Goal: Task Accomplishment & Management: Manage account settings

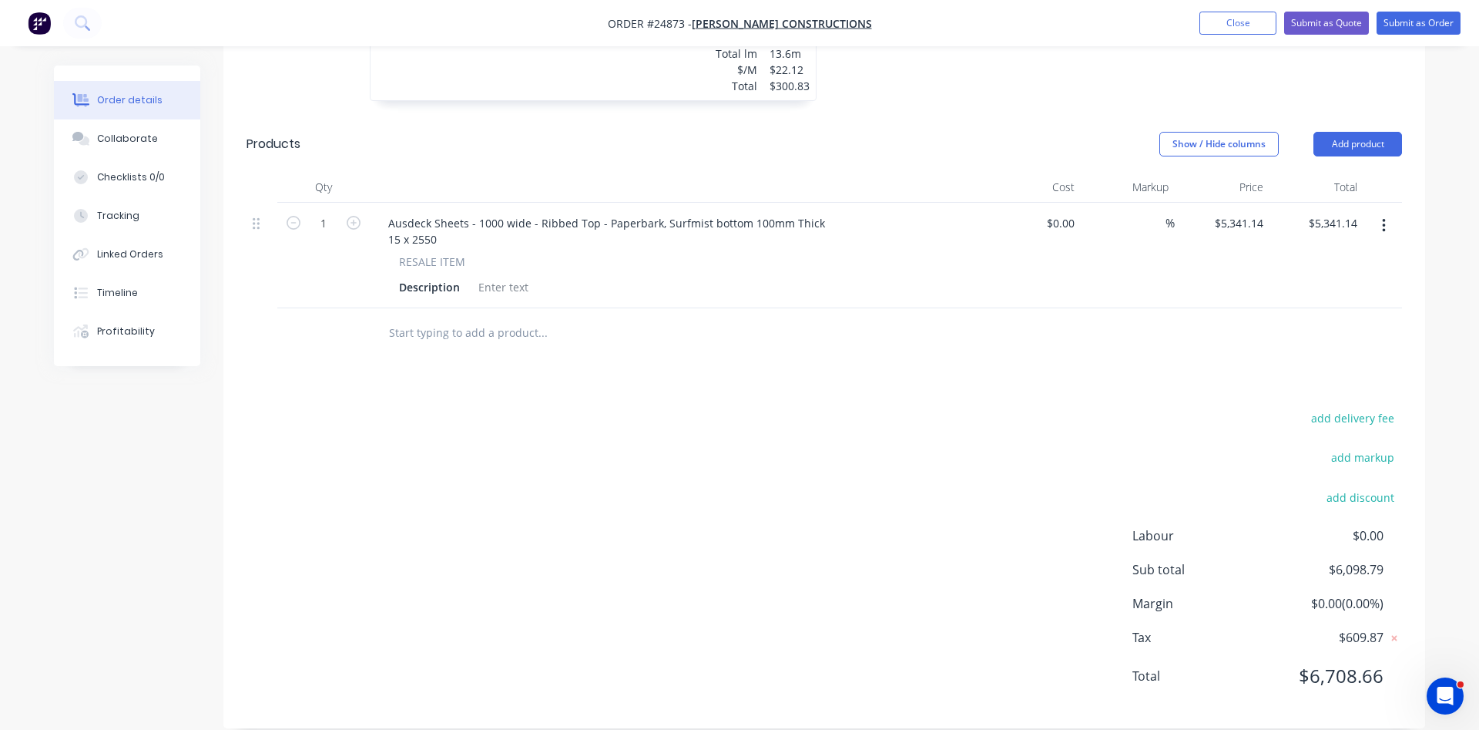
click at [1221, 11] on nav "Order #24873 - CHAPMAN CONSTRUCTIONS Add product Close Submit as Quote Submit a…" at bounding box center [739, 23] width 1479 height 46
click at [1227, 32] on button "Close" at bounding box center [1238, 23] width 77 height 23
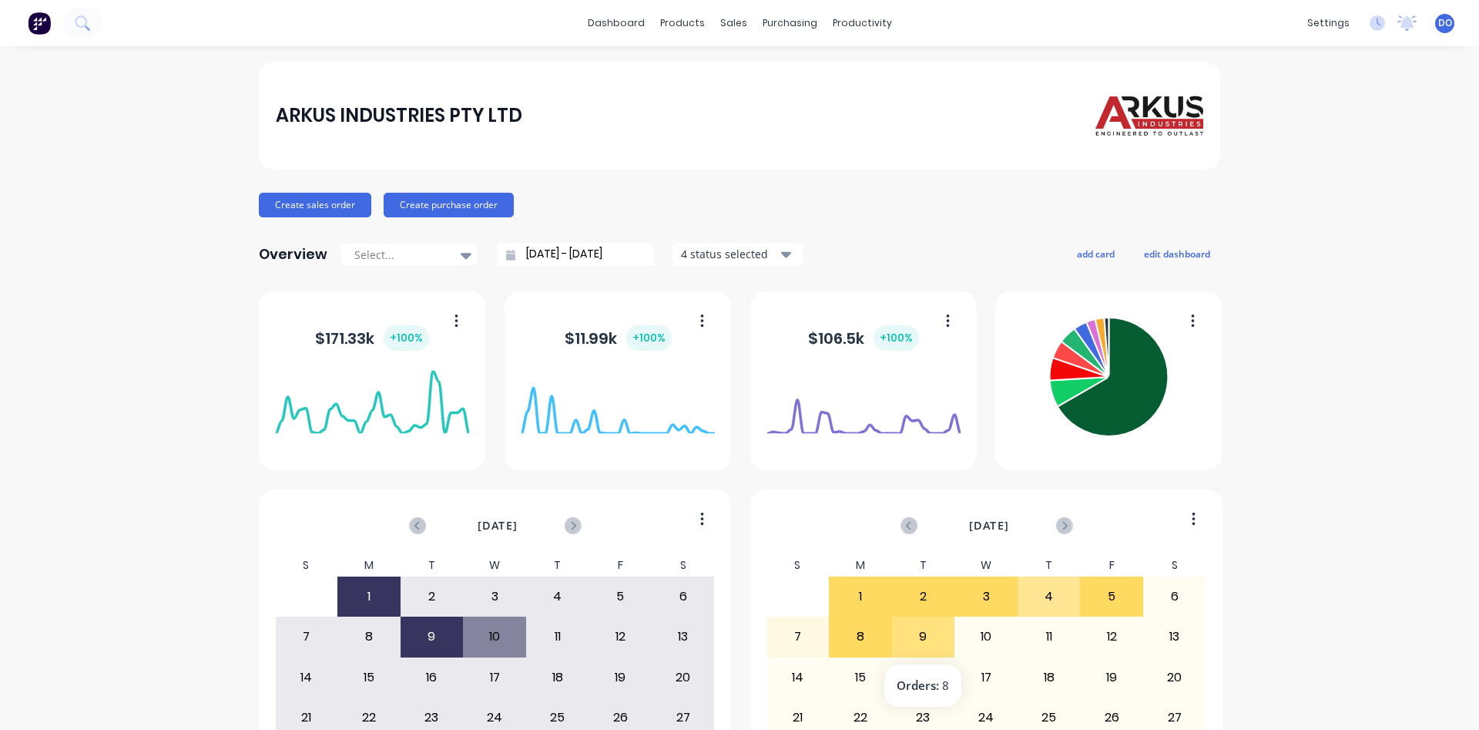
click at [912, 637] on div "9" at bounding box center [924, 636] width 62 height 39
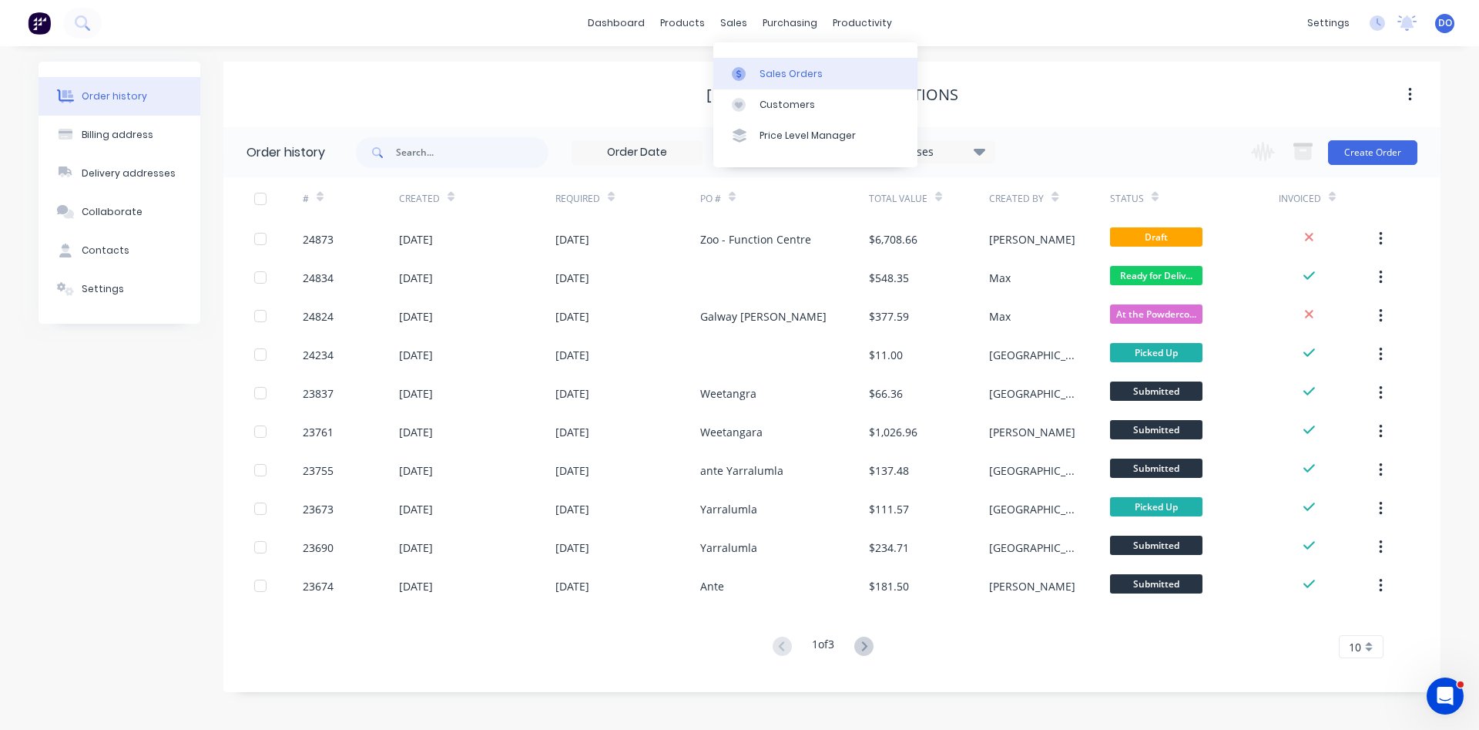
click at [771, 65] on link "Sales Orders" at bounding box center [816, 73] width 204 height 31
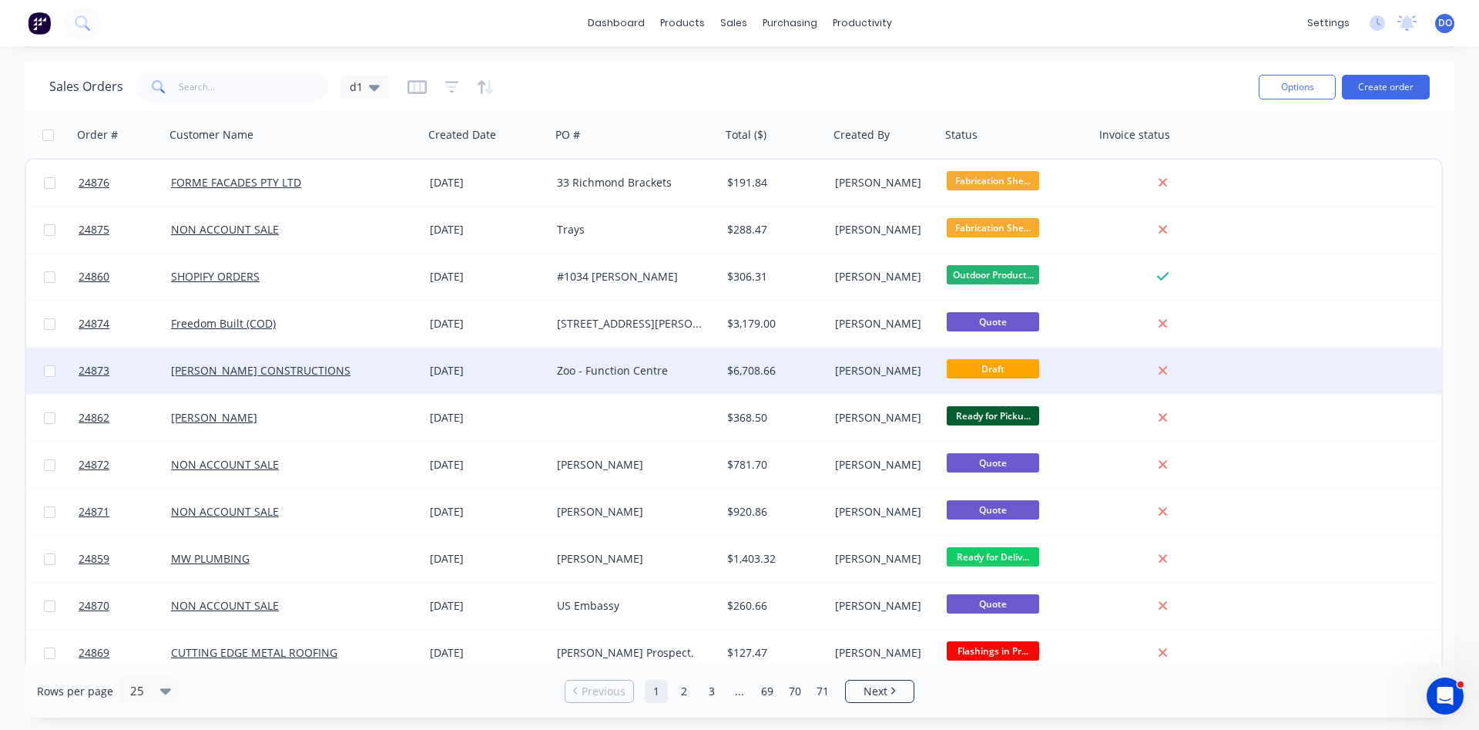
click at [753, 376] on div "$6,708.66" at bounding box center [772, 370] width 91 height 15
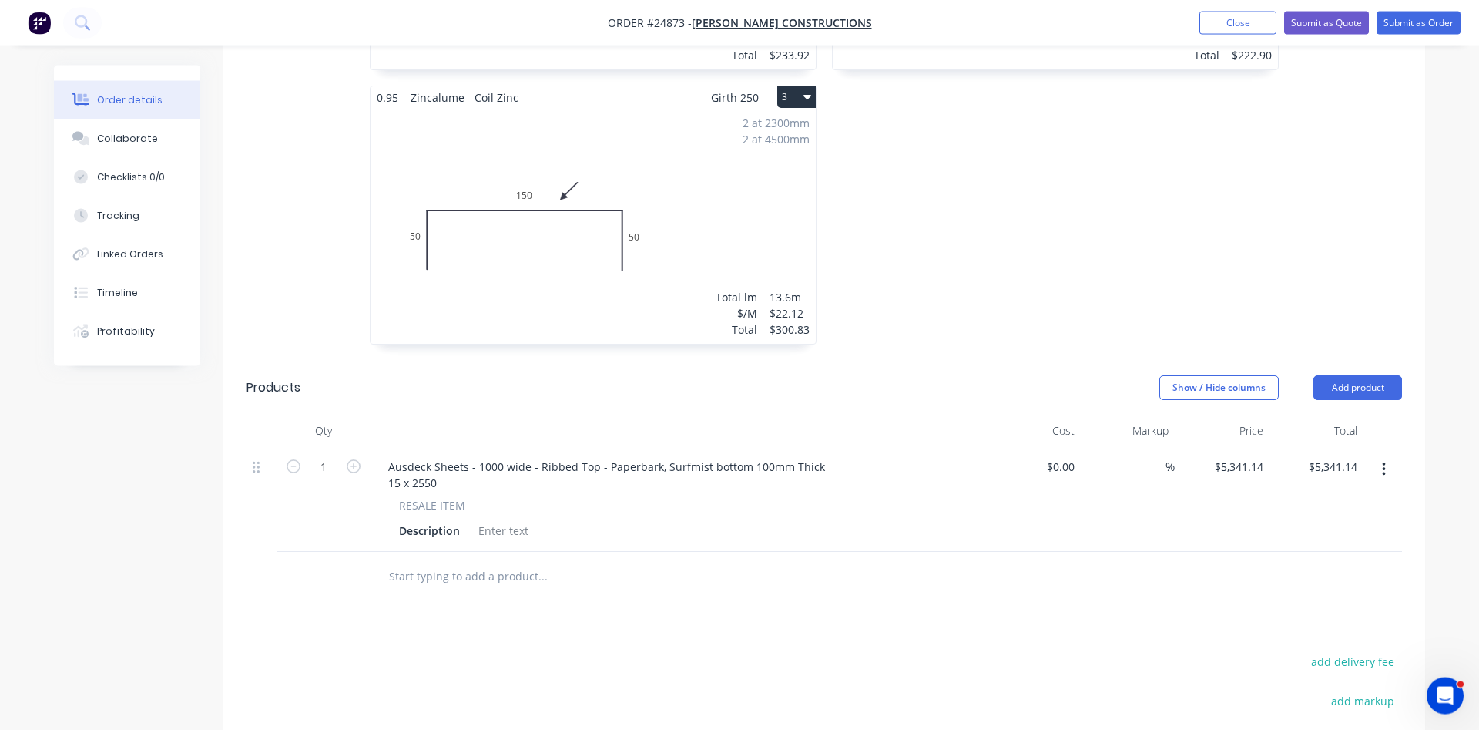
scroll to position [786, 0]
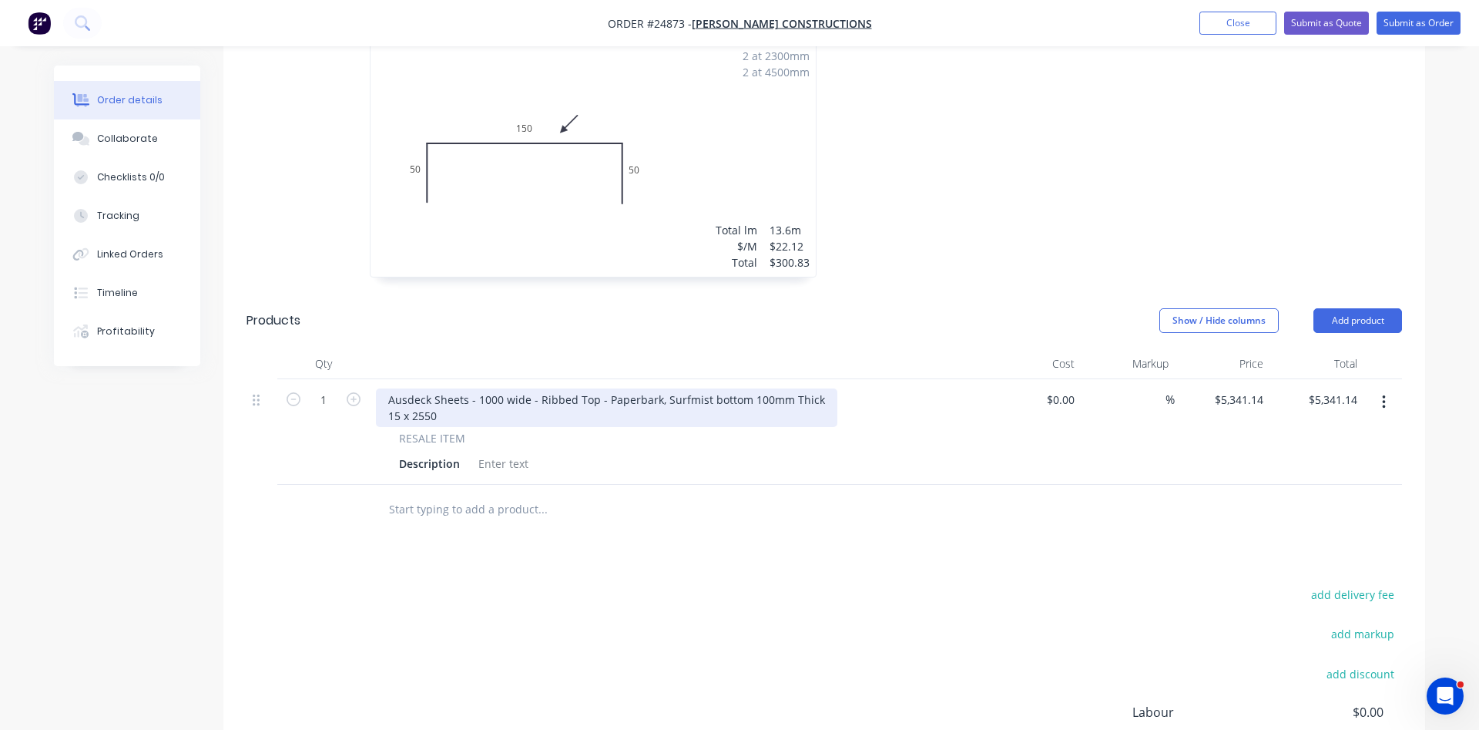
click at [815, 388] on div "Ausdeck Sheets - 1000 wide - Ribbed Top - Paperbark, Surfmist bottom 100mm Thic…" at bounding box center [607, 407] width 462 height 39
click at [440, 398] on div "Ausdeck Sheets - 1000 wide - Ribbed Top - Paperbark, Surfmist bottom 100mm Thic…" at bounding box center [607, 407] width 462 height 39
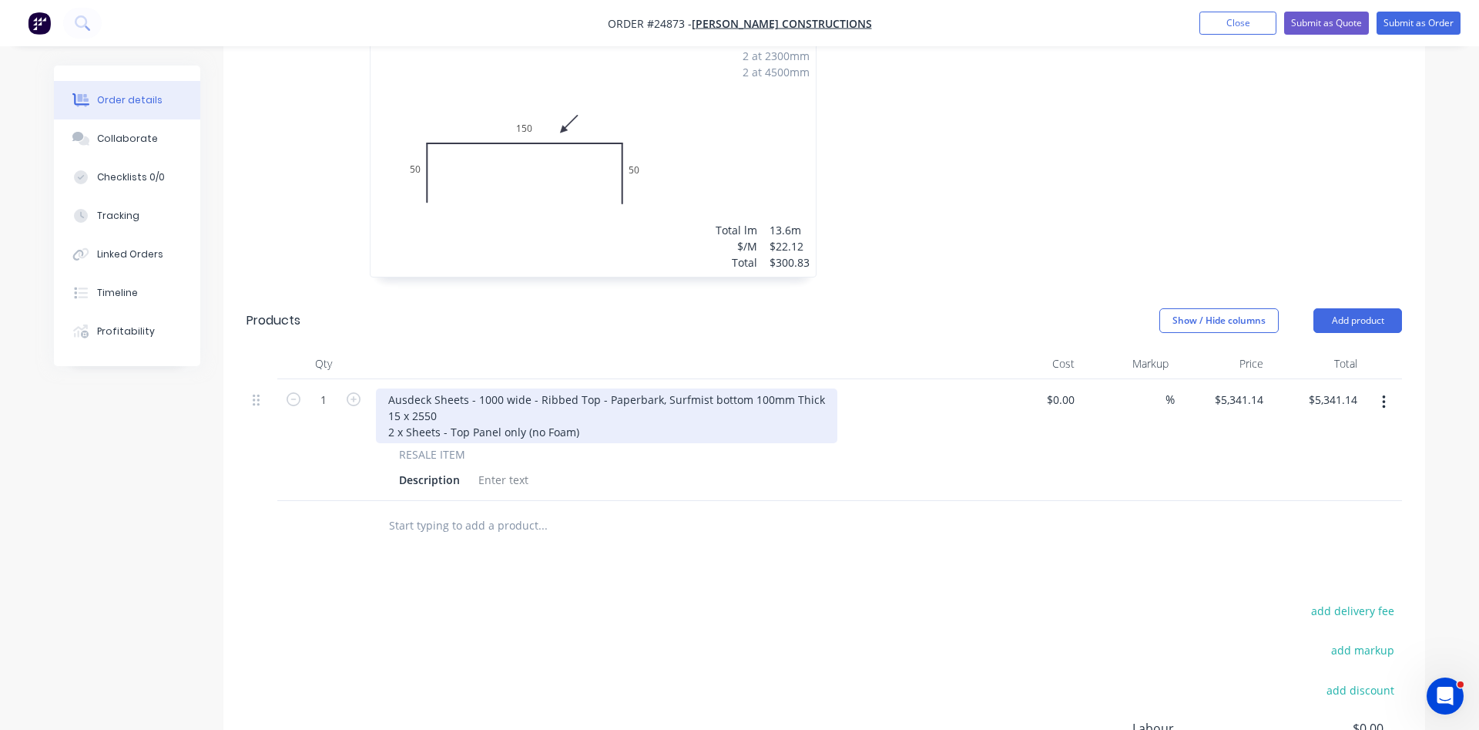
click at [445, 408] on div "Ausdeck Sheets - 1000 wide - Ribbed Top - Paperbark, Surfmist bottom 100mm Thic…" at bounding box center [607, 415] width 462 height 55
click at [663, 408] on div "Ausdeck Sheets - 1000 wide - Ribbed Top - Paperbark, Surfmist bottom 100mm Thic…" at bounding box center [607, 415] width 462 height 55
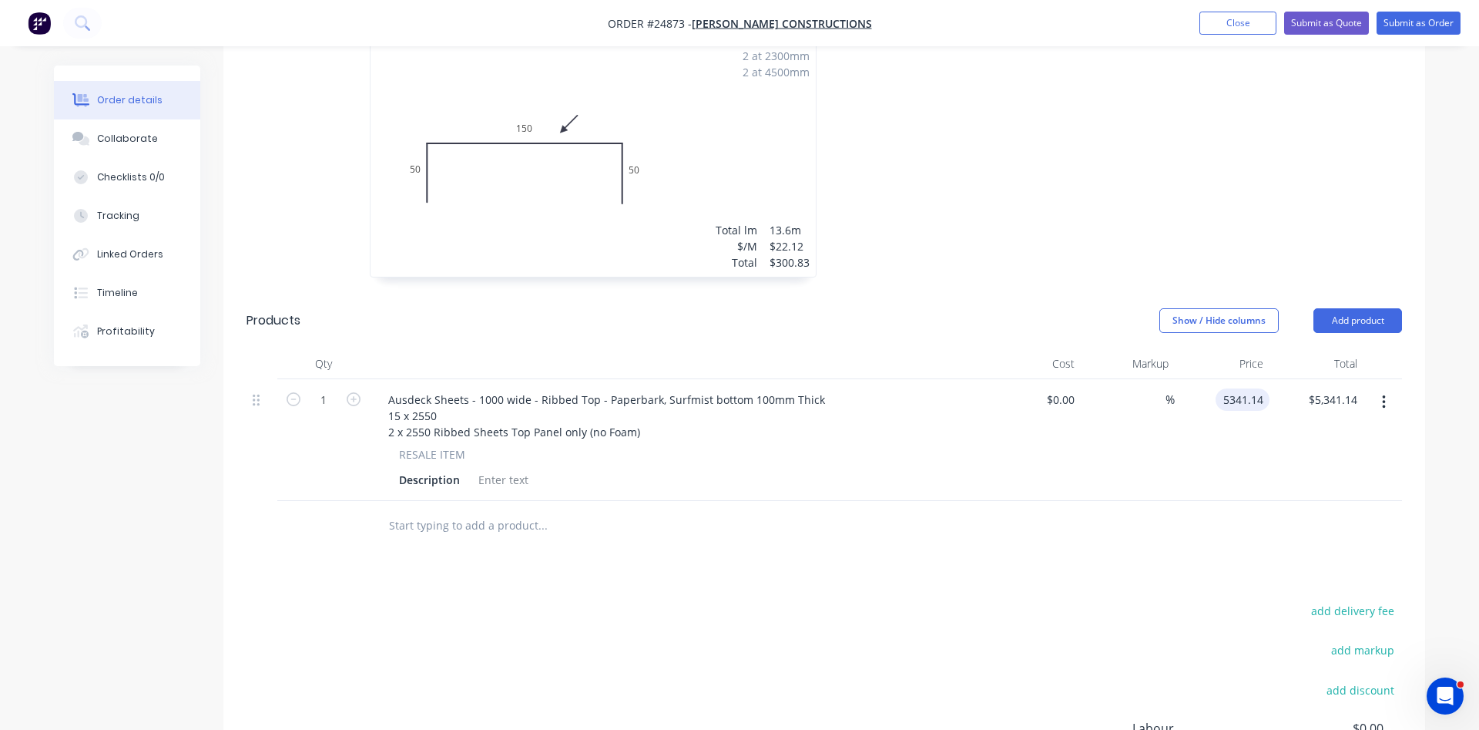
click at [1241, 388] on input "5341.14" at bounding box center [1246, 399] width 48 height 22
type input "$5,493.56"
click at [1058, 536] on div "Drawings Add drawing 0.55 Colorbond Paperbark Girth 245 1 0 20 210 15 0 20 210 …" at bounding box center [824, 305] width 1202 height 1232
click at [528, 539] on div "Drawings Add drawing 0.55 Colorbond Paperbark Girth 245 1 0 20 210 15 0 20 210 …" at bounding box center [824, 305] width 1202 height 1232
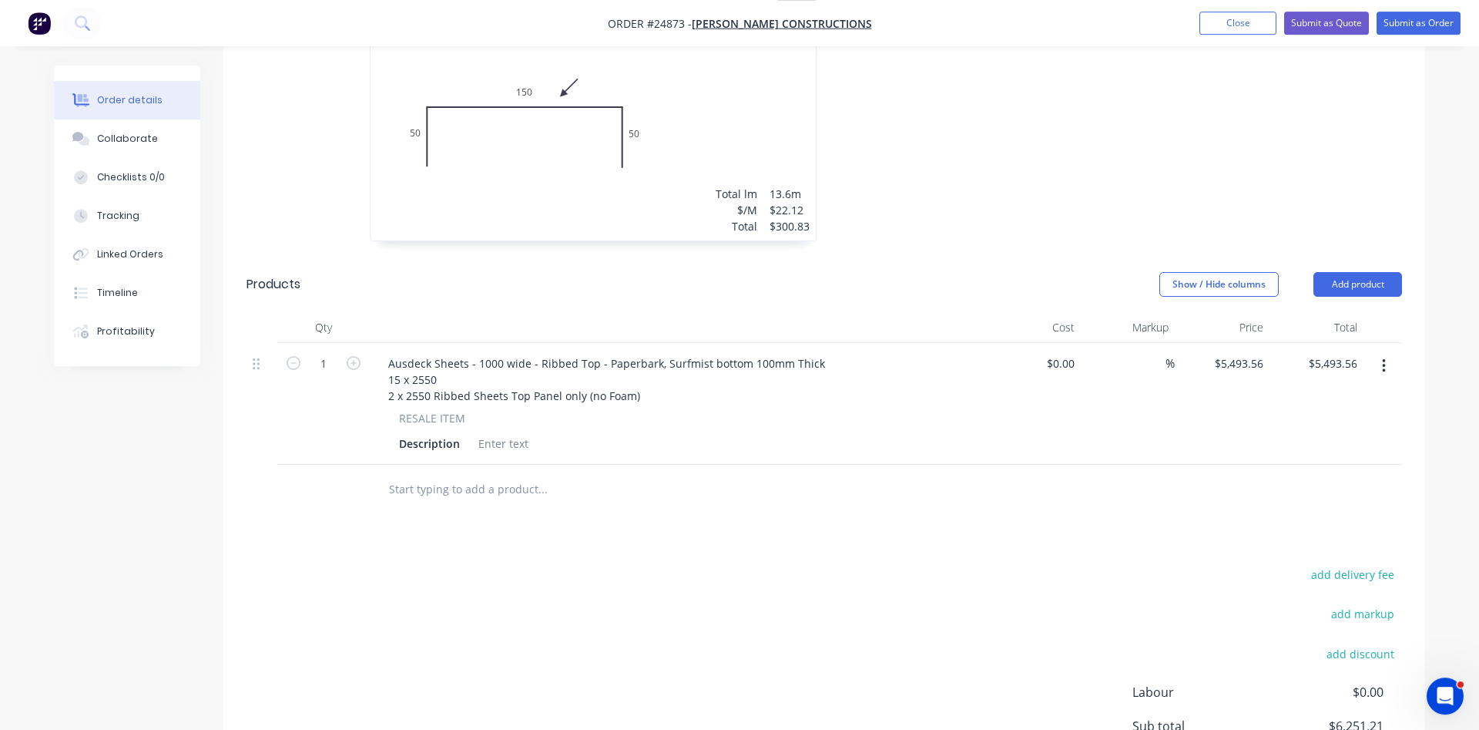
scroll to position [821, 0]
click at [1364, 273] on button "Add product" at bounding box center [1358, 285] width 89 height 25
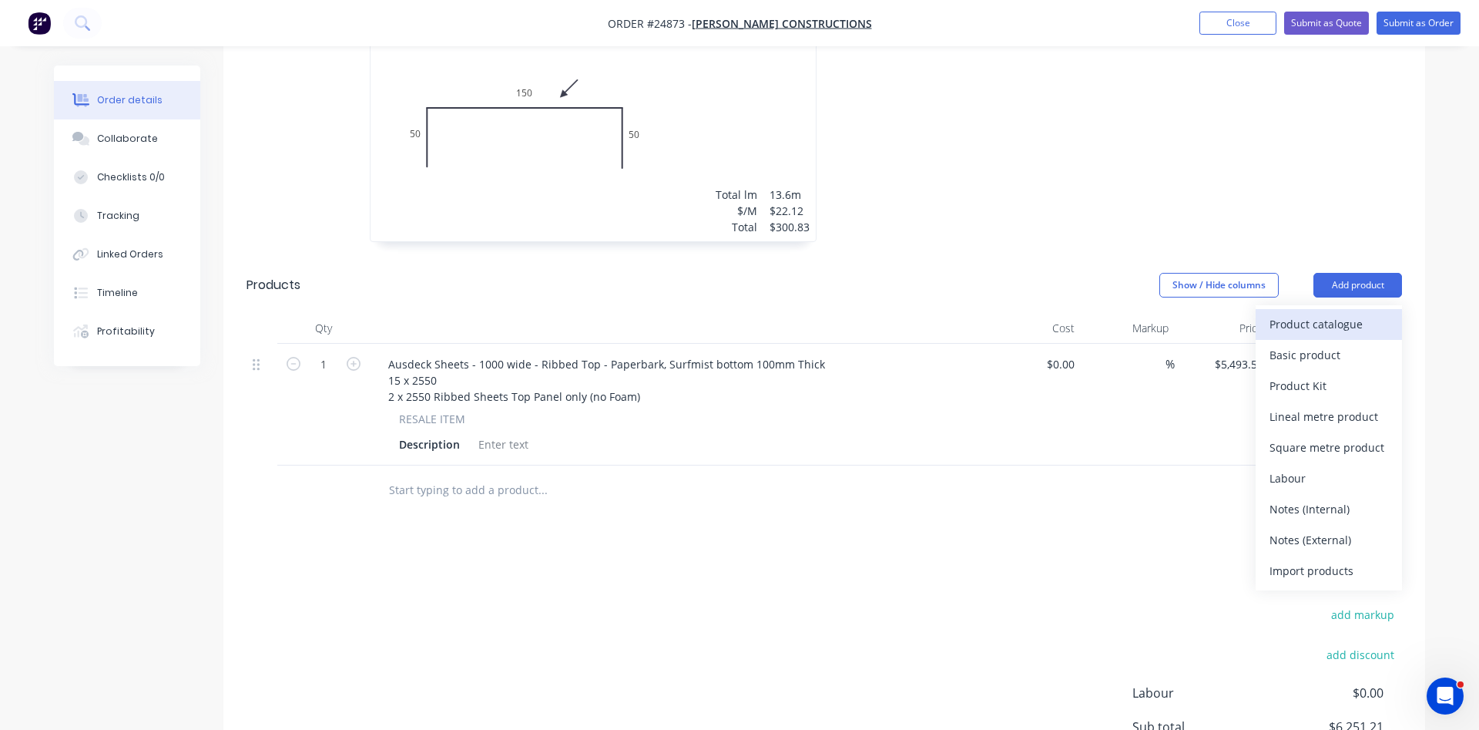
click at [1345, 313] on div "Product catalogue" at bounding box center [1329, 324] width 119 height 22
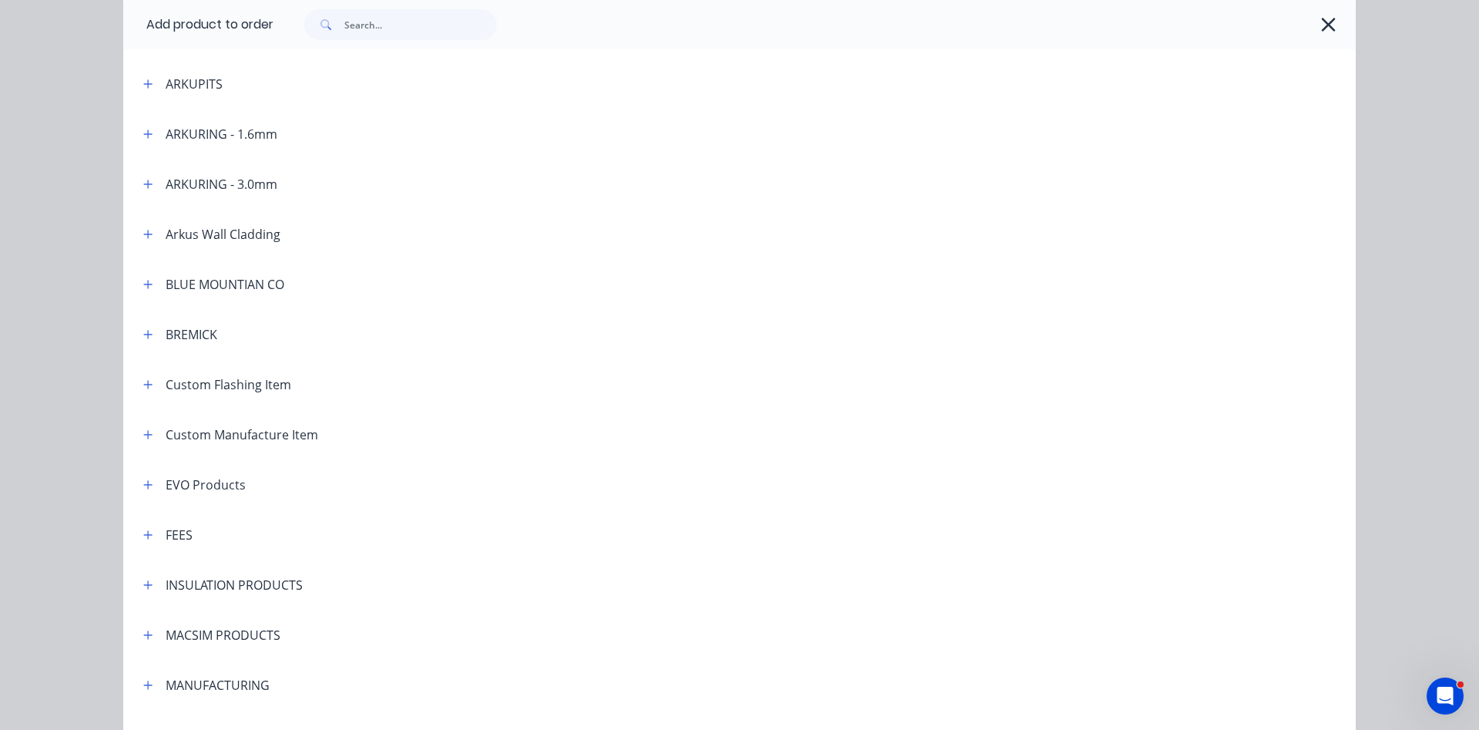
scroll to position [615, 0]
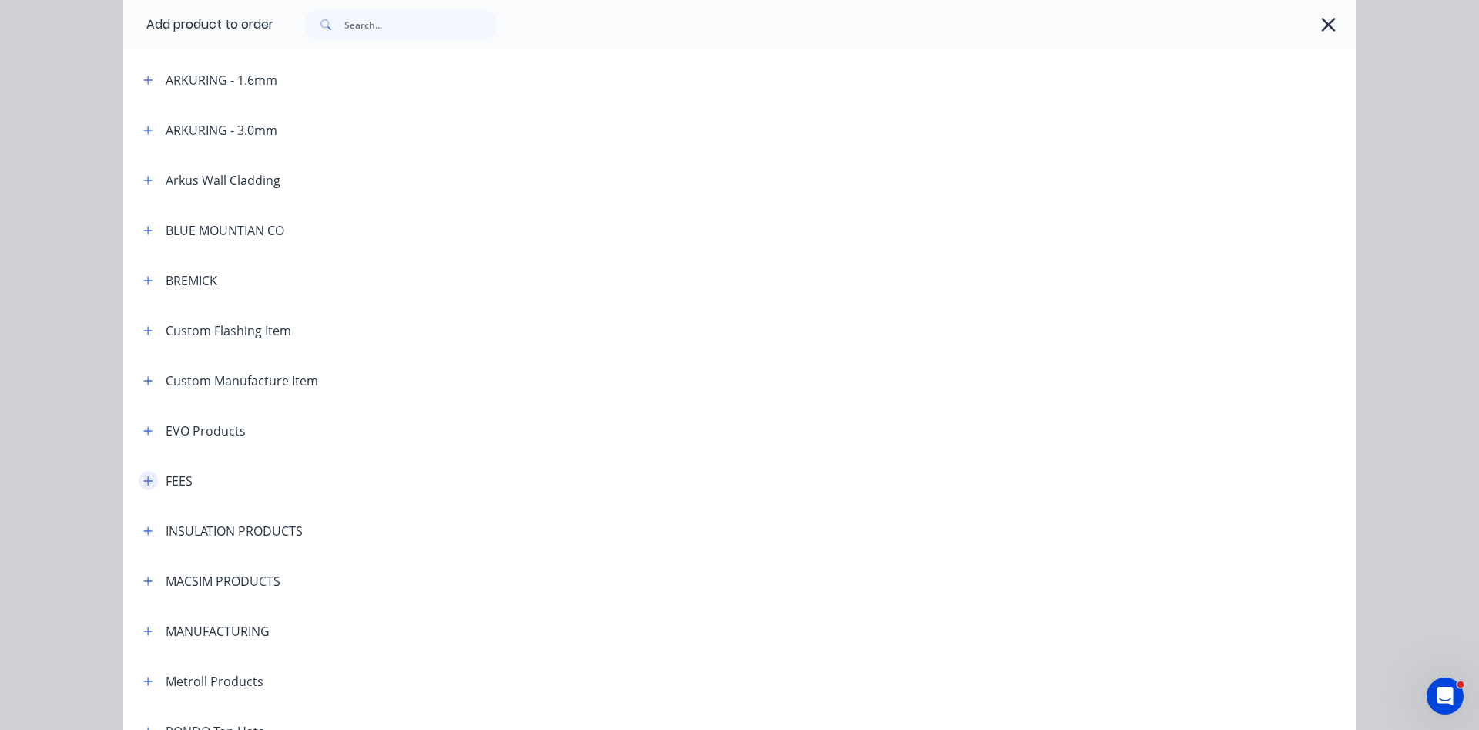
click at [142, 482] on button "button" at bounding box center [148, 480] width 19 height 19
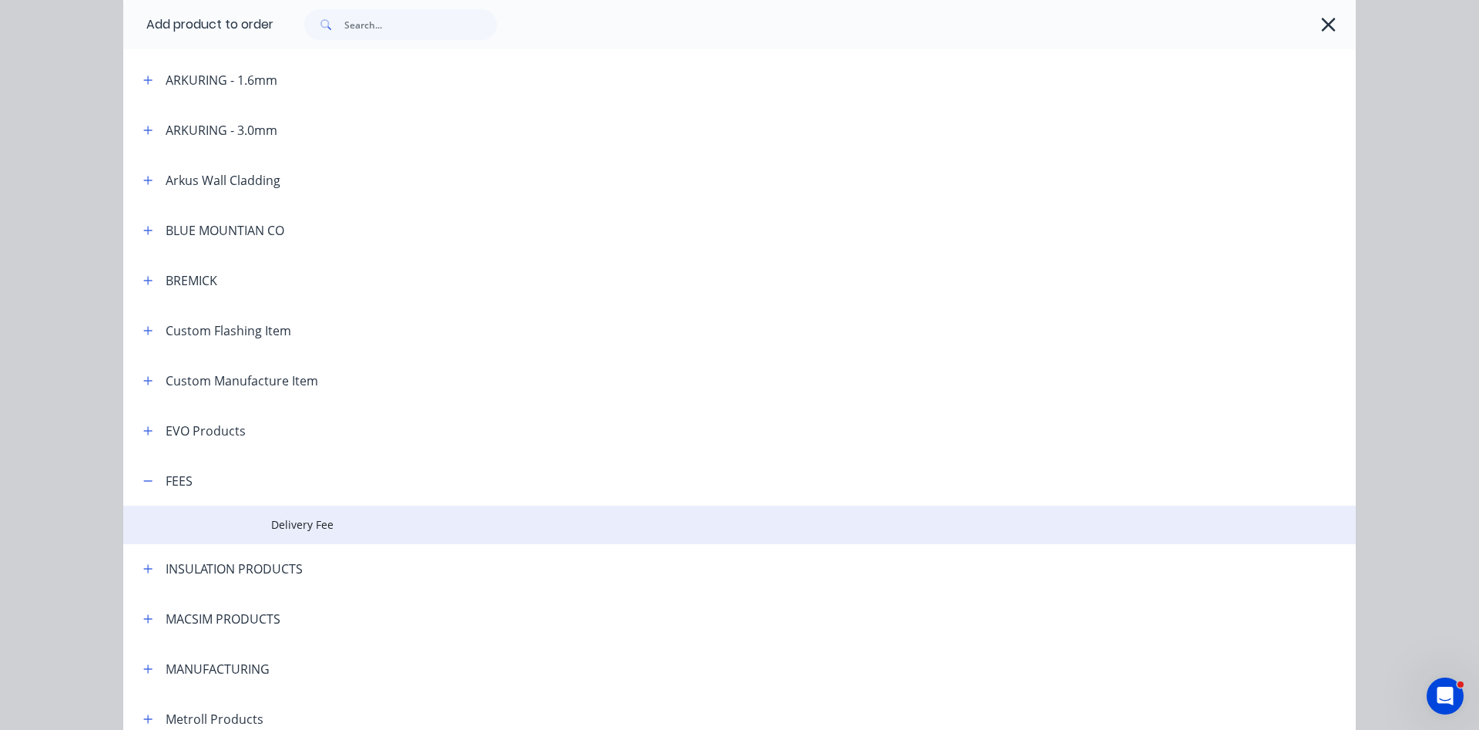
click at [301, 529] on span "Delivery Fee" at bounding box center [705, 524] width 868 height 16
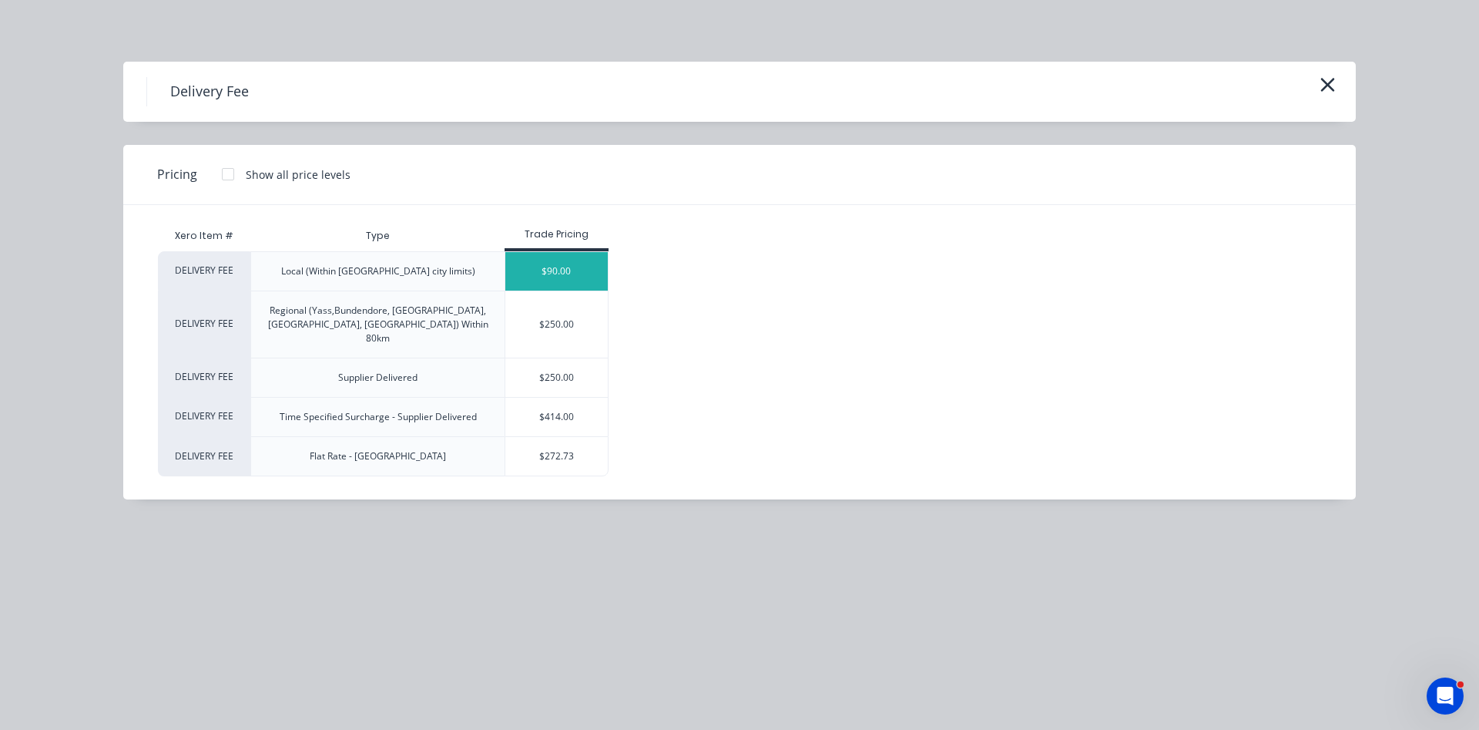
click at [581, 284] on div "$90.00" at bounding box center [556, 271] width 102 height 39
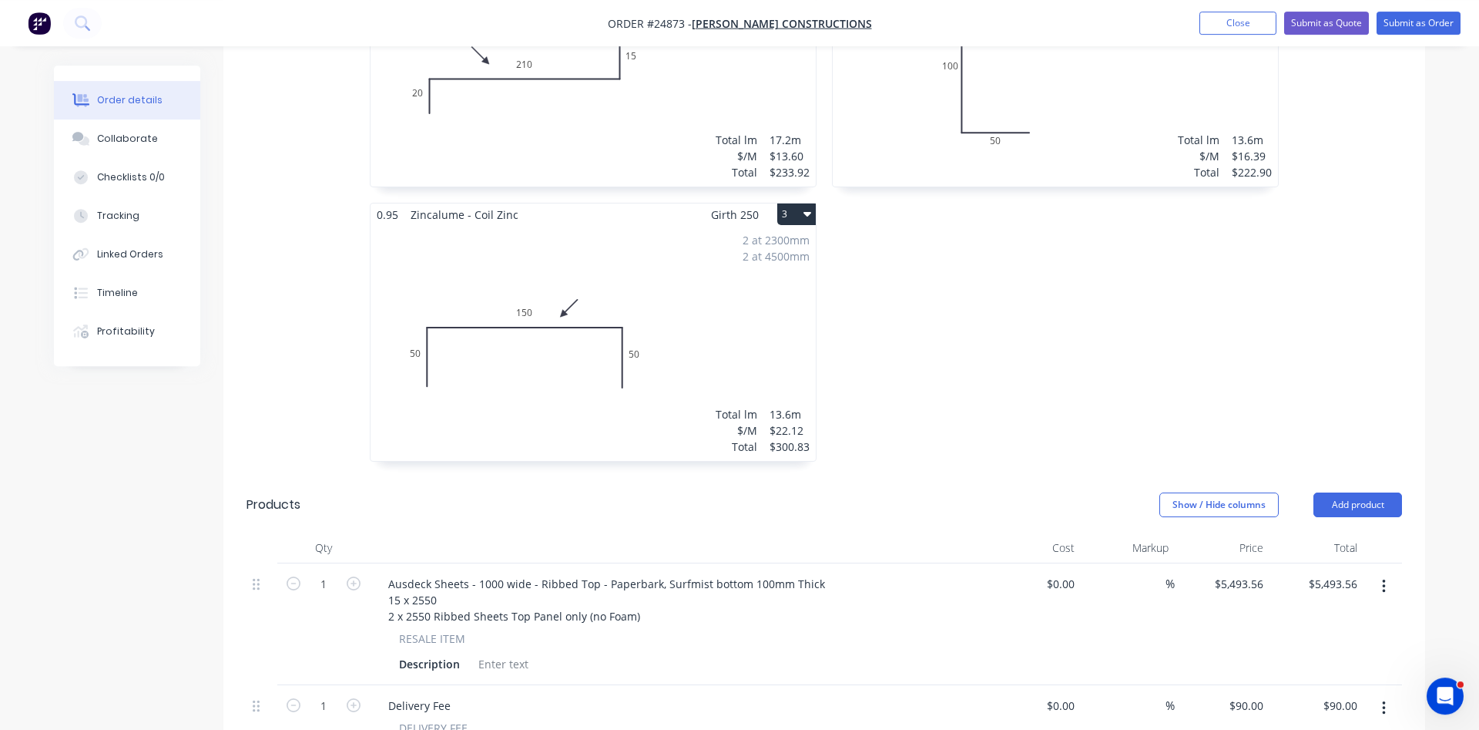
scroll to position [596, 0]
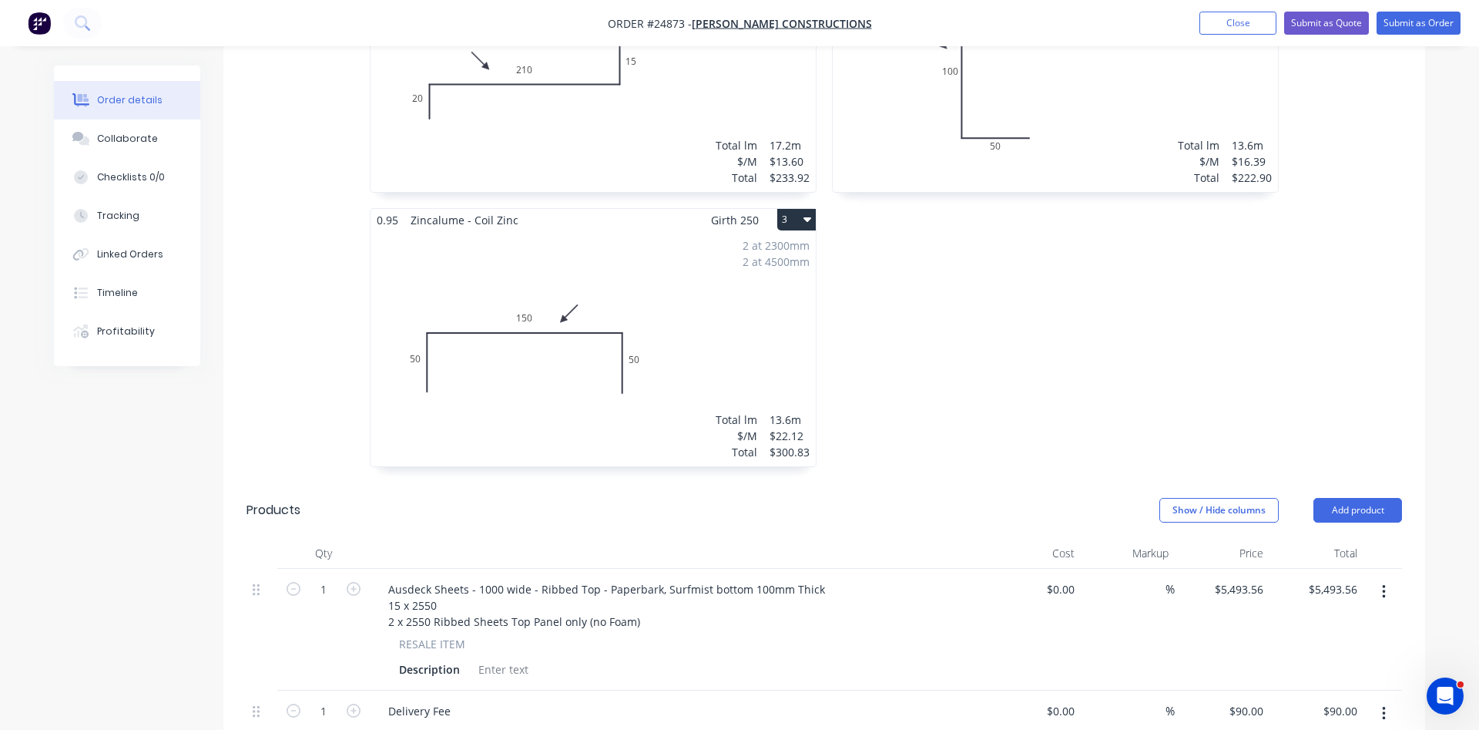
click at [513, 284] on div "2 at 2300mm 2 at 4500mm Total lm $/M Total 13.6m $22.12 $300.83" at bounding box center [593, 348] width 445 height 235
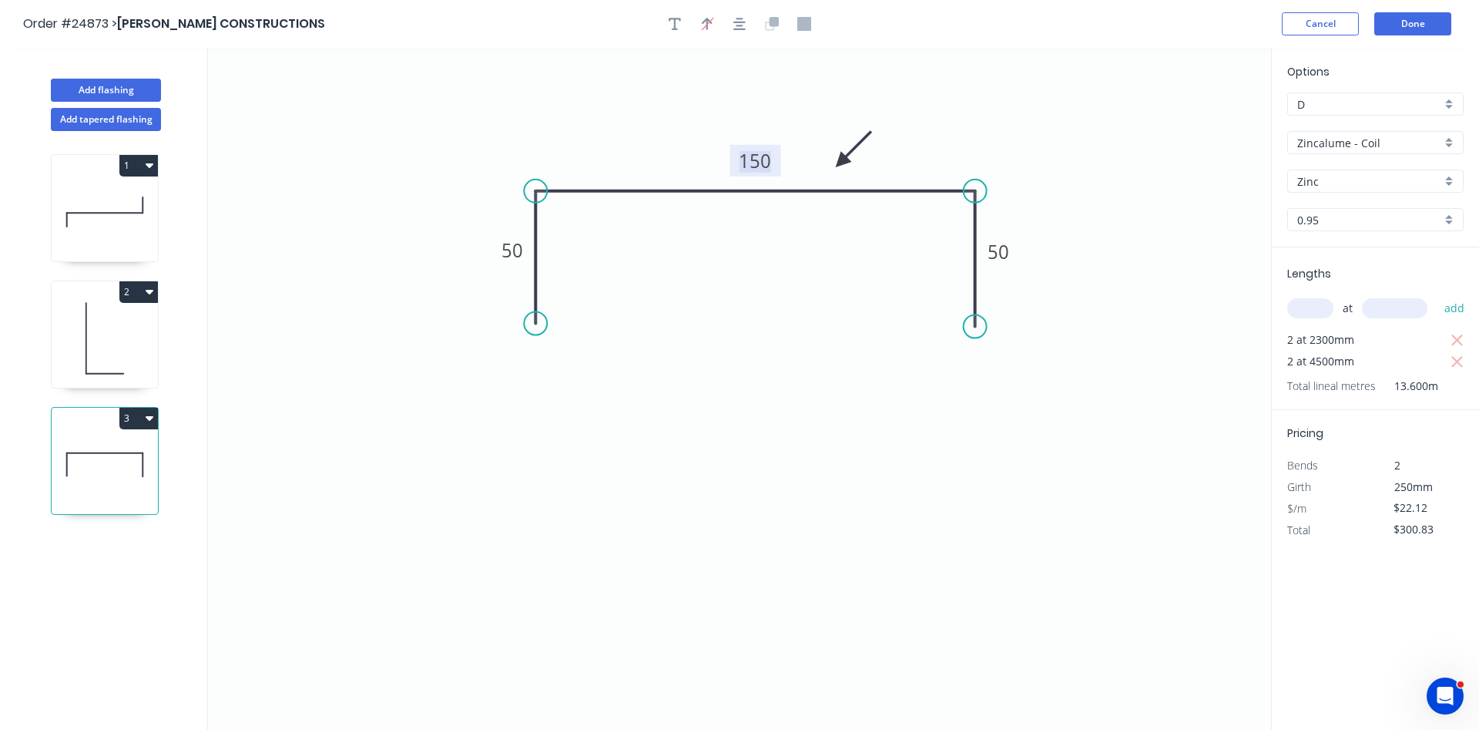
click at [743, 154] on tspan "150" at bounding box center [755, 160] width 32 height 25
click at [760, 332] on icon "0 50 136 50" at bounding box center [739, 389] width 1063 height 682
click at [1407, 21] on button "Done" at bounding box center [1413, 23] width 77 height 23
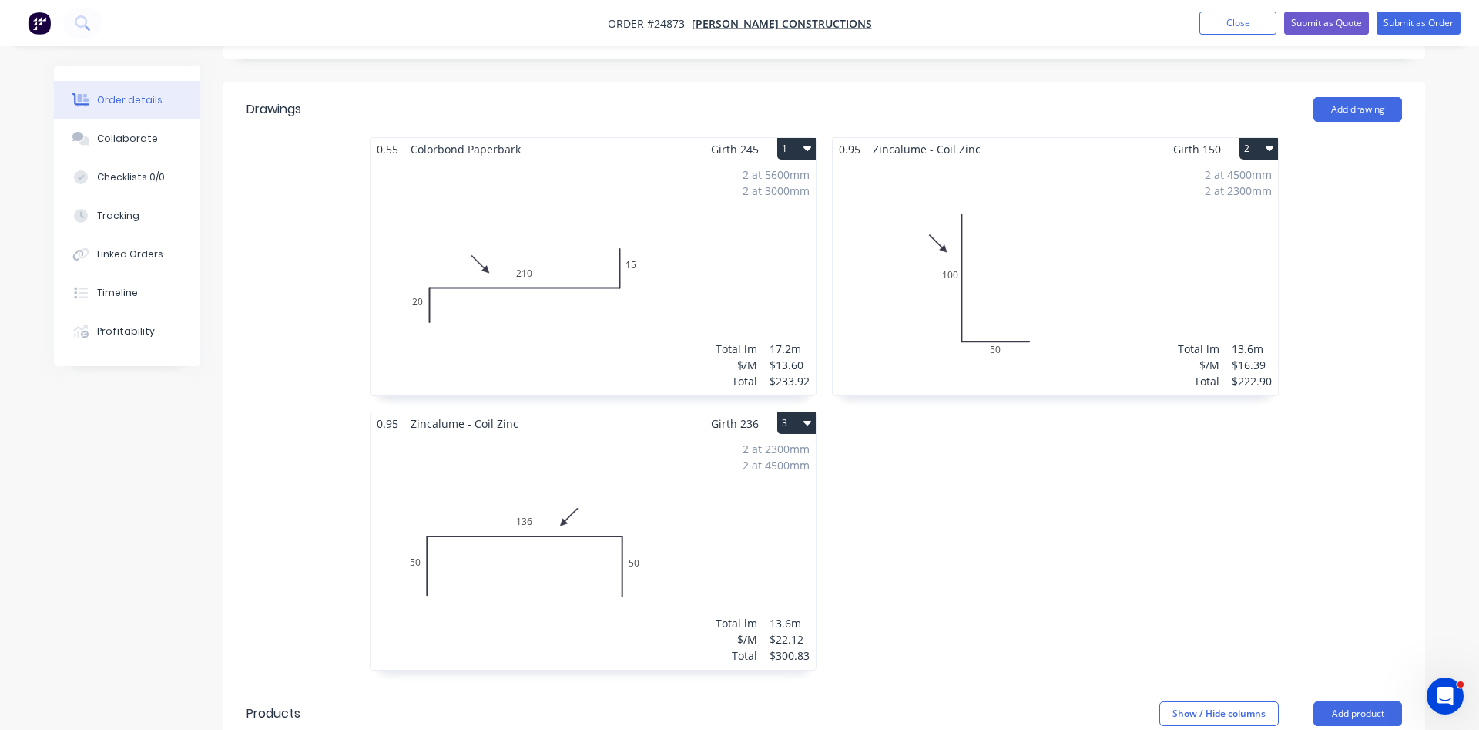
scroll to position [550, 0]
click at [1351, 97] on button "Add drawing" at bounding box center [1358, 109] width 89 height 25
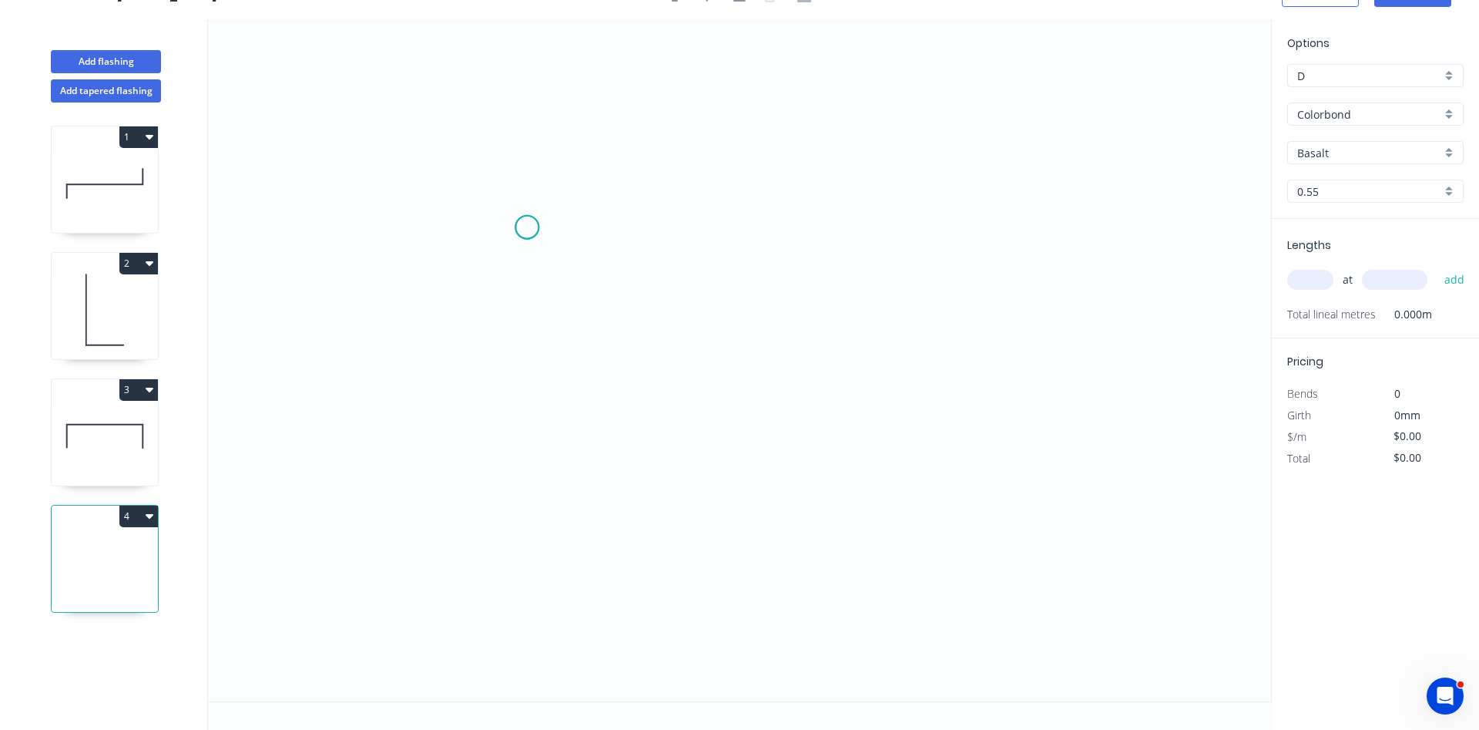
click at [527, 227] on icon "0" at bounding box center [739, 360] width 1063 height 682
click at [1015, 237] on icon "0" at bounding box center [739, 360] width 1063 height 682
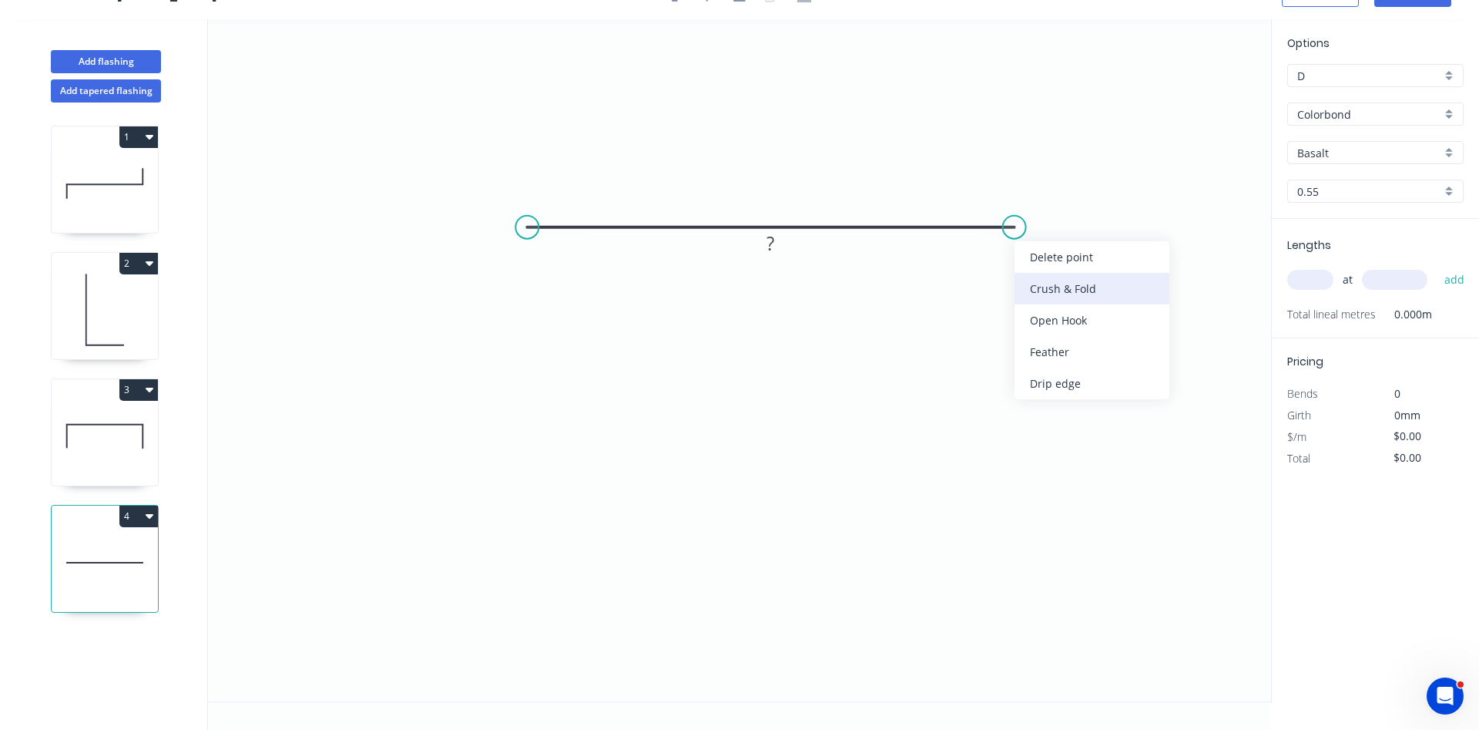
click at [1081, 293] on div "Crush & Fold" at bounding box center [1092, 289] width 155 height 32
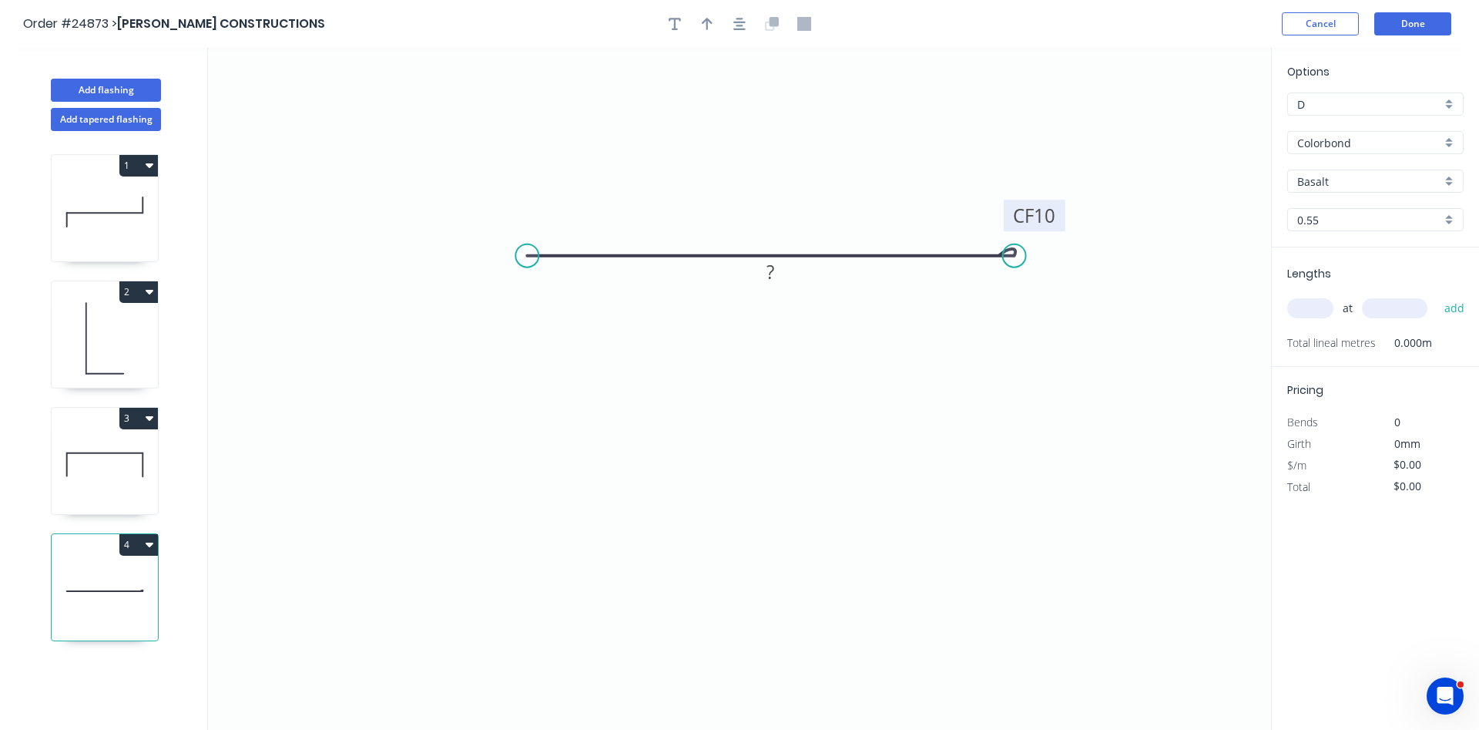
click at [1039, 218] on tspan "10" at bounding box center [1045, 215] width 22 height 25
drag, startPoint x: 1052, startPoint y: 213, endPoint x: 1021, endPoint y: 213, distance: 30.8
click at [1021, 213] on text "CF 10" at bounding box center [1034, 215] width 42 height 25
click at [774, 278] on tspan "?" at bounding box center [771, 271] width 8 height 25
click at [1078, 333] on div "Delete bend" at bounding box center [1099, 339] width 155 height 32
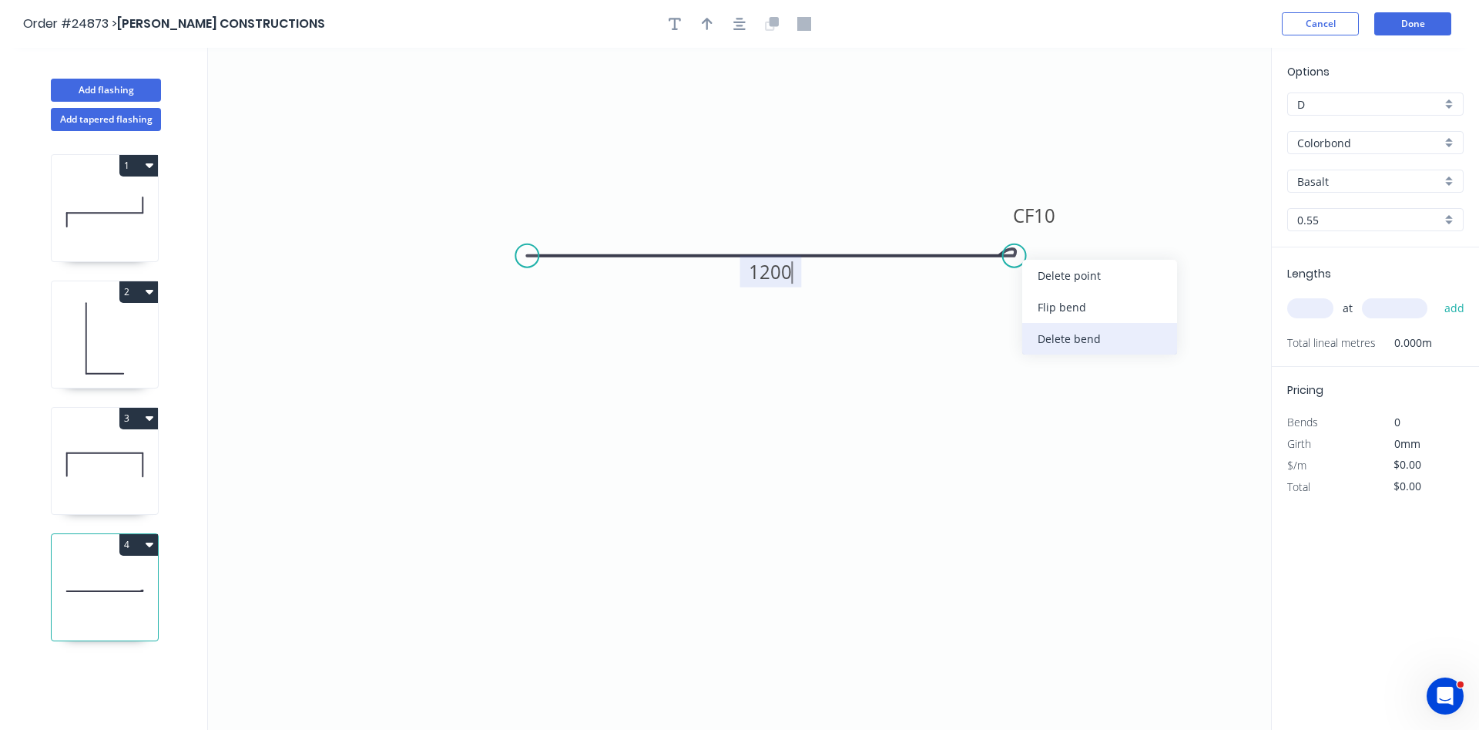
type input "$42.25"
click at [1449, 186] on div "Basalt" at bounding box center [1376, 181] width 176 height 23
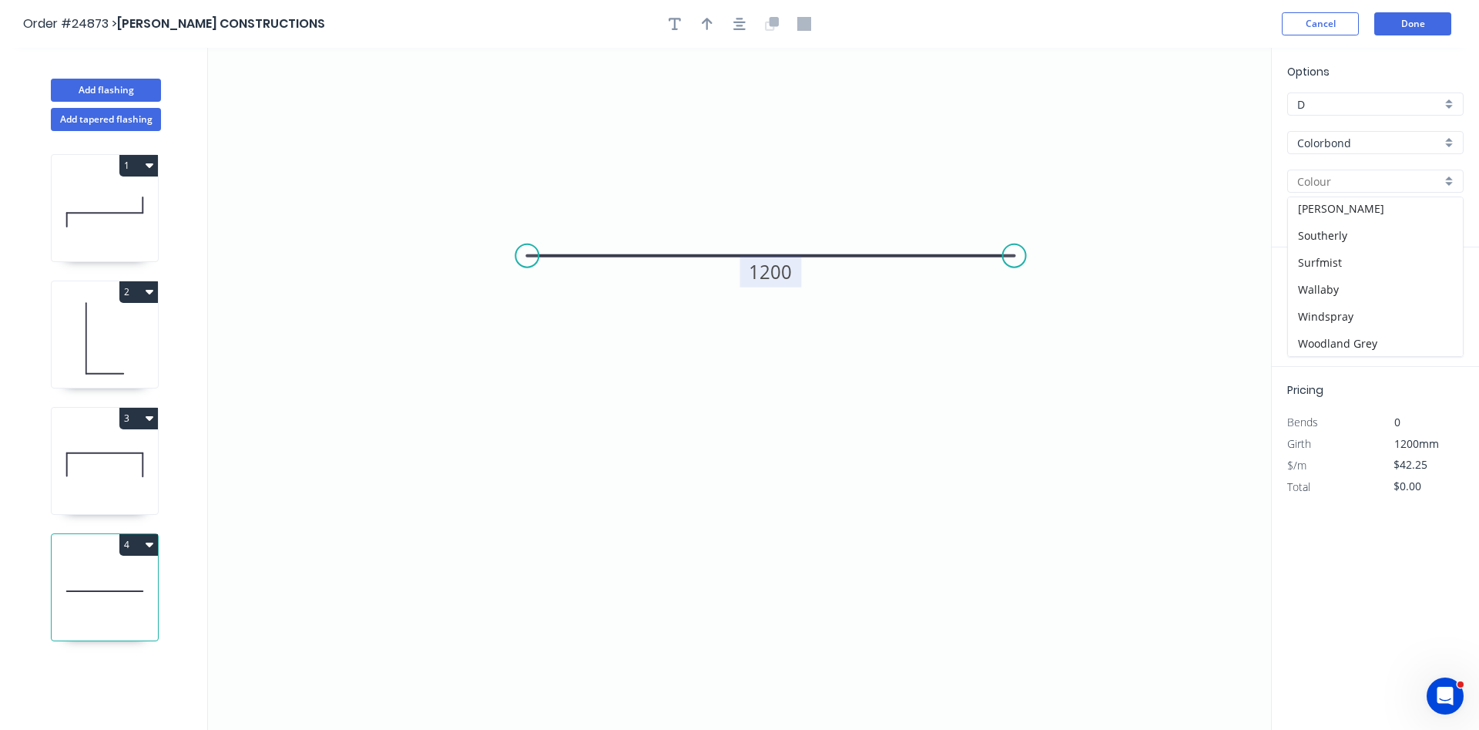
scroll to position [435, 0]
click at [1338, 267] on div "Surfmist" at bounding box center [1375, 261] width 175 height 27
type input "Surfmist"
click at [1310, 307] on input "text" at bounding box center [1311, 308] width 46 height 20
type input "2"
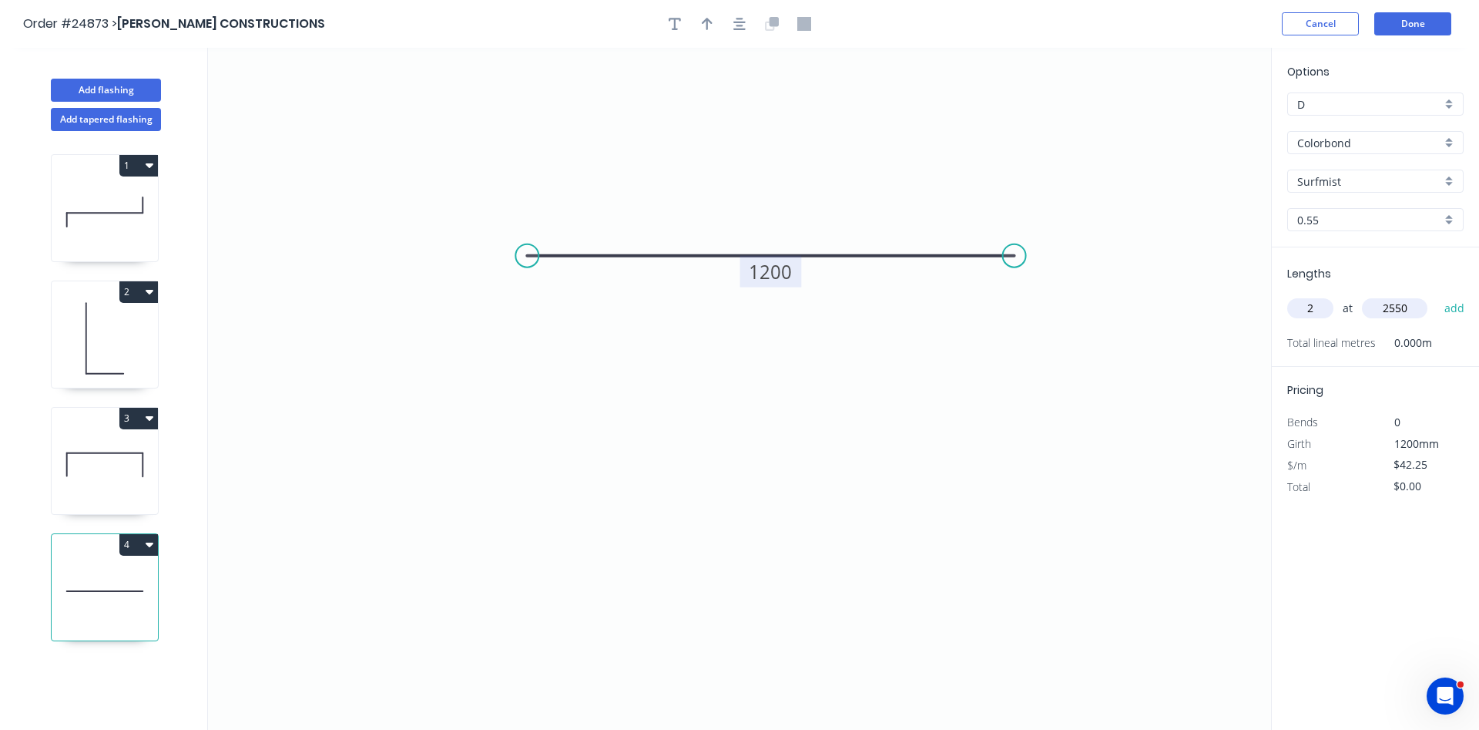
type input "2550"
click at [1437, 295] on button "add" at bounding box center [1455, 308] width 36 height 26
type input "$215.48"
click at [1451, 101] on div "D" at bounding box center [1376, 103] width 176 height 23
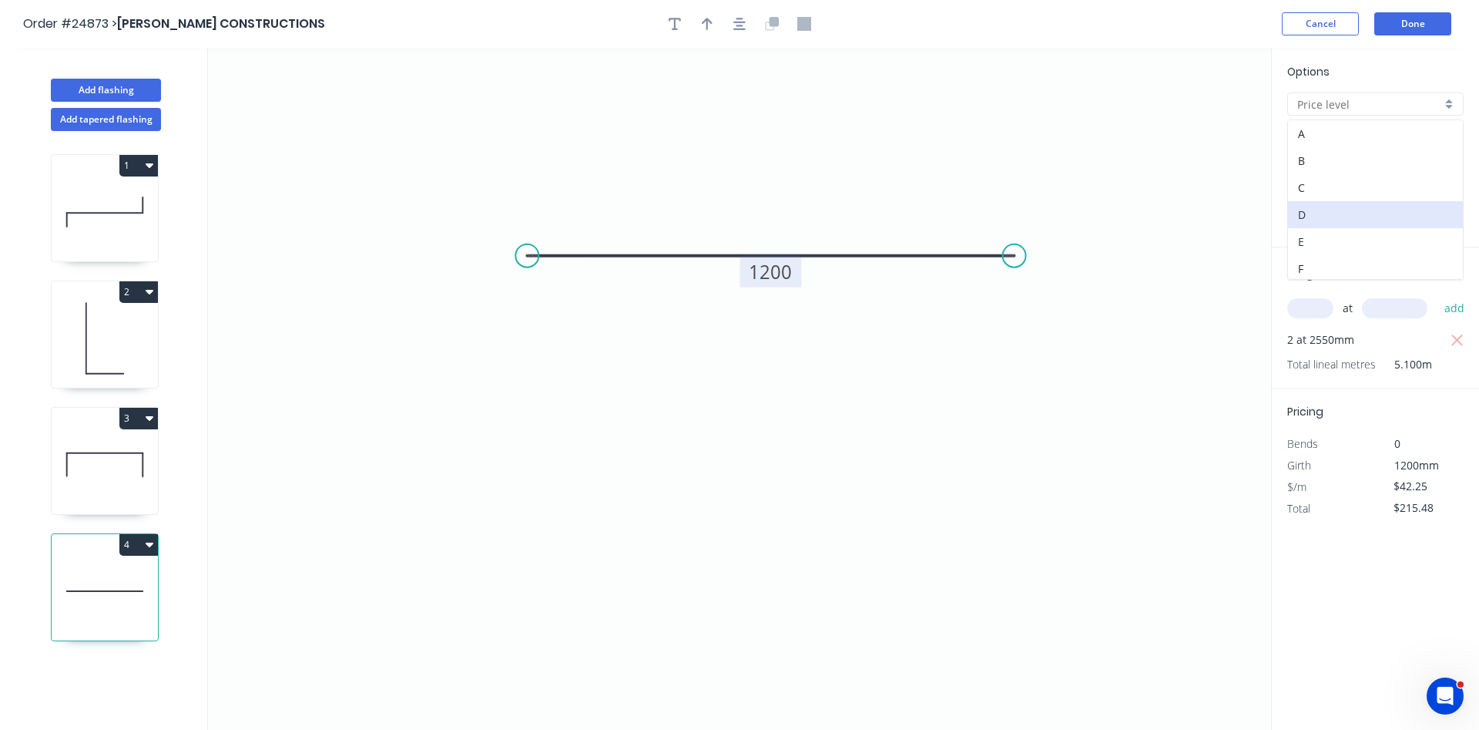
click at [1315, 243] on div "E" at bounding box center [1375, 241] width 175 height 27
type input "E"
type input "$1.00"
type input "$5.10"
click at [1448, 109] on div "E" at bounding box center [1376, 103] width 176 height 23
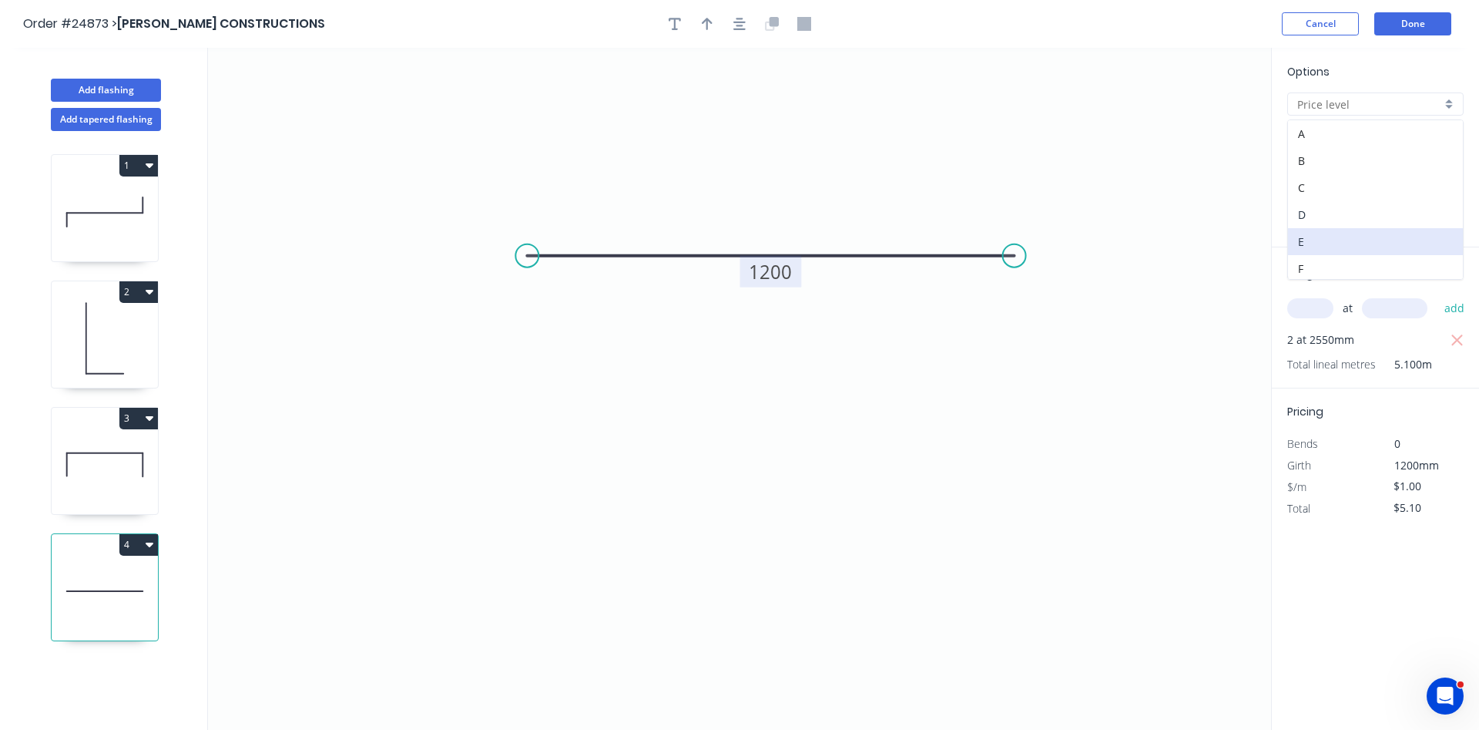
click at [1325, 210] on div "D" at bounding box center [1375, 214] width 175 height 27
type input "D"
type input "$42.25"
type input "$215.48"
click at [1395, 31] on button "Done" at bounding box center [1413, 23] width 77 height 23
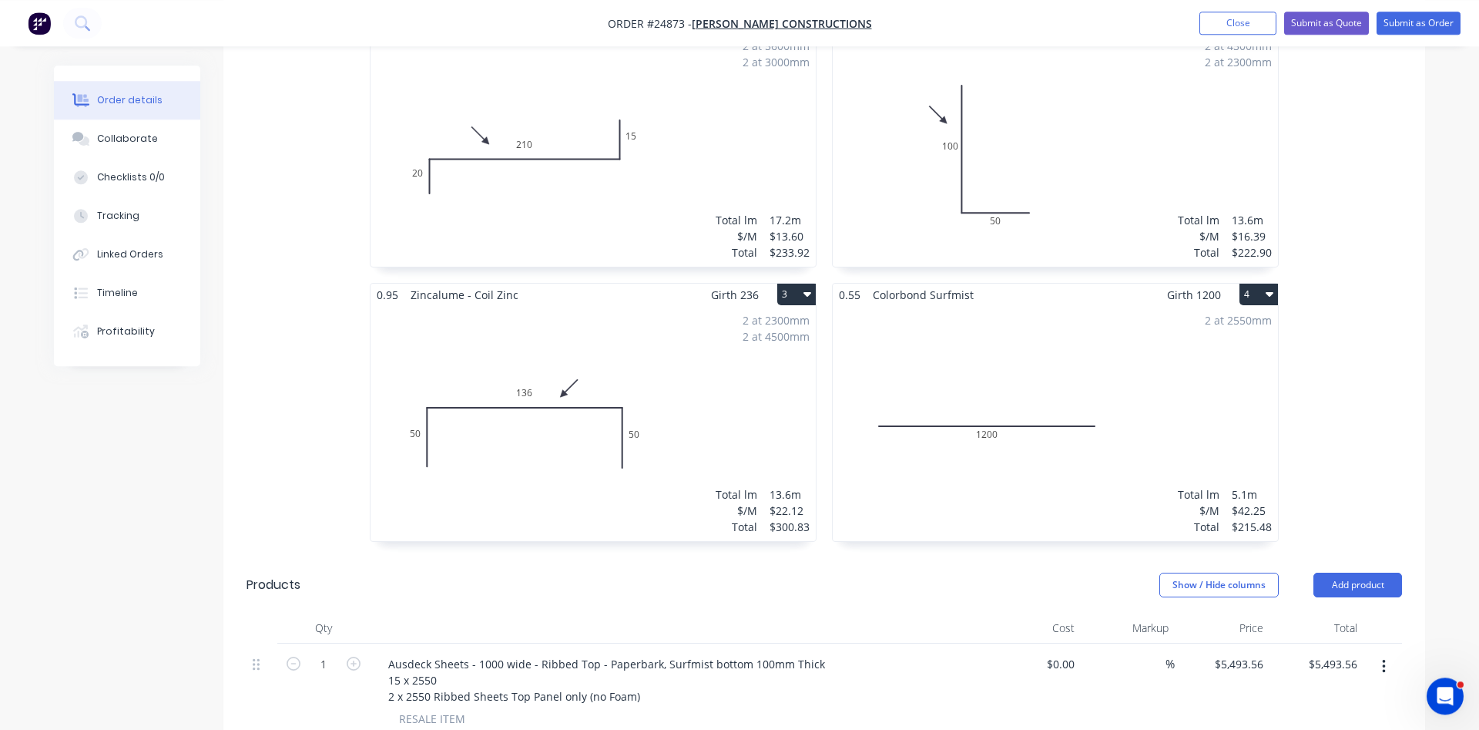
scroll to position [518, 0]
click at [1405, 24] on button "Submit as Order" at bounding box center [1419, 23] width 84 height 23
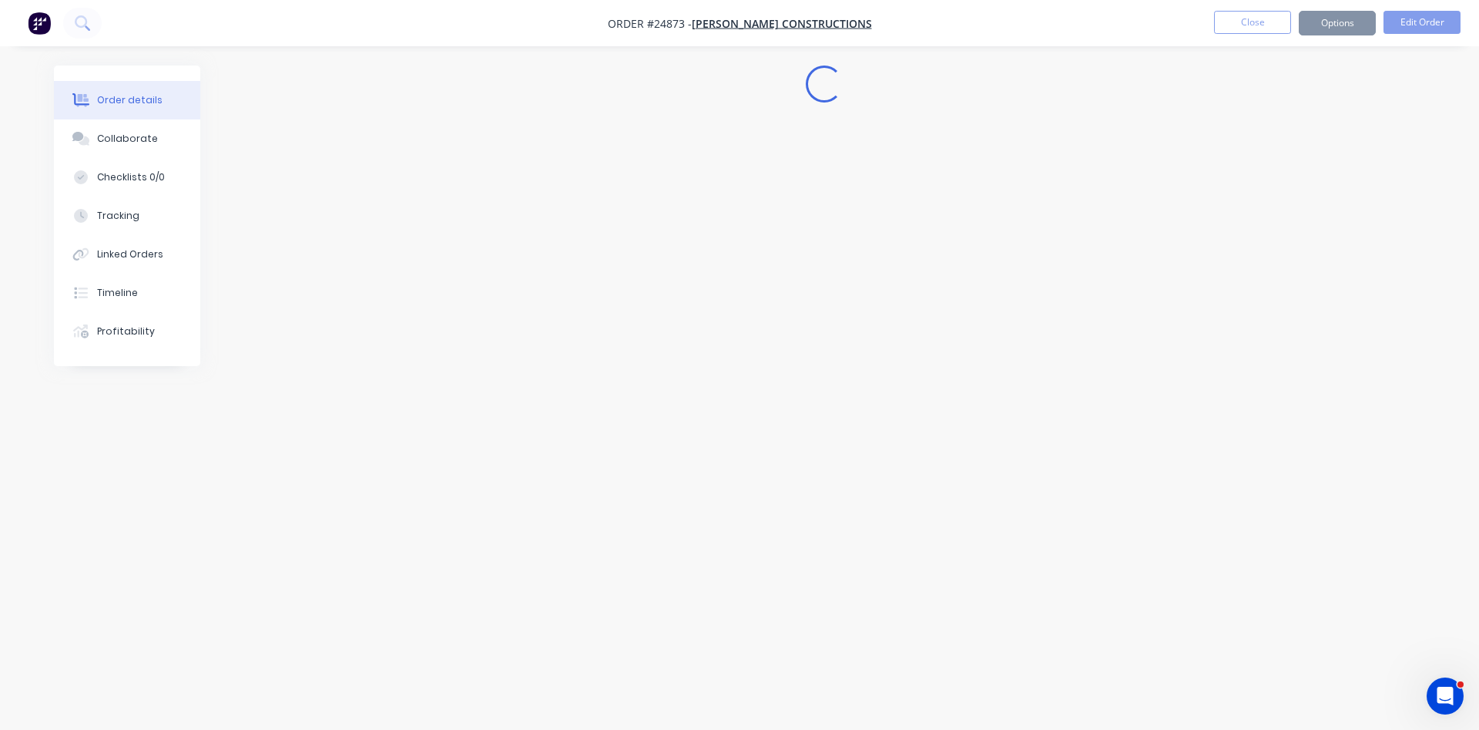
scroll to position [0, 0]
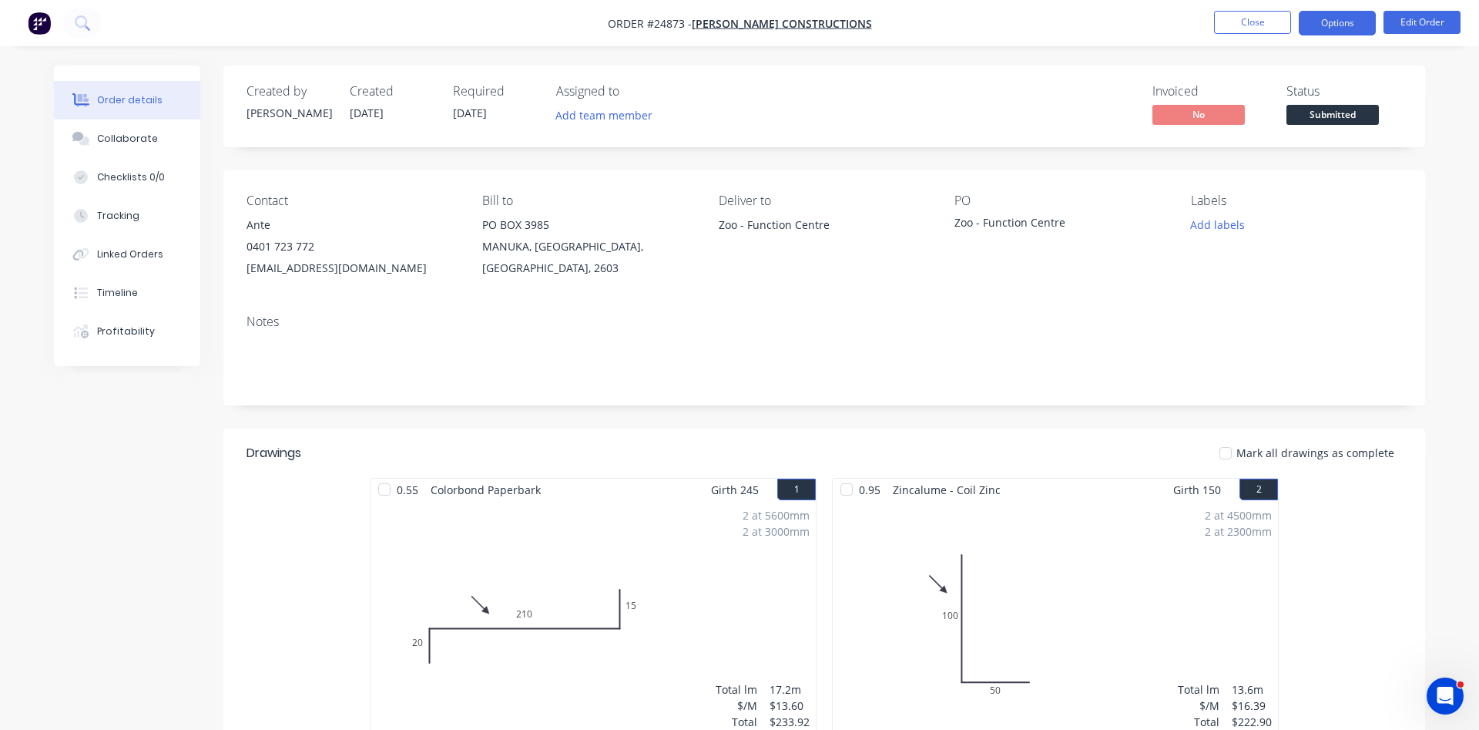
click at [1339, 30] on button "Options" at bounding box center [1337, 23] width 77 height 25
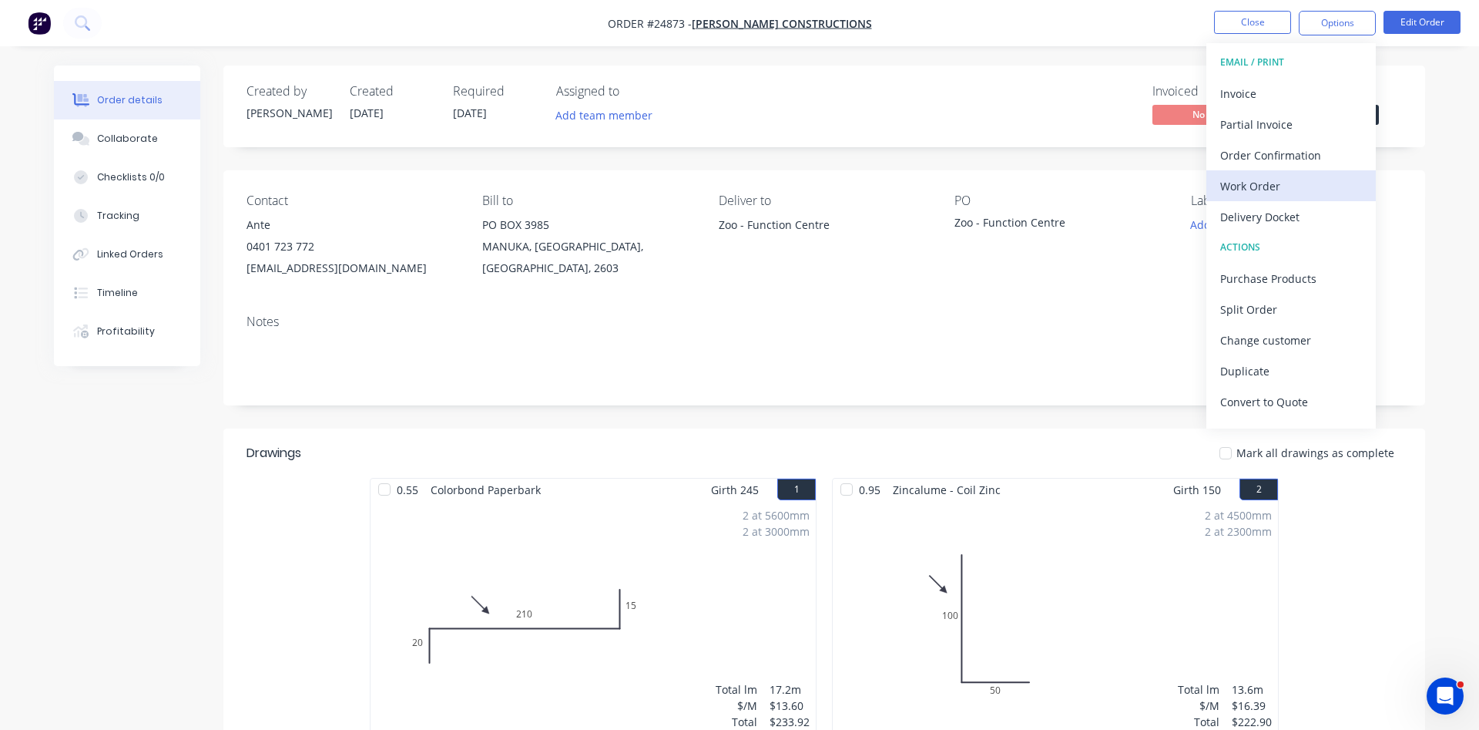
click at [1234, 180] on div "Work Order" at bounding box center [1292, 186] width 142 height 22
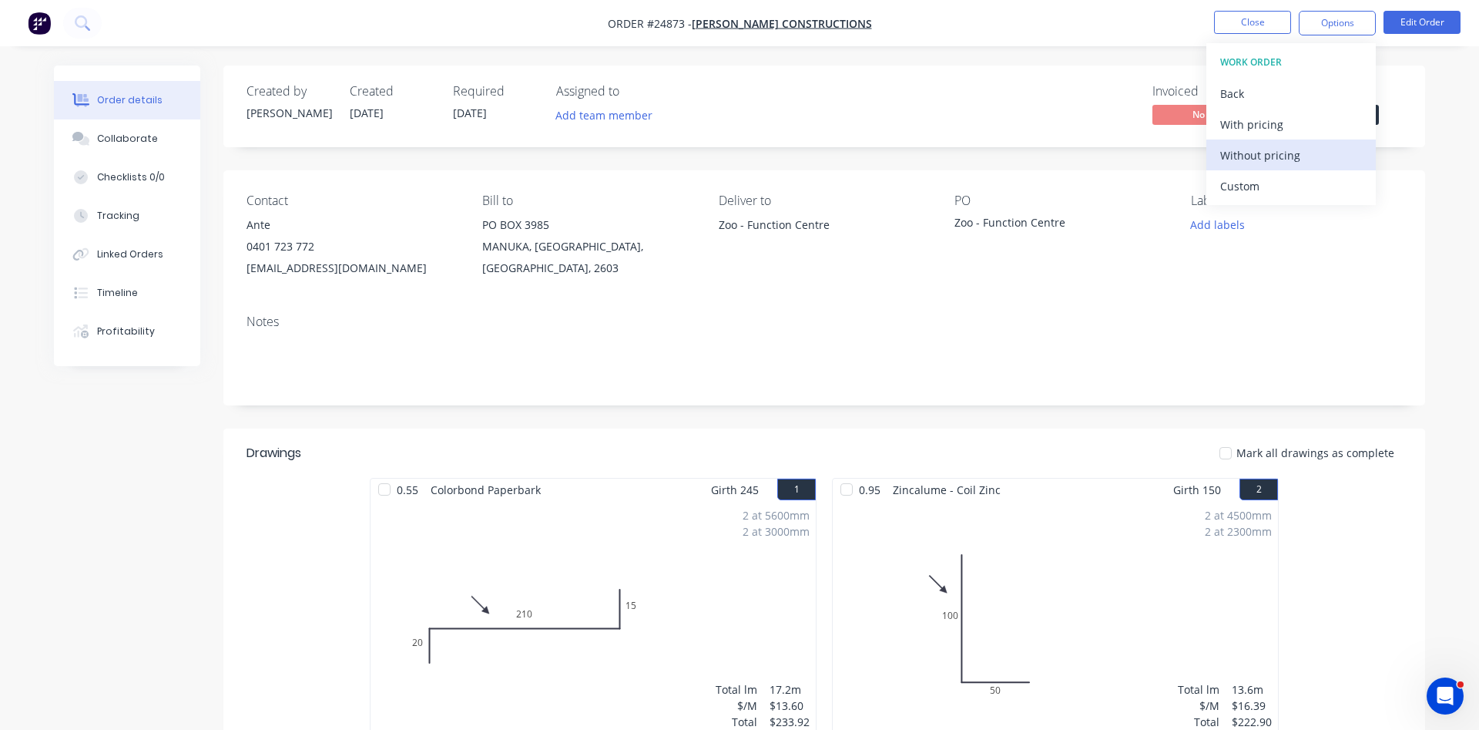
click at [1249, 150] on div "Without pricing" at bounding box center [1292, 155] width 142 height 22
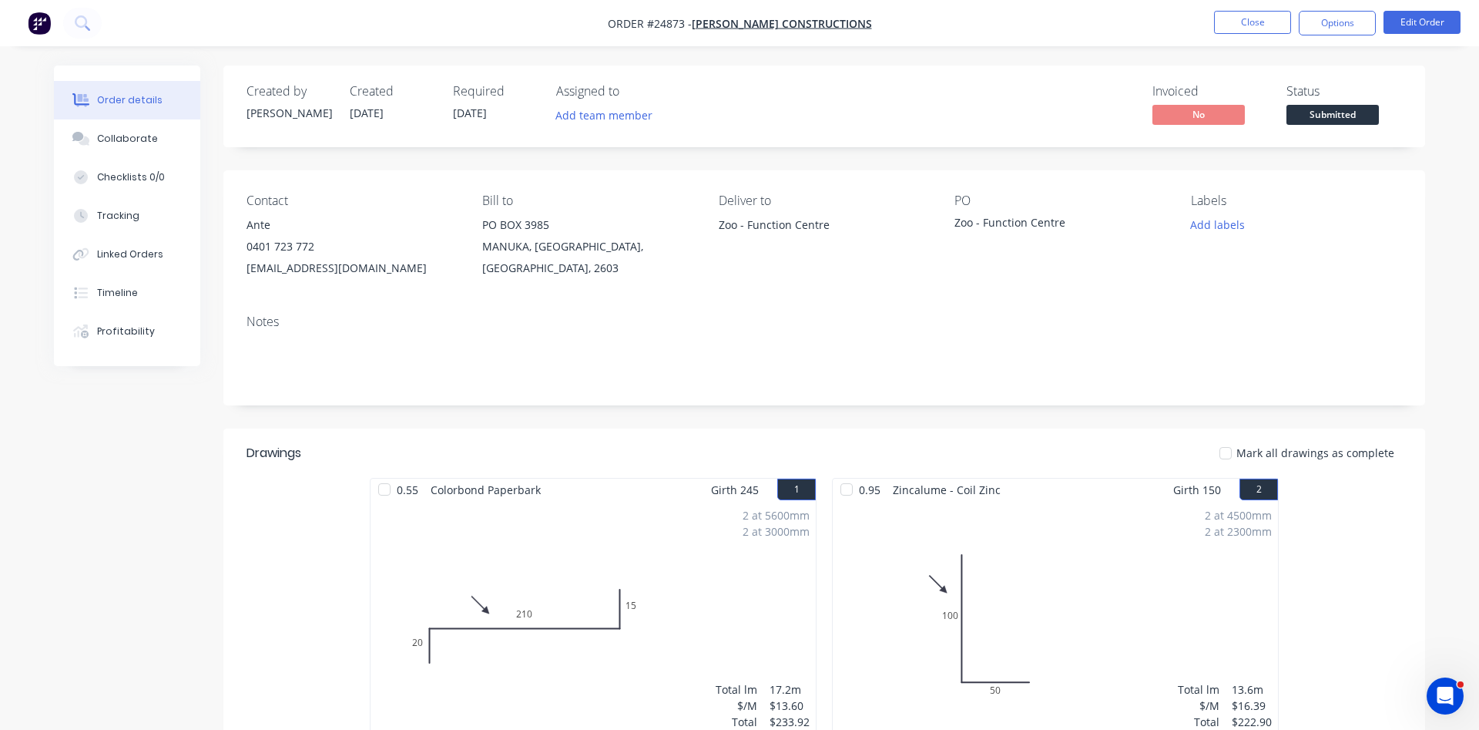
click at [1021, 89] on div "Invoiced No Status Submitted" at bounding box center [1056, 106] width 692 height 45
click at [1246, 21] on button "Close" at bounding box center [1252, 22] width 77 height 23
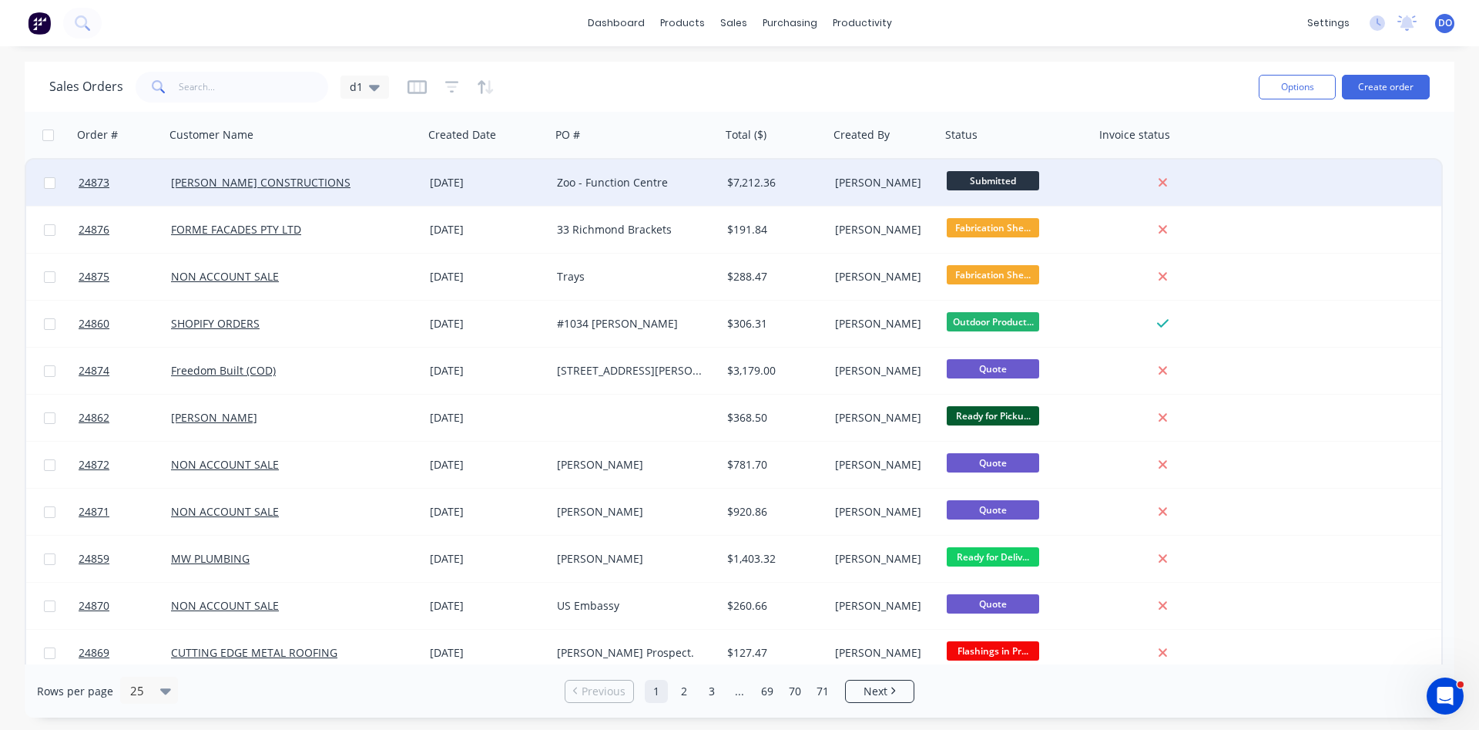
click at [510, 179] on div "09 Sep 2025" at bounding box center [487, 182] width 115 height 15
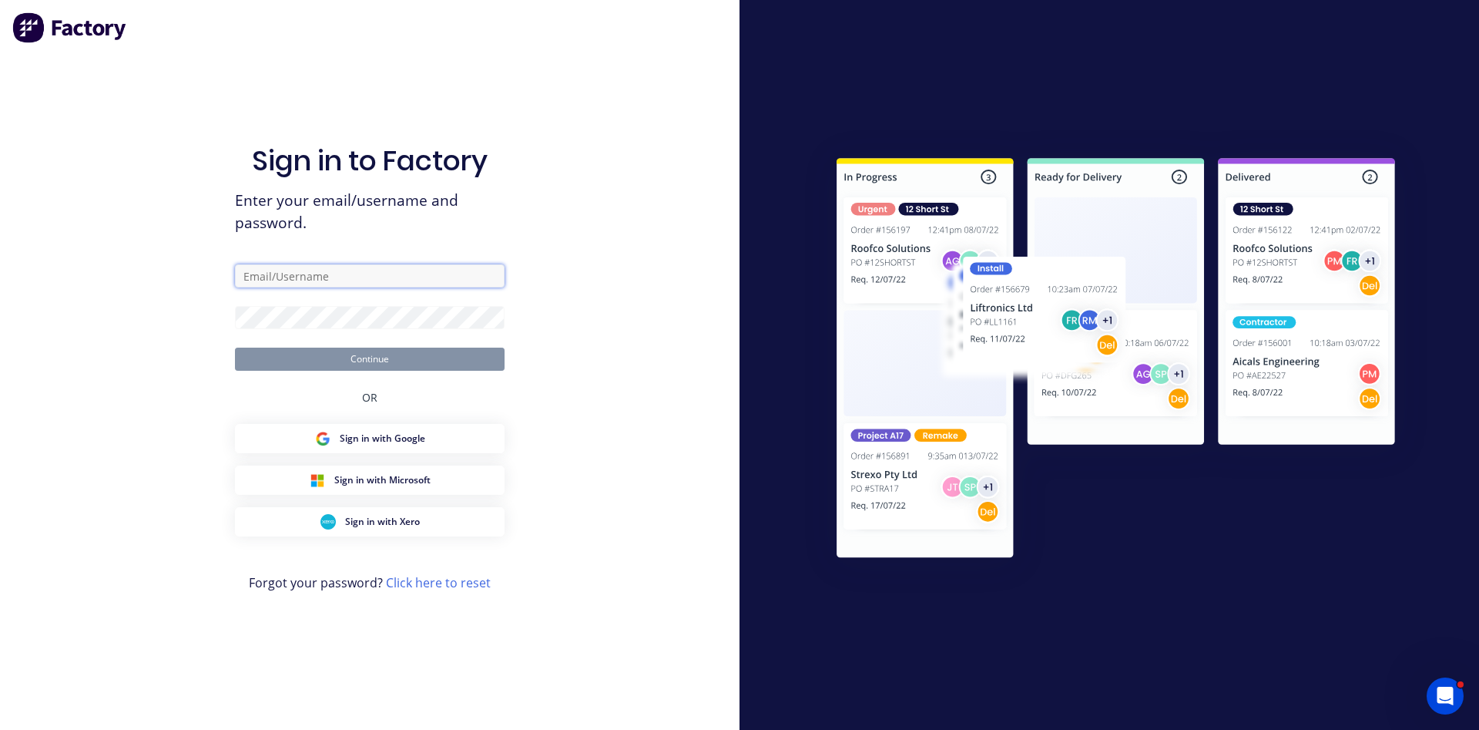
click at [382, 270] on input "text" at bounding box center [370, 275] width 270 height 23
type input "duane@arkus.com.au"
click at [368, 357] on button "Continue" at bounding box center [370, 359] width 270 height 23
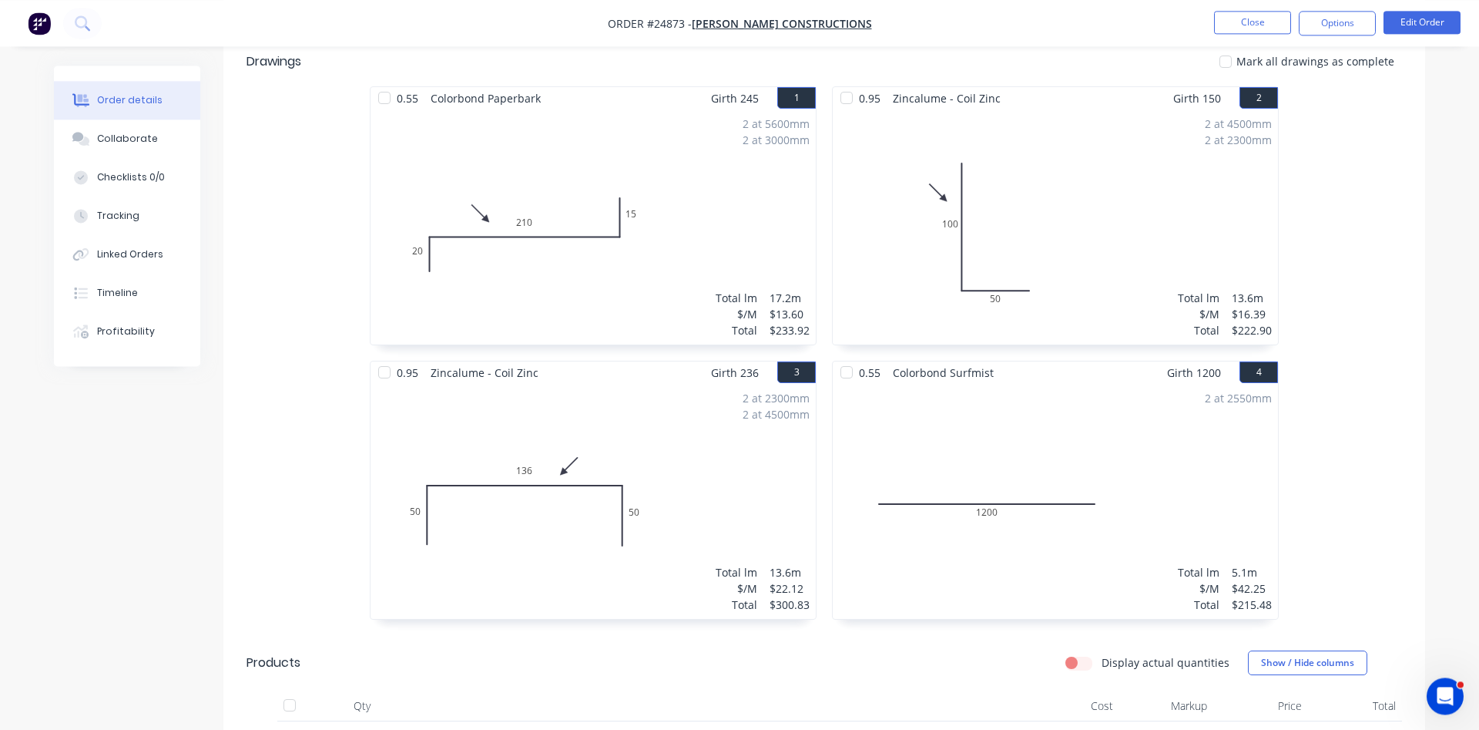
scroll to position [393, 0]
click at [1360, 18] on button "Options" at bounding box center [1337, 23] width 77 height 25
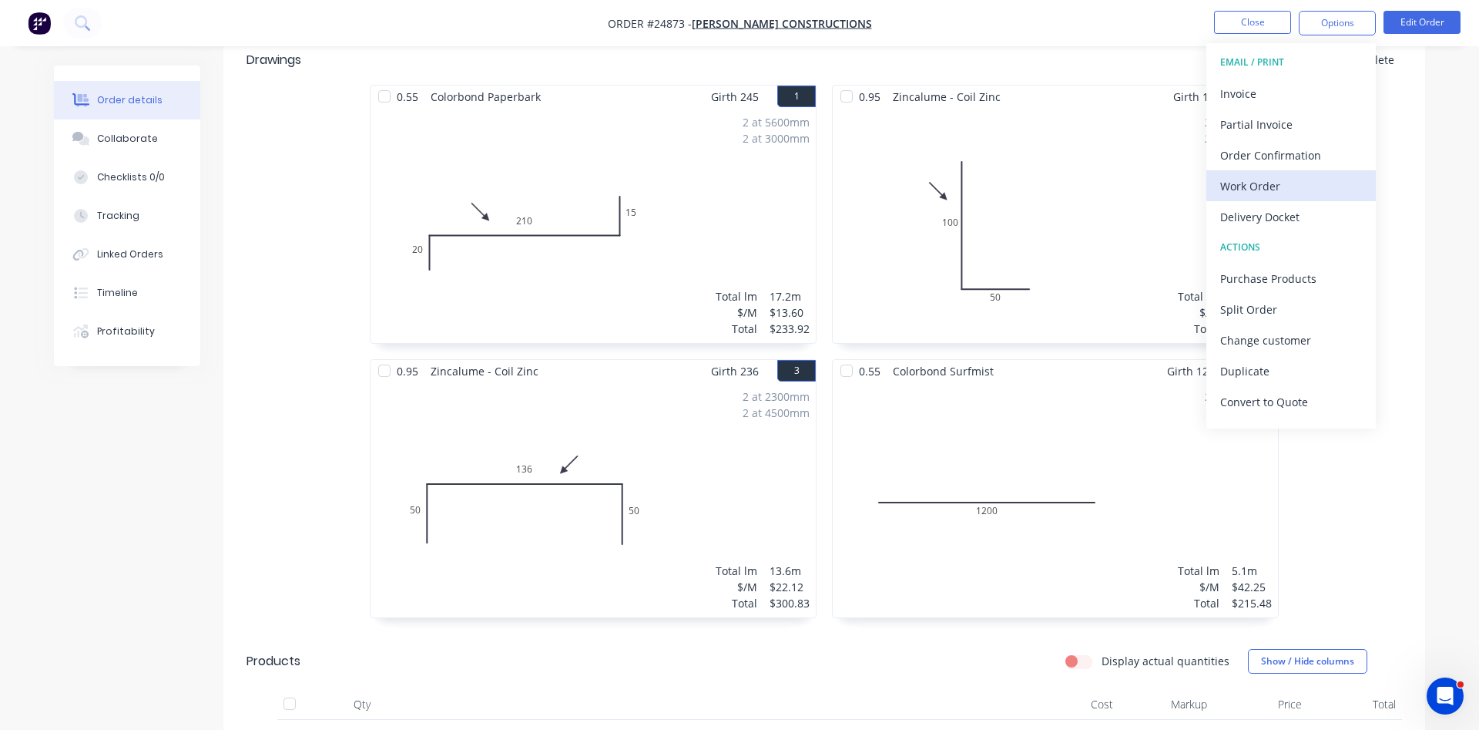
click at [1260, 186] on div "Work Order" at bounding box center [1292, 186] width 142 height 22
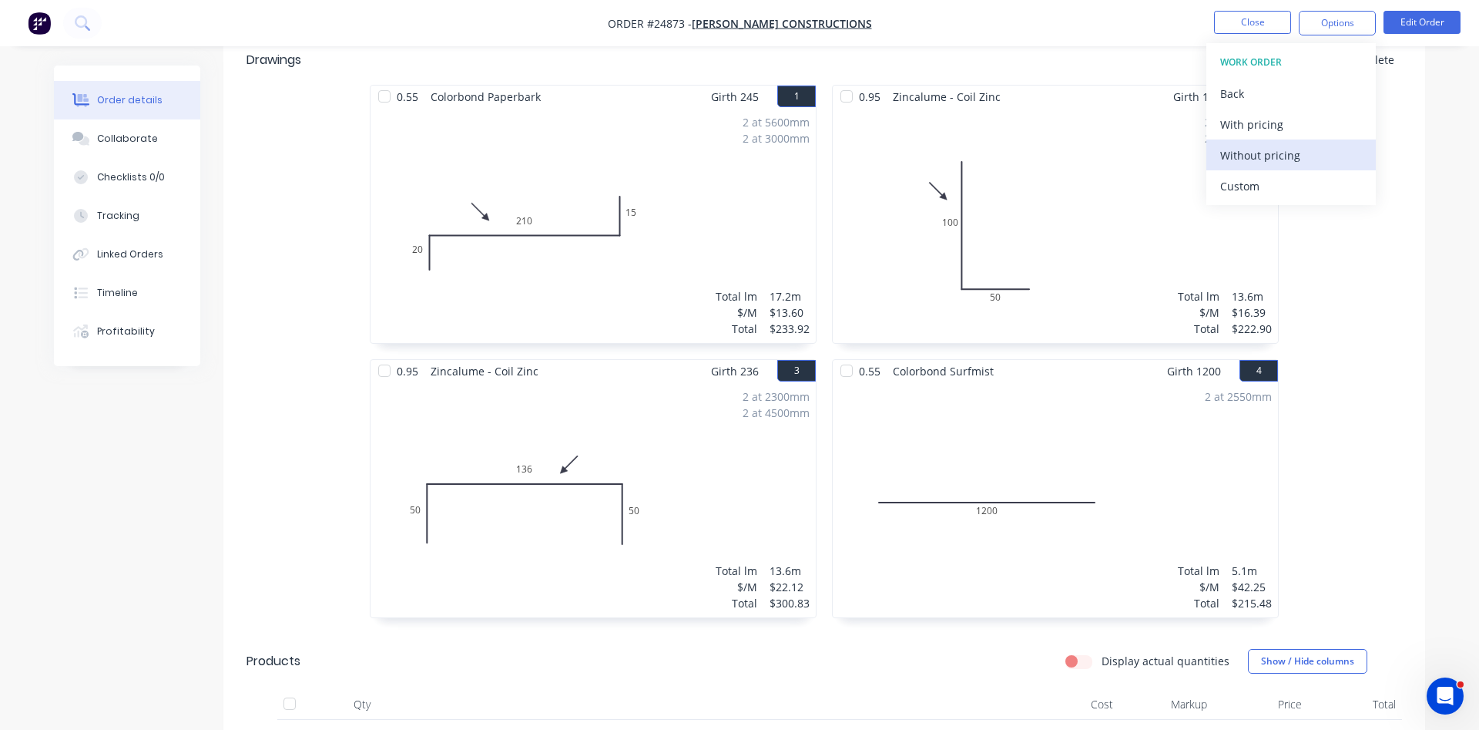
click at [1274, 153] on div "Without pricing" at bounding box center [1292, 155] width 142 height 22
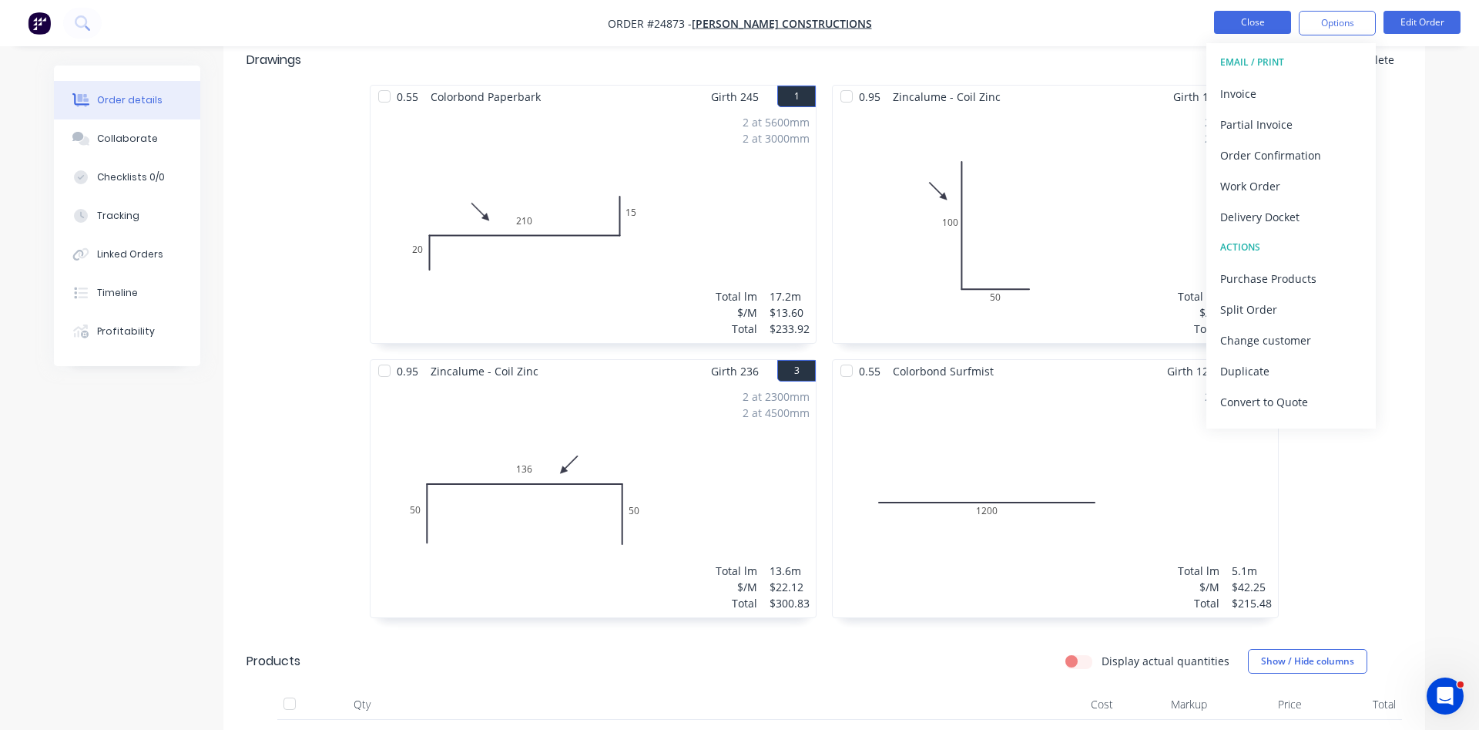
click at [1234, 13] on button "Close" at bounding box center [1252, 22] width 77 height 23
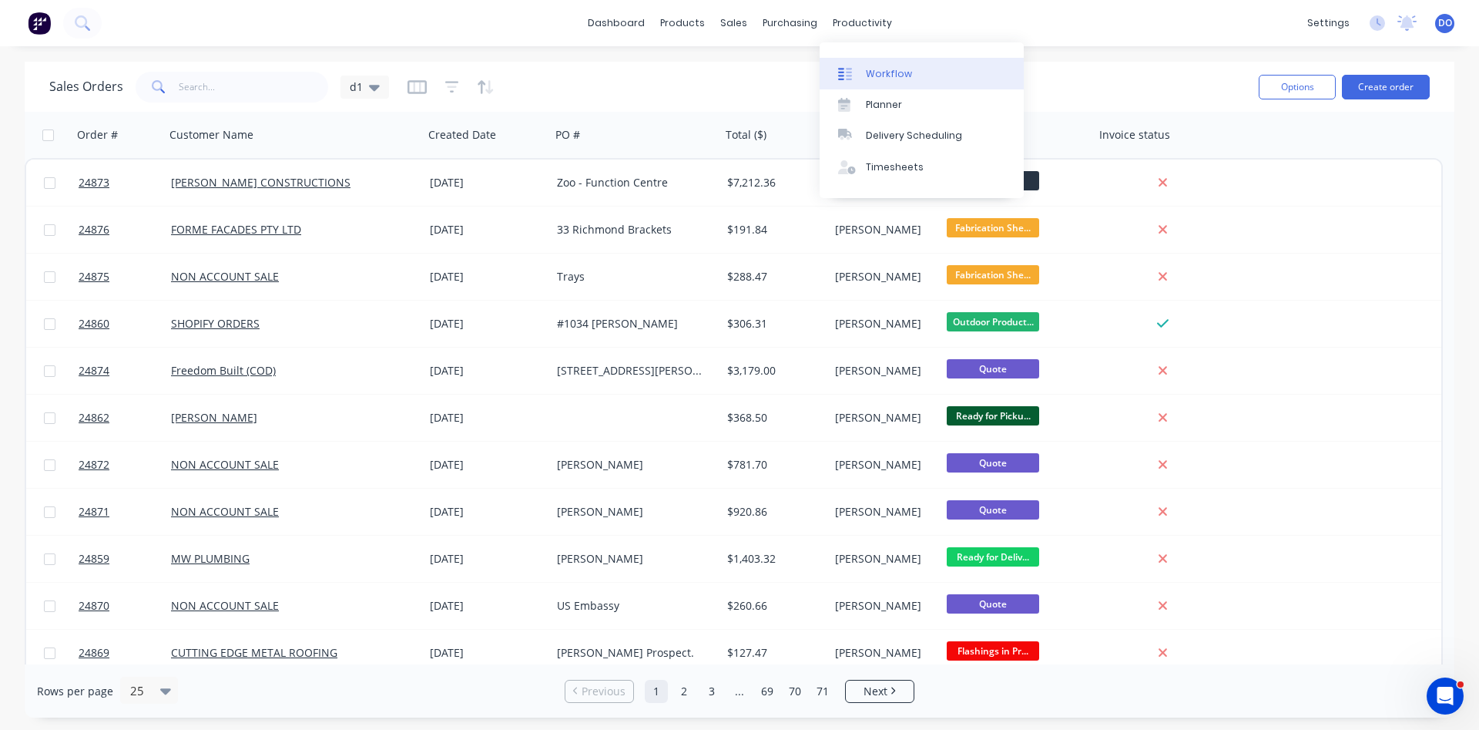
click at [888, 74] on div "Workflow" at bounding box center [889, 74] width 46 height 14
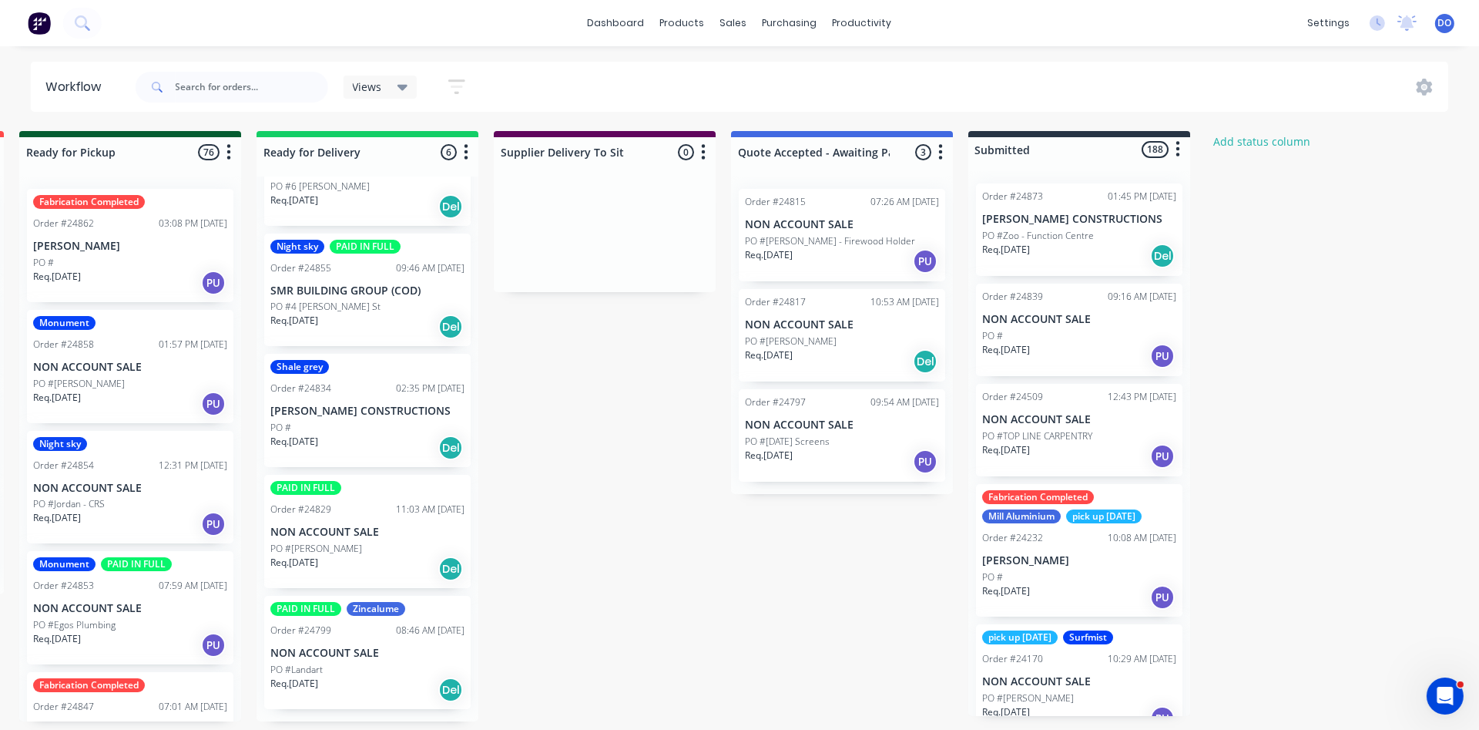
scroll to position [0, 1687]
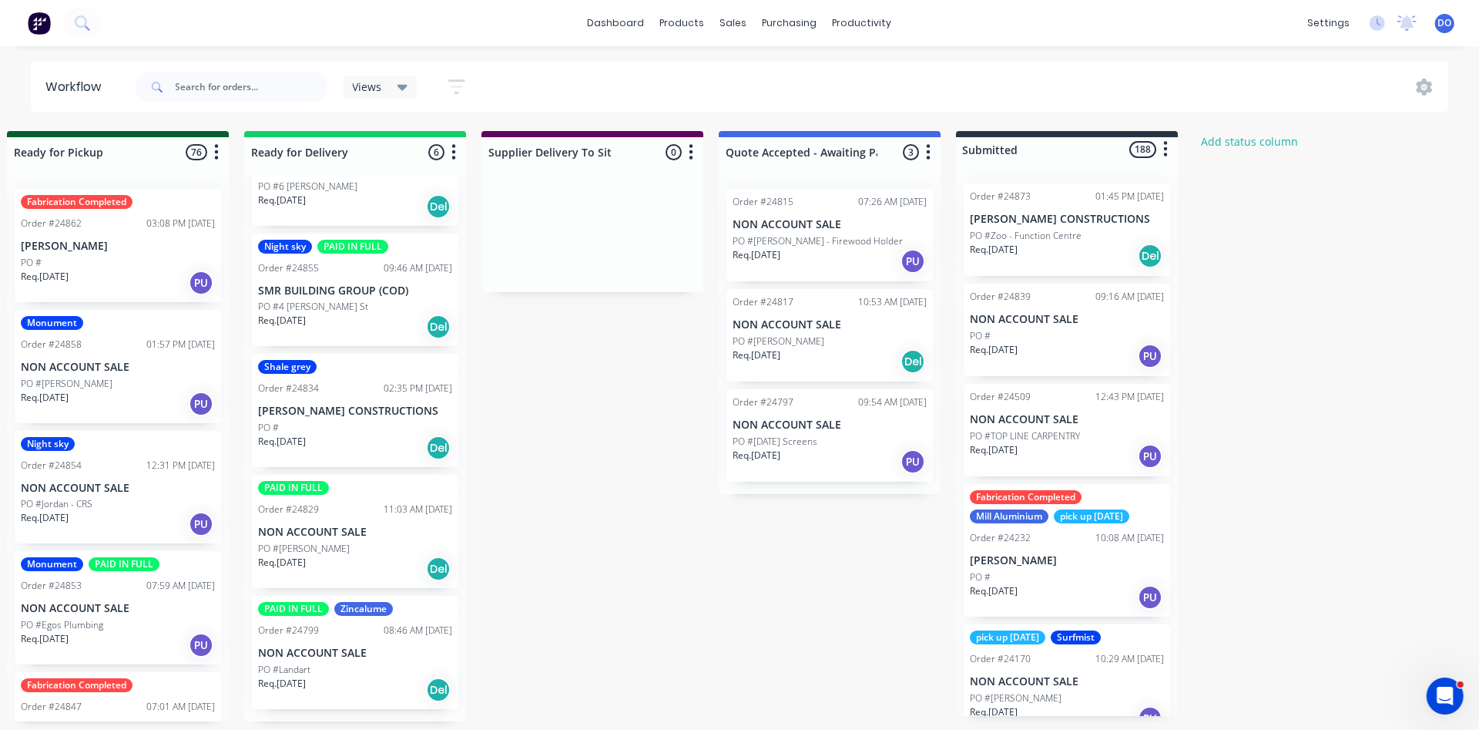
click at [814, 234] on p "PO #Matt Campbell - Firewood Holder" at bounding box center [818, 241] width 170 height 14
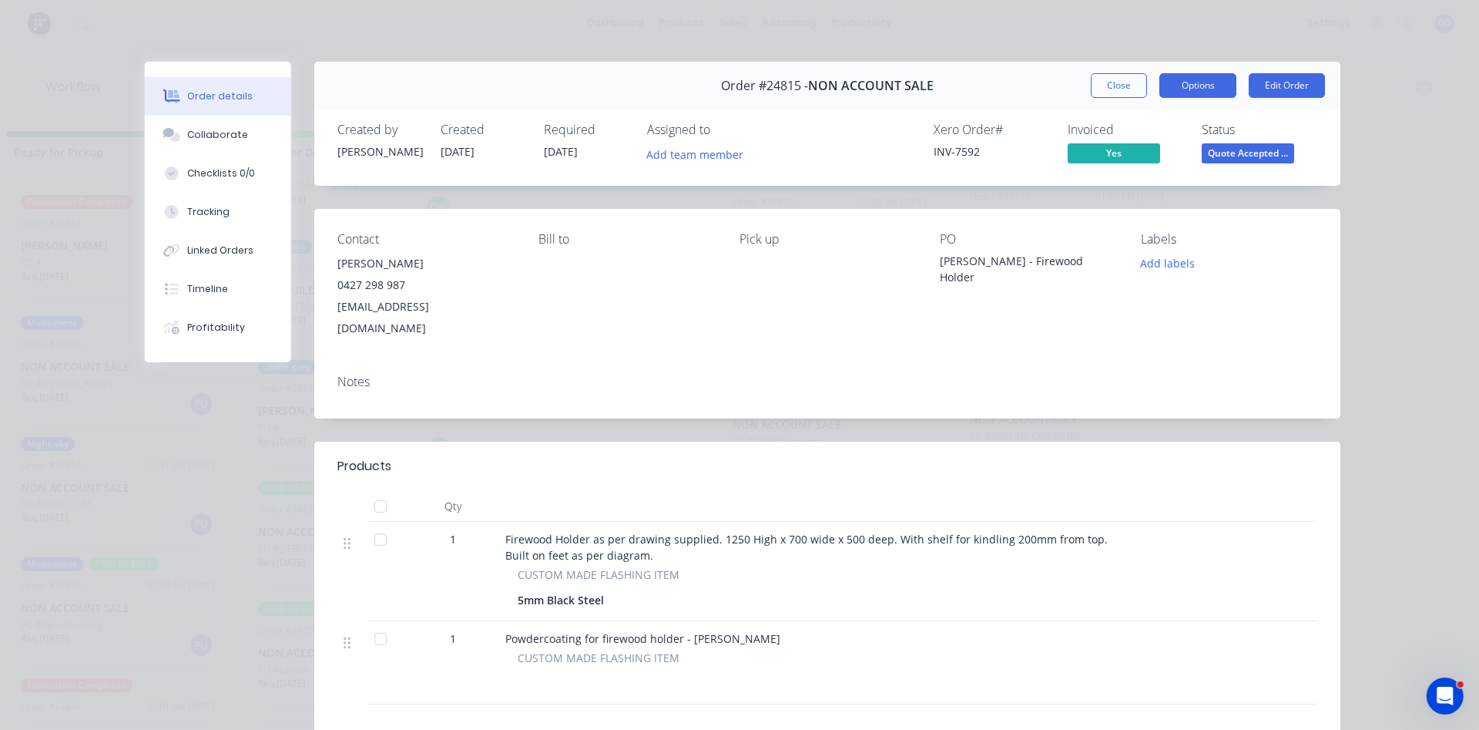
click at [1195, 86] on button "Options" at bounding box center [1198, 85] width 77 height 25
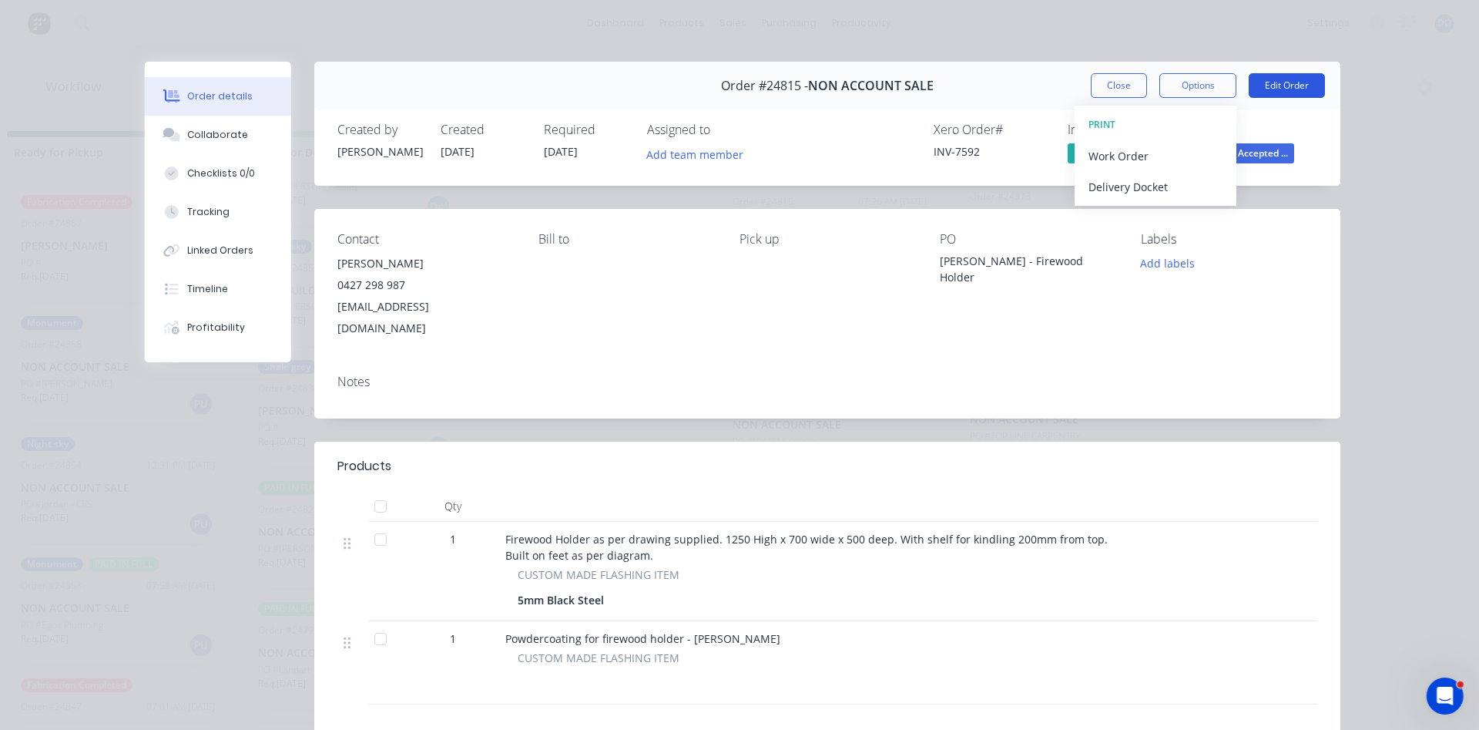
click at [1283, 86] on button "Edit Order" at bounding box center [1287, 85] width 76 height 25
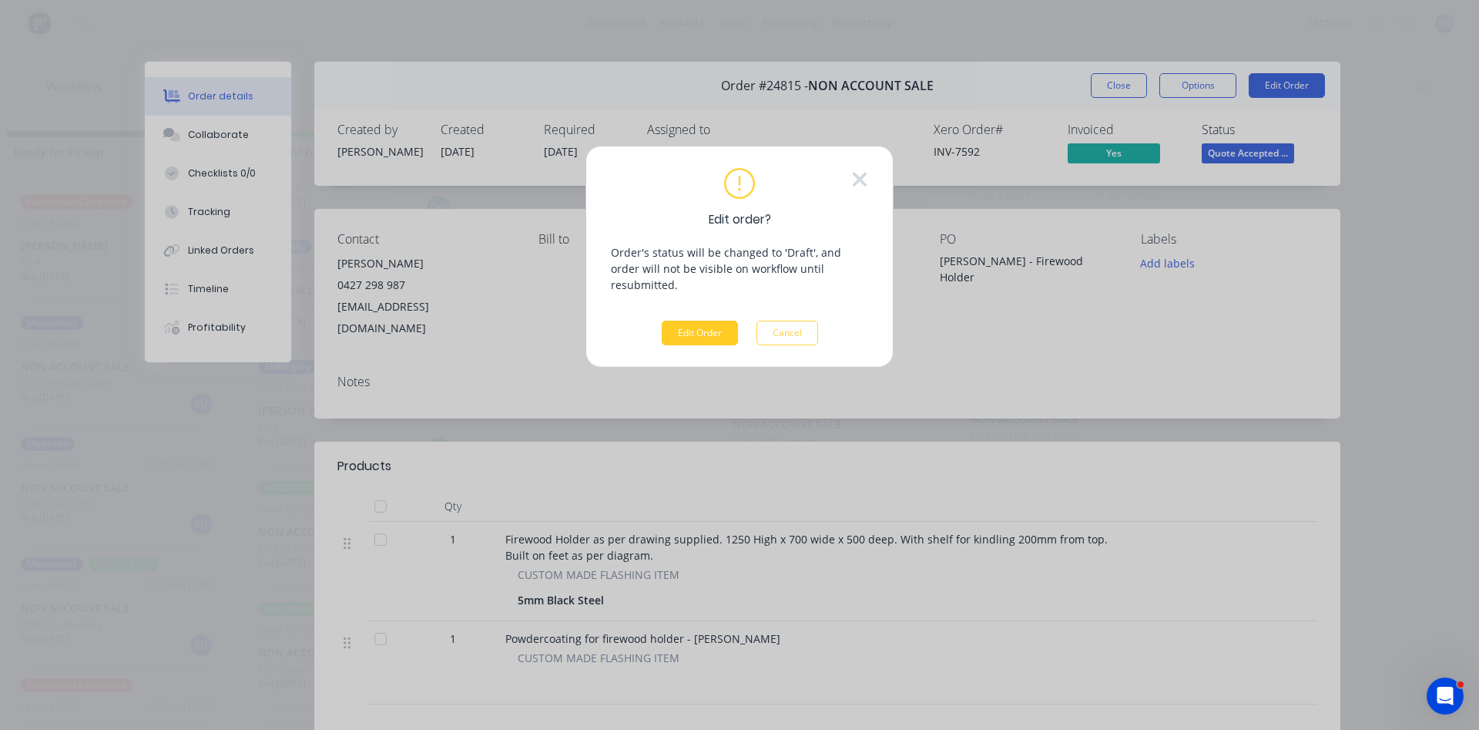
click at [715, 321] on button "Edit Order" at bounding box center [700, 333] width 76 height 25
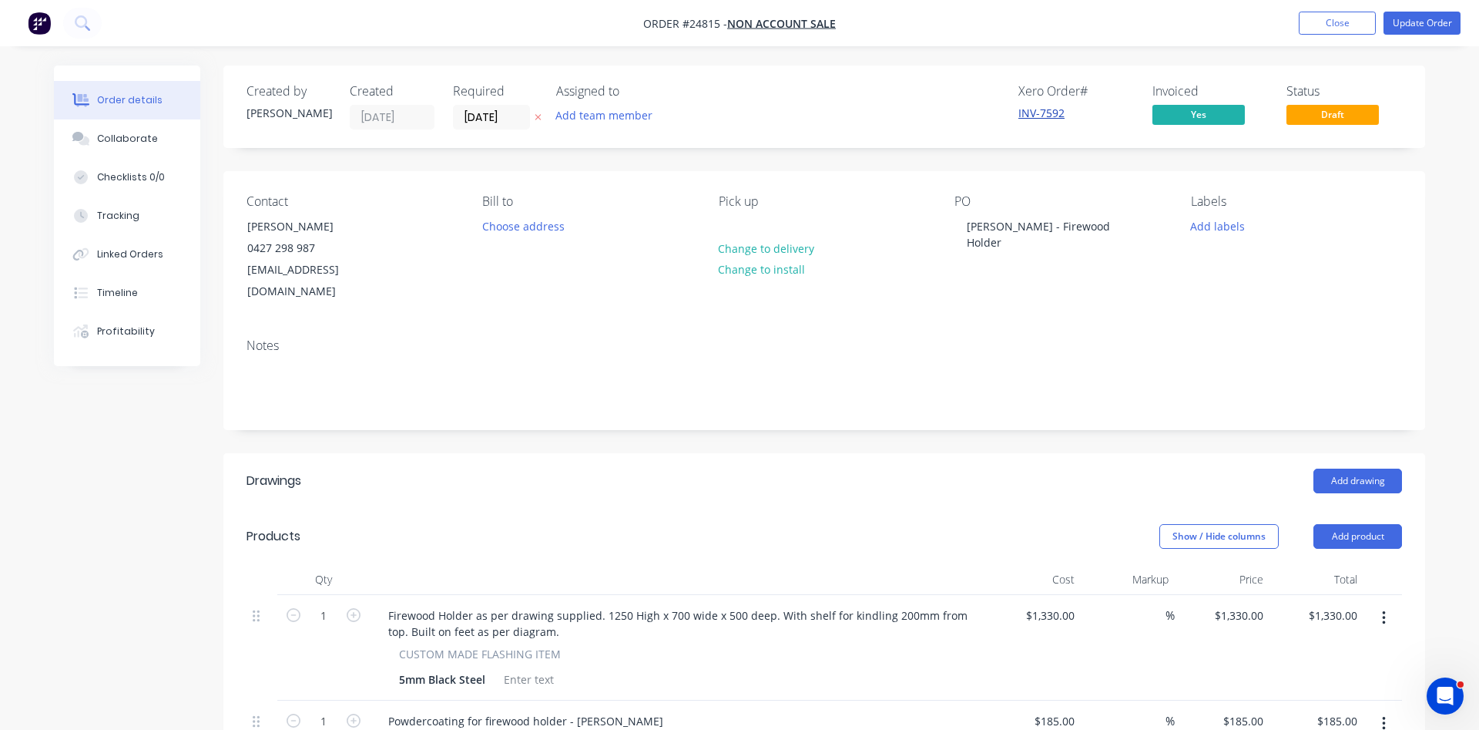
click at [1046, 111] on link "INV-7592" at bounding box center [1042, 113] width 46 height 15
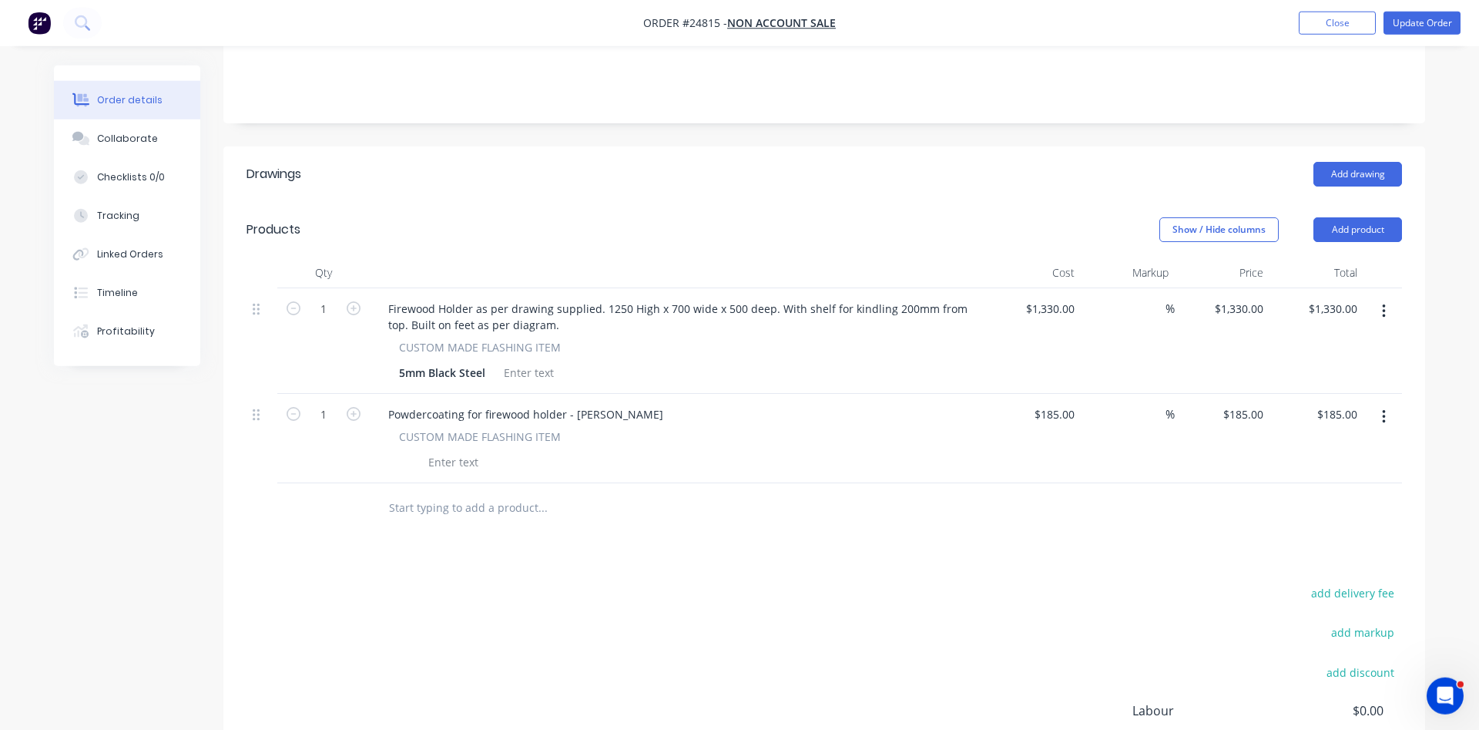
scroll to position [314, 0]
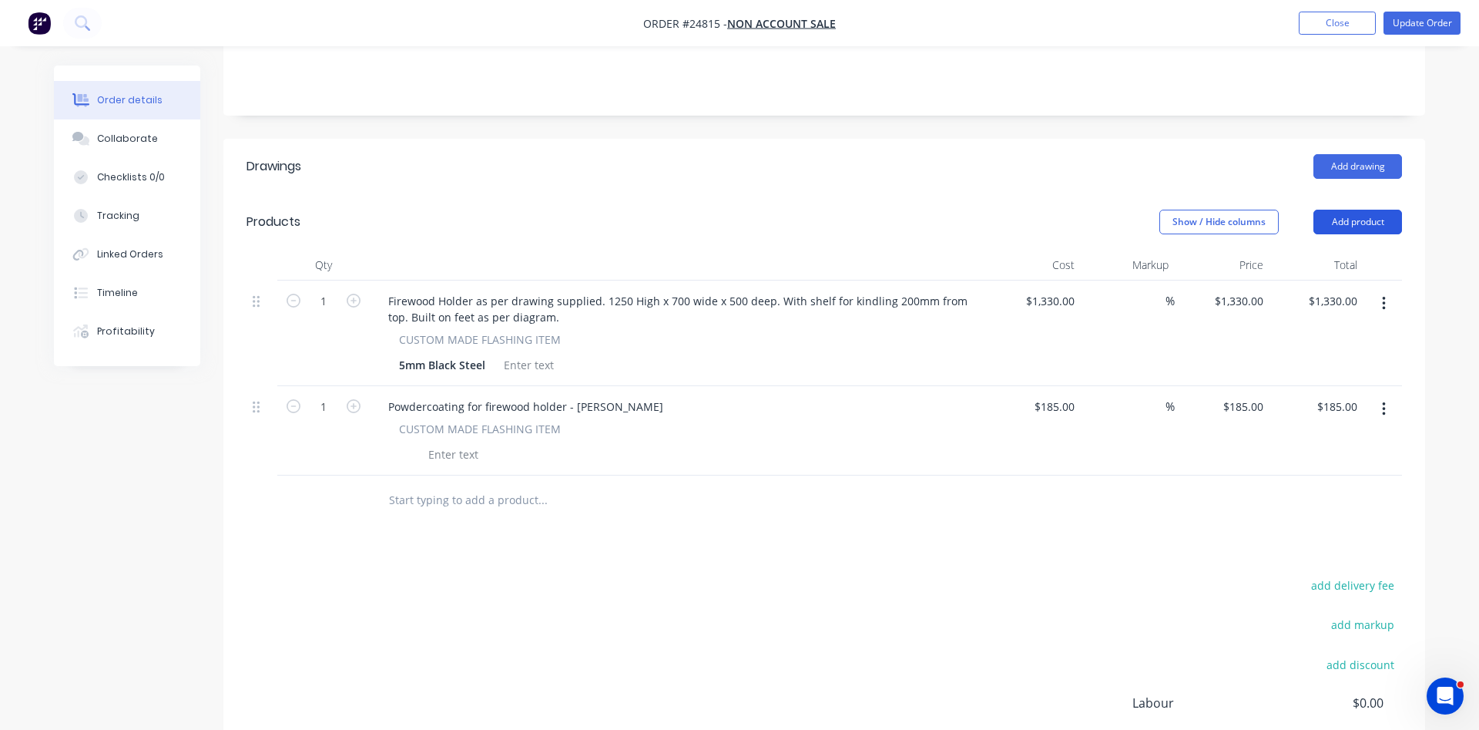
click at [1362, 210] on button "Add product" at bounding box center [1358, 222] width 89 height 25
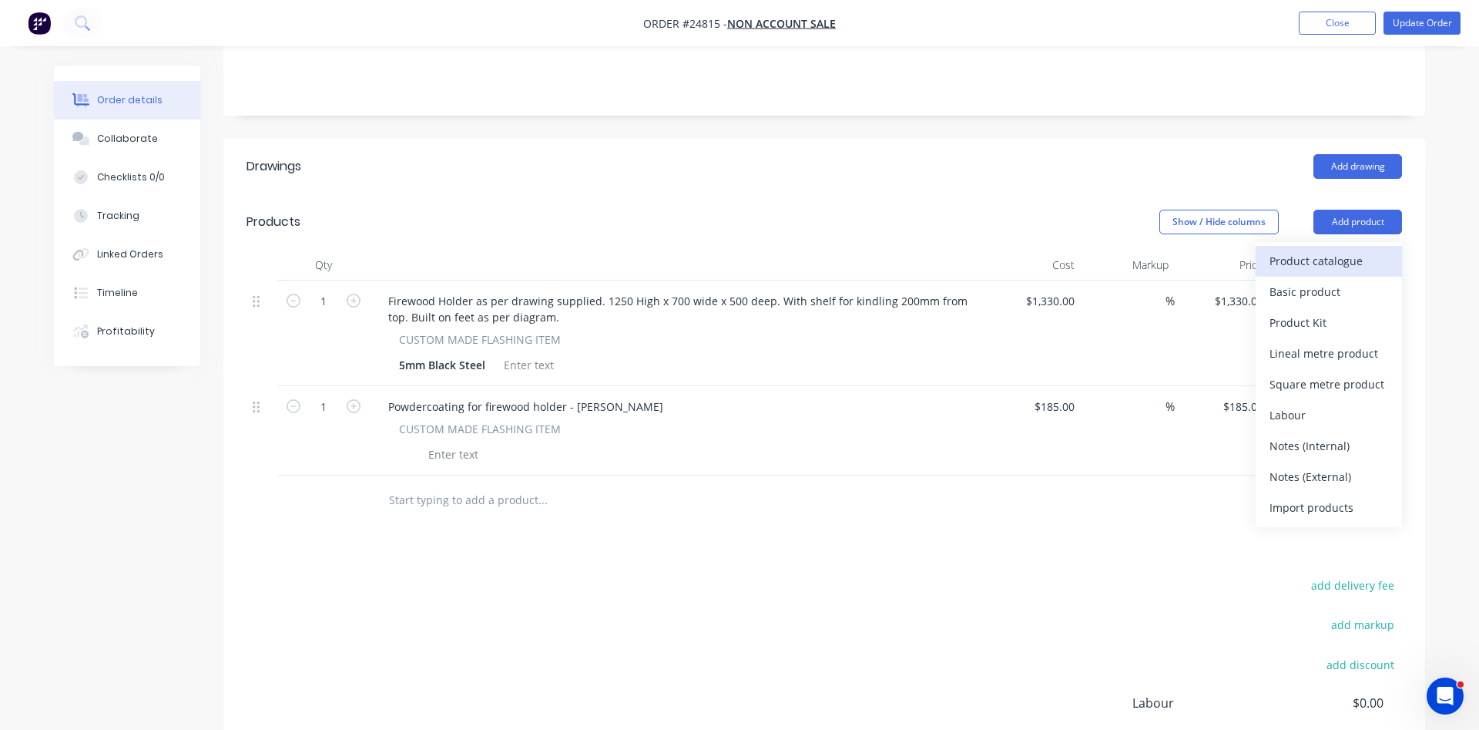
click at [1335, 250] on div "Product catalogue" at bounding box center [1329, 261] width 119 height 22
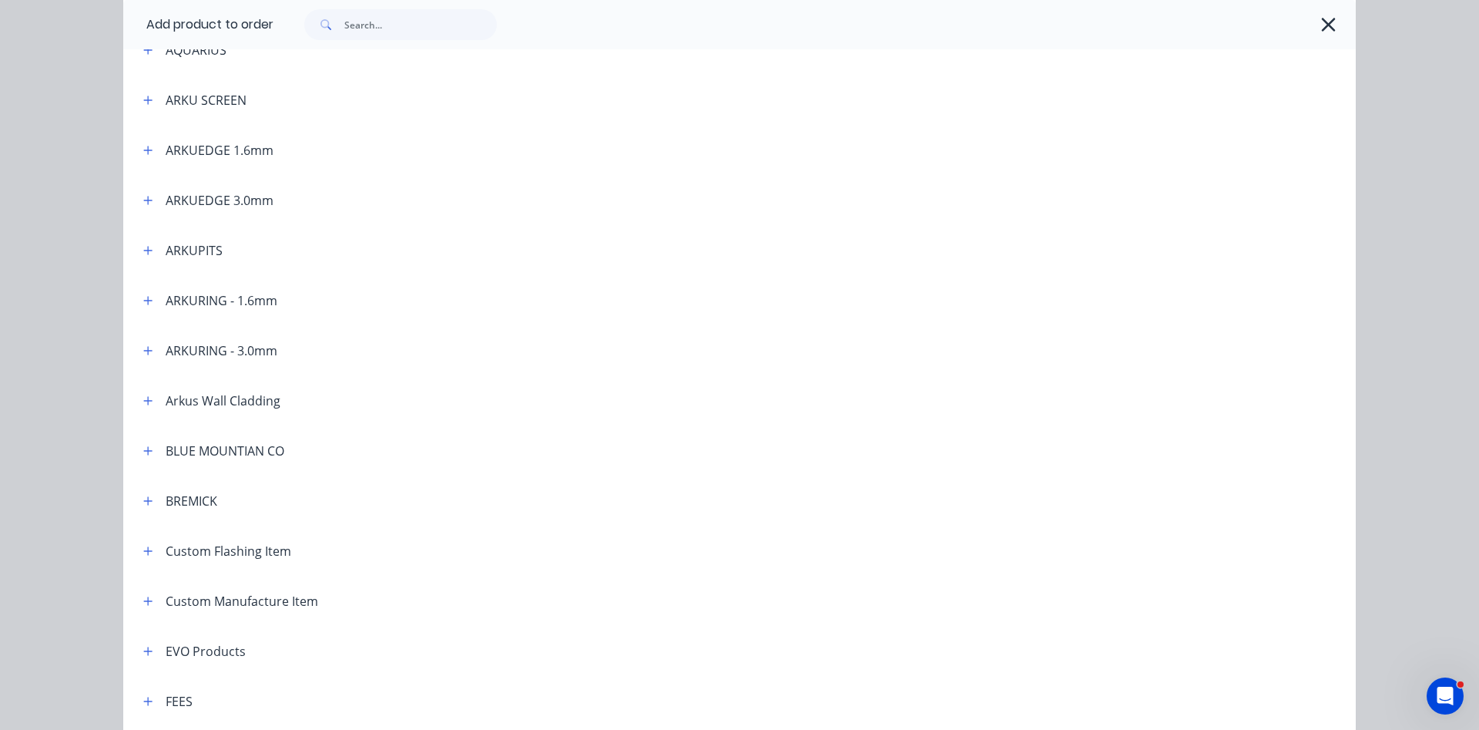
scroll to position [439, 0]
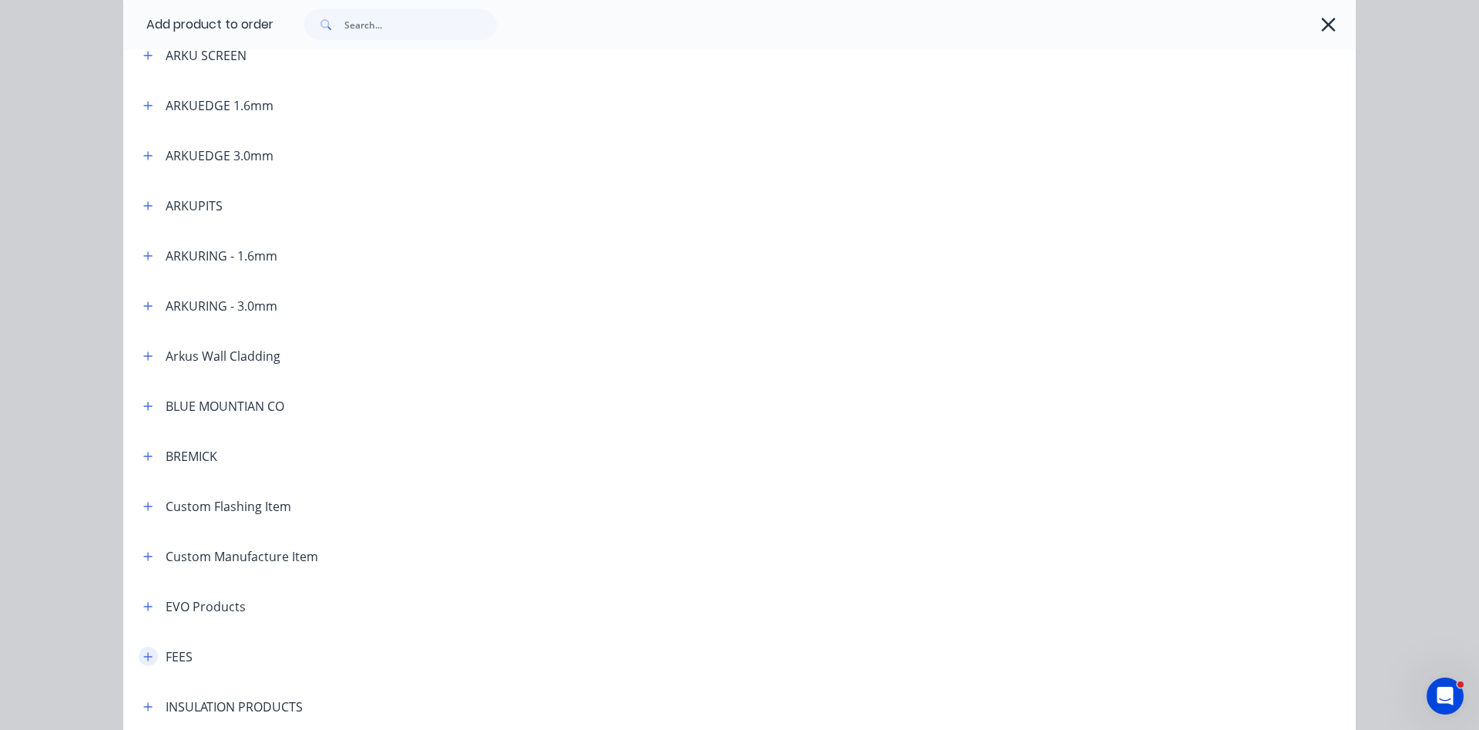
click at [153, 654] on button "button" at bounding box center [148, 655] width 19 height 19
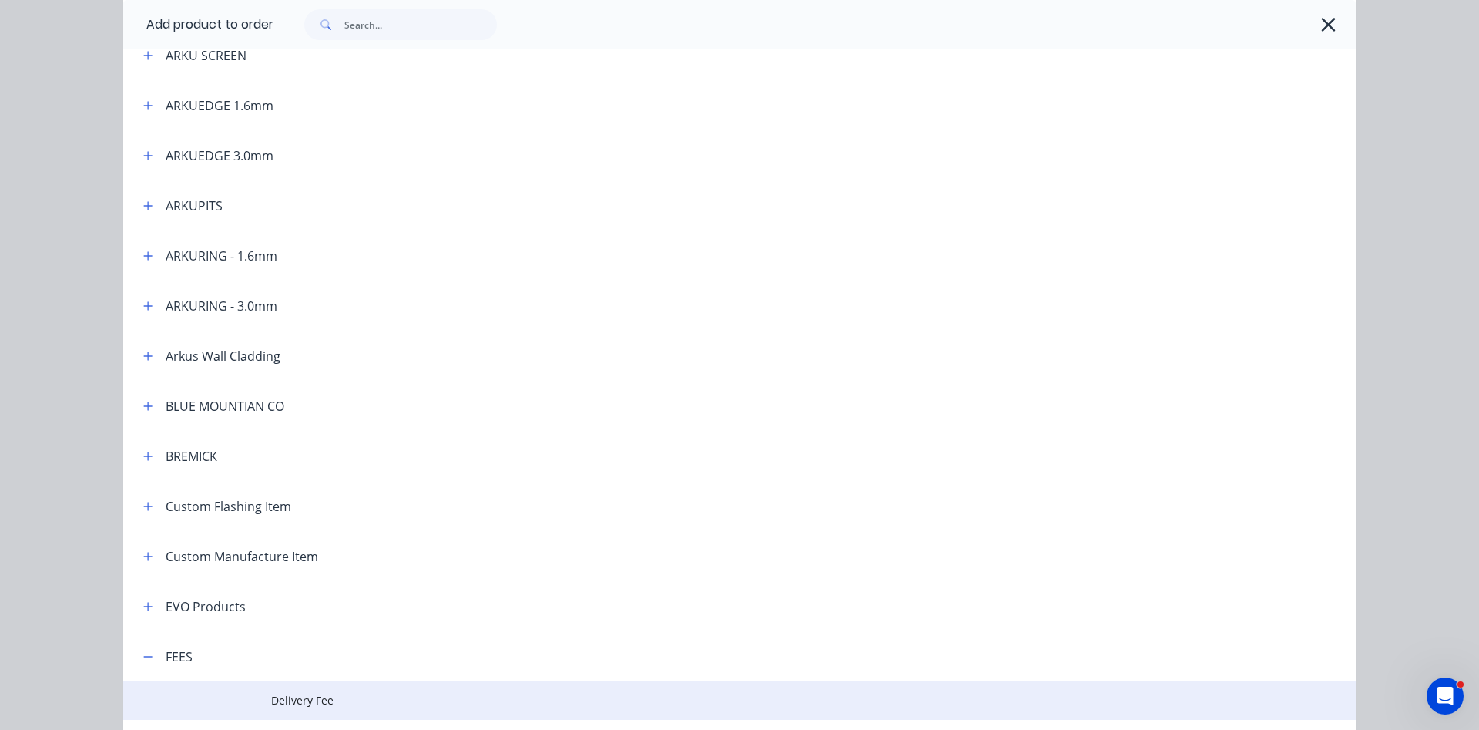
click at [292, 691] on td "Delivery Fee" at bounding box center [813, 700] width 1085 height 39
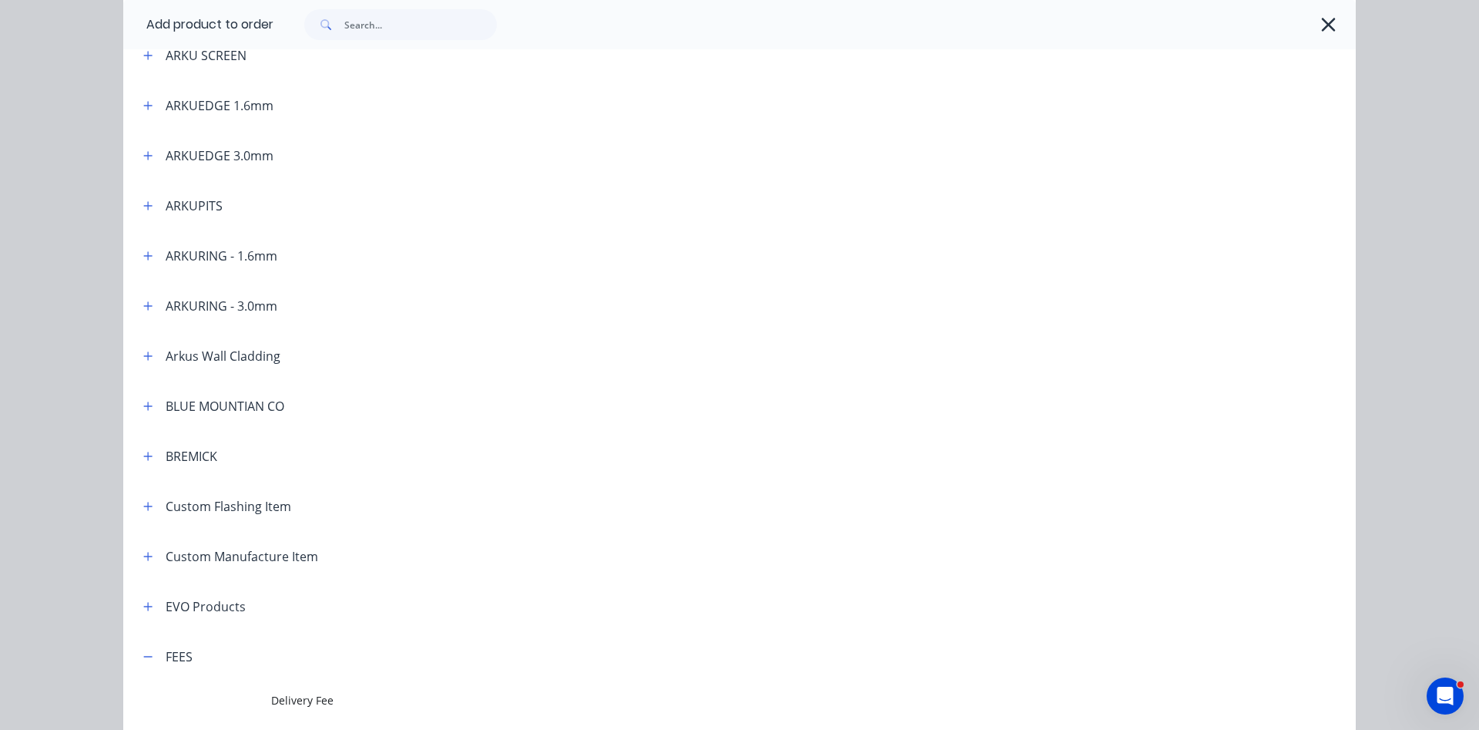
scroll to position [0, 0]
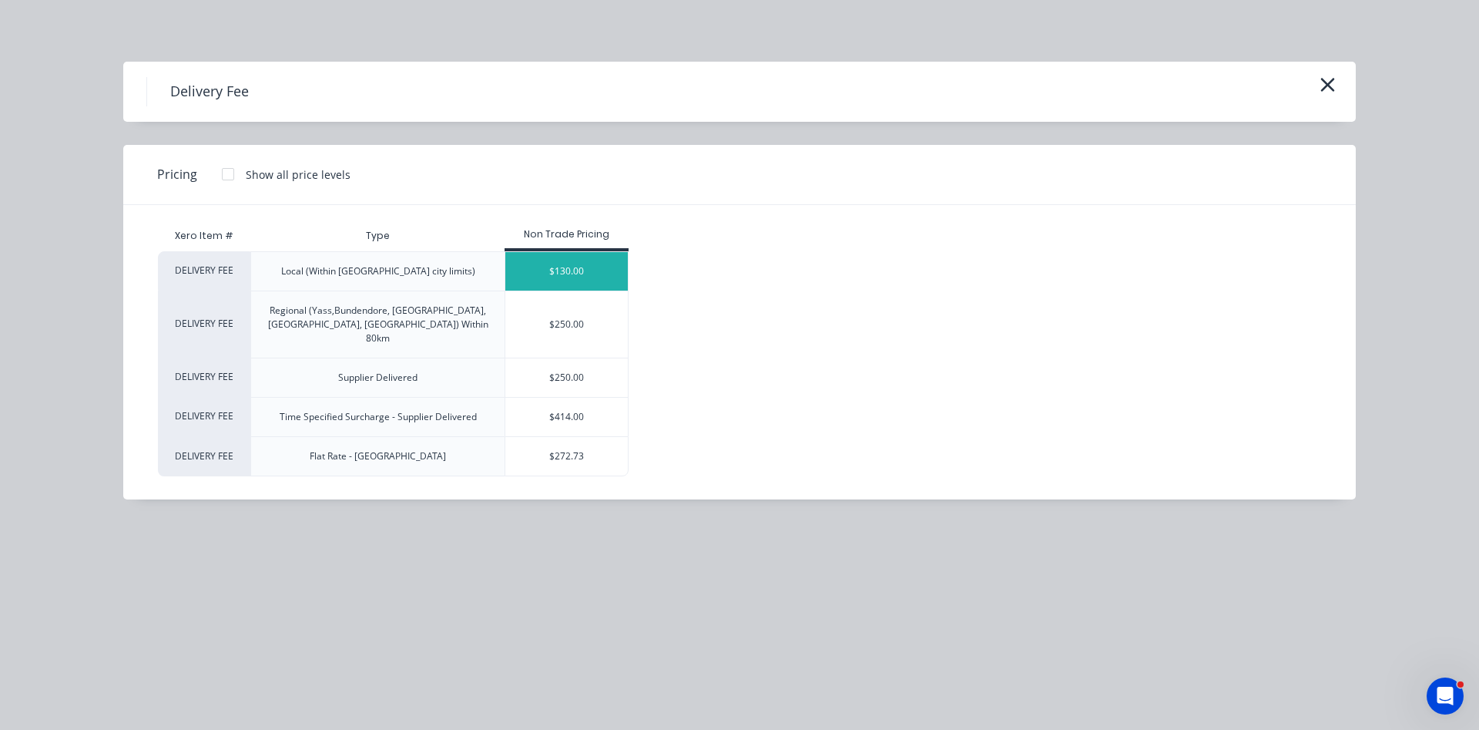
click at [586, 261] on div "$130.00" at bounding box center [566, 271] width 123 height 39
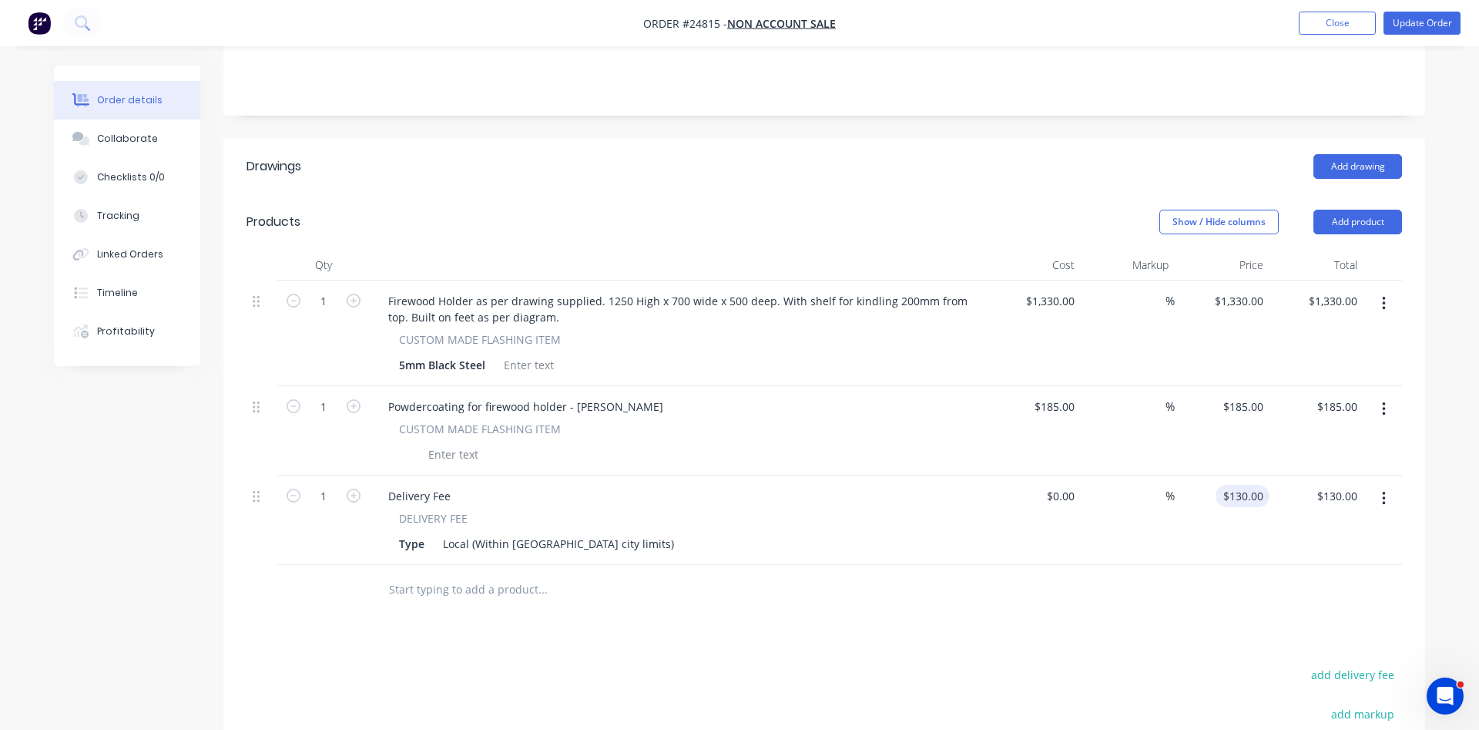
type input "130"
drag, startPoint x: 1264, startPoint y: 475, endPoint x: 1327, endPoint y: 468, distance: 62.8
click at [1327, 475] on div "1 Delivery Fee DELIVERY FEE Type Local (Within Canberra city limits) $0.00 $0.0…" at bounding box center [825, 519] width 1156 height 89
type input "$0.00"
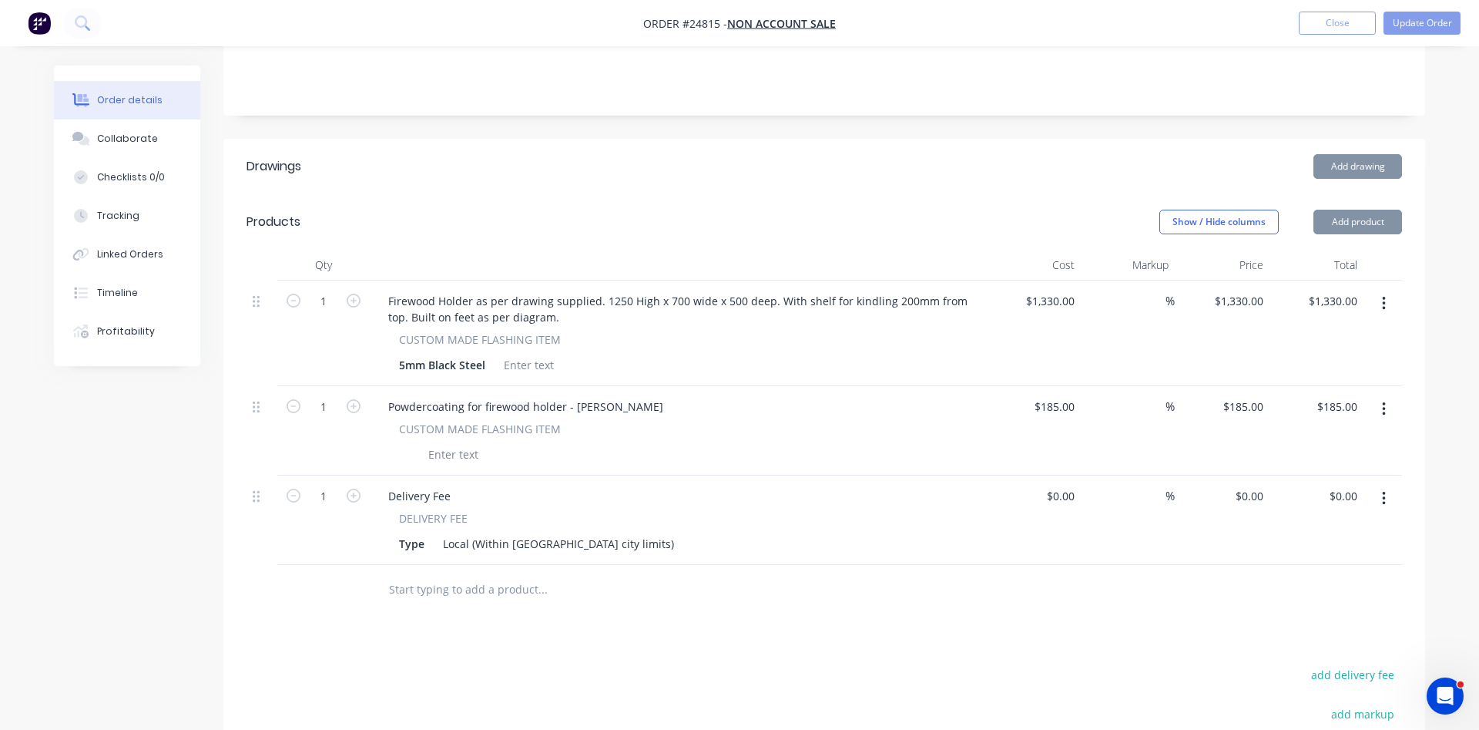
click at [1176, 603] on div "Drawings Add drawing Products Show / Hide columns Add product Qty Cost Markup P…" at bounding box center [824, 562] width 1202 height 846
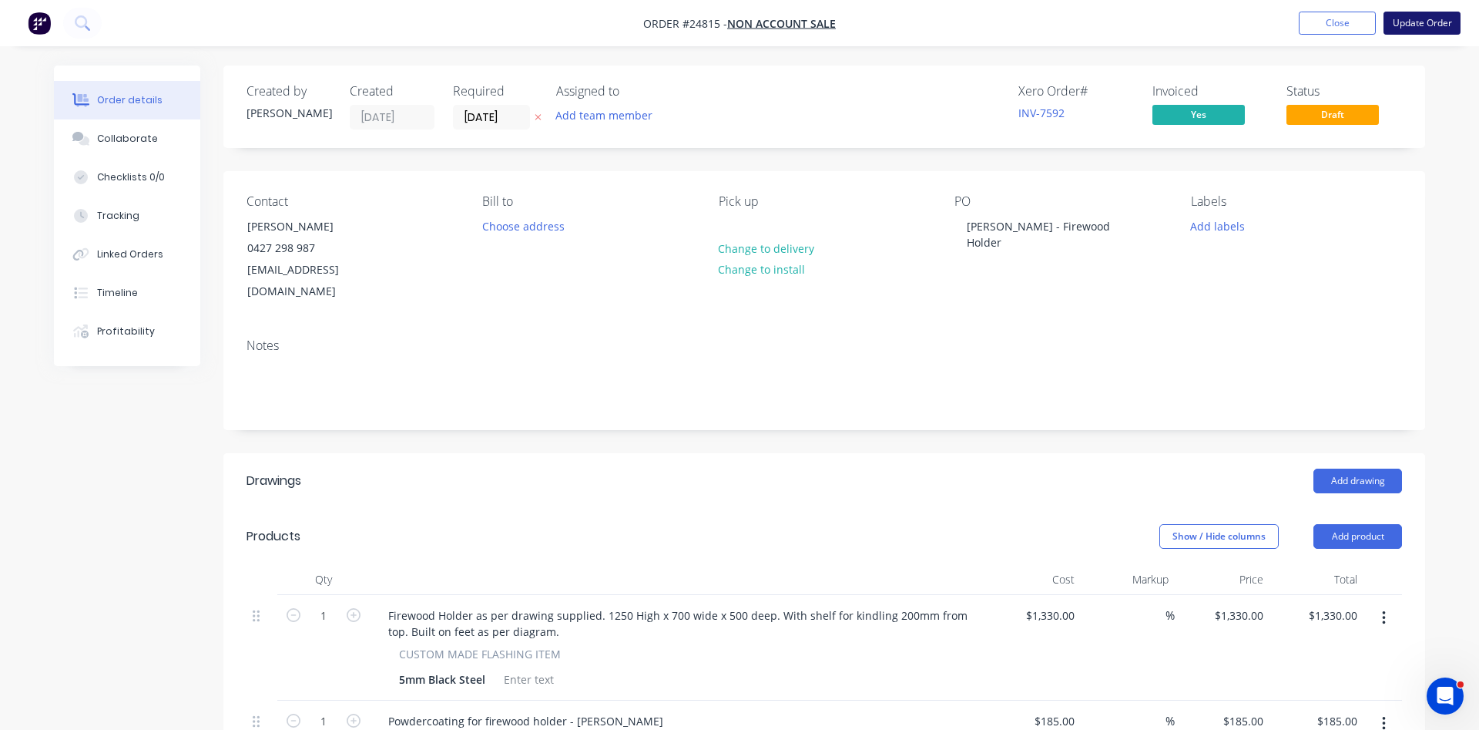
click at [1439, 21] on button "Update Order" at bounding box center [1422, 23] width 77 height 23
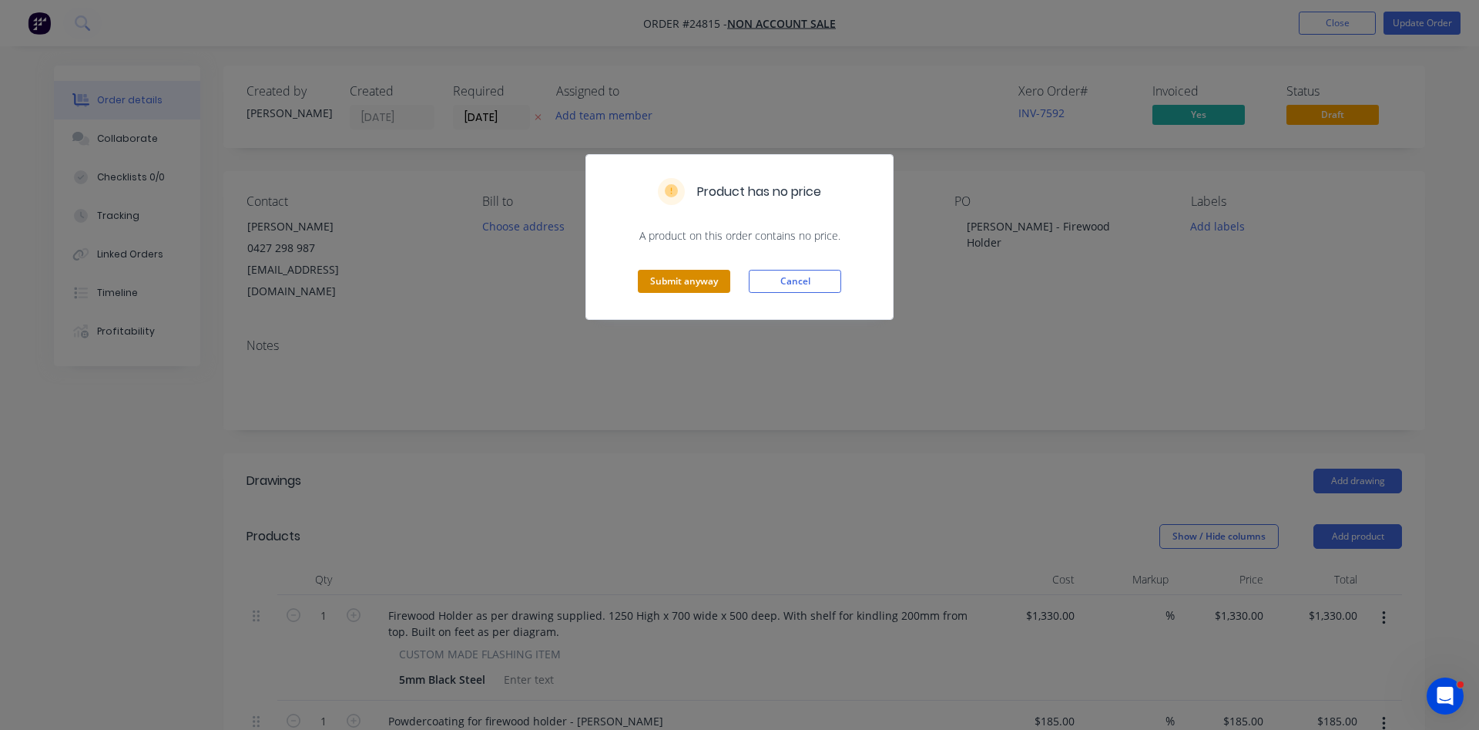
click at [694, 284] on button "Submit anyway" at bounding box center [684, 281] width 92 height 23
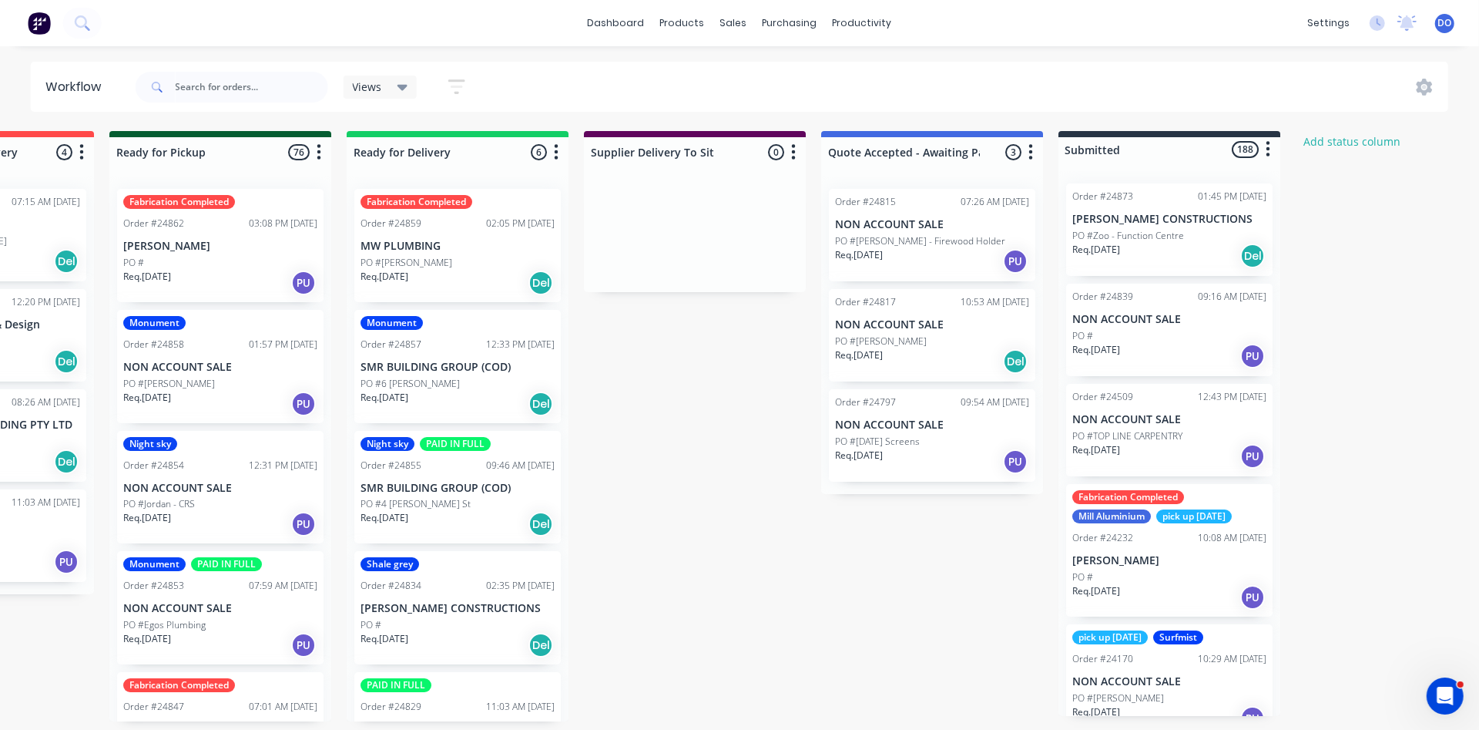
scroll to position [0, 1587]
click at [928, 240] on p "PO #Matt Campbell - Firewood Holder" at bounding box center [919, 241] width 170 height 14
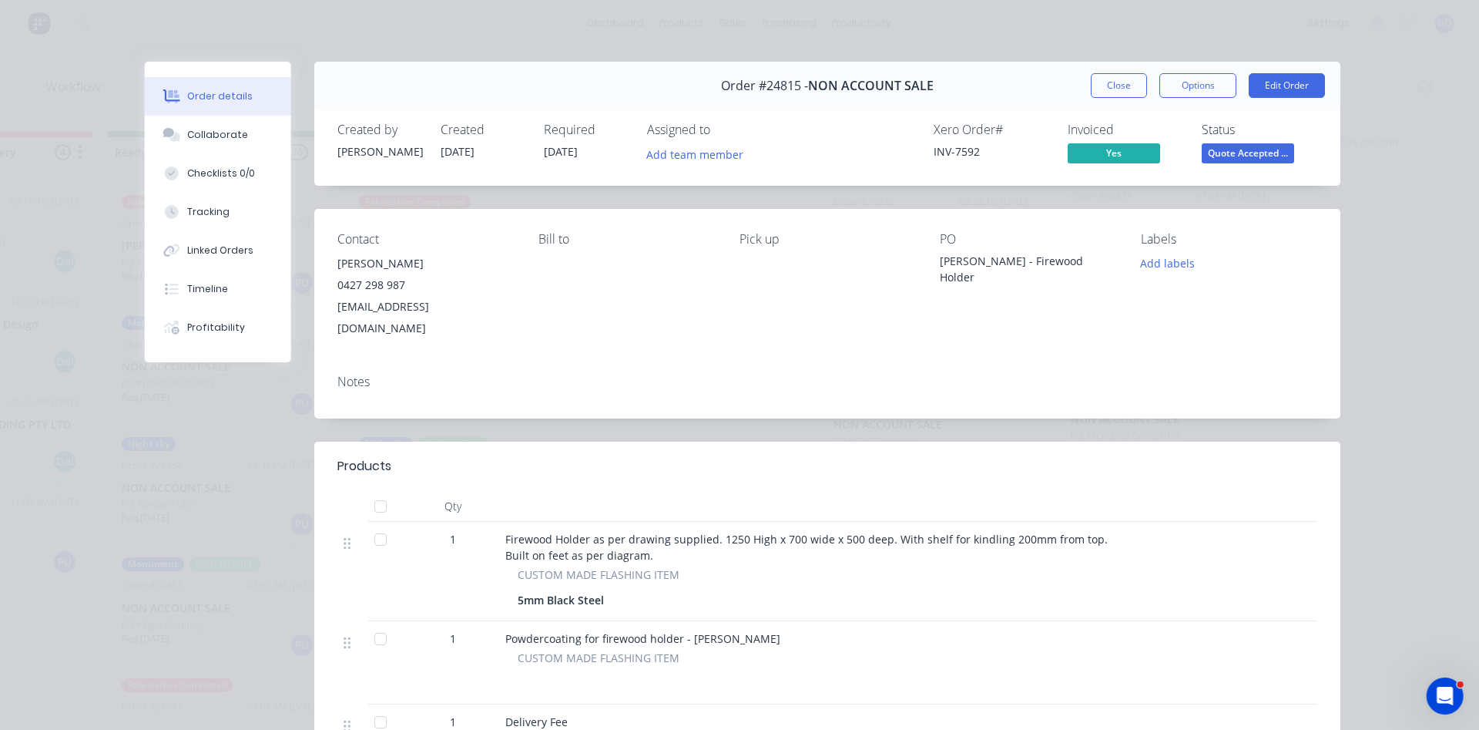
click at [1119, 151] on span "Yes" at bounding box center [1114, 152] width 92 height 19
click at [1181, 89] on button "Options" at bounding box center [1198, 85] width 77 height 25
click at [1293, 85] on button "Edit Order" at bounding box center [1287, 85] width 76 height 25
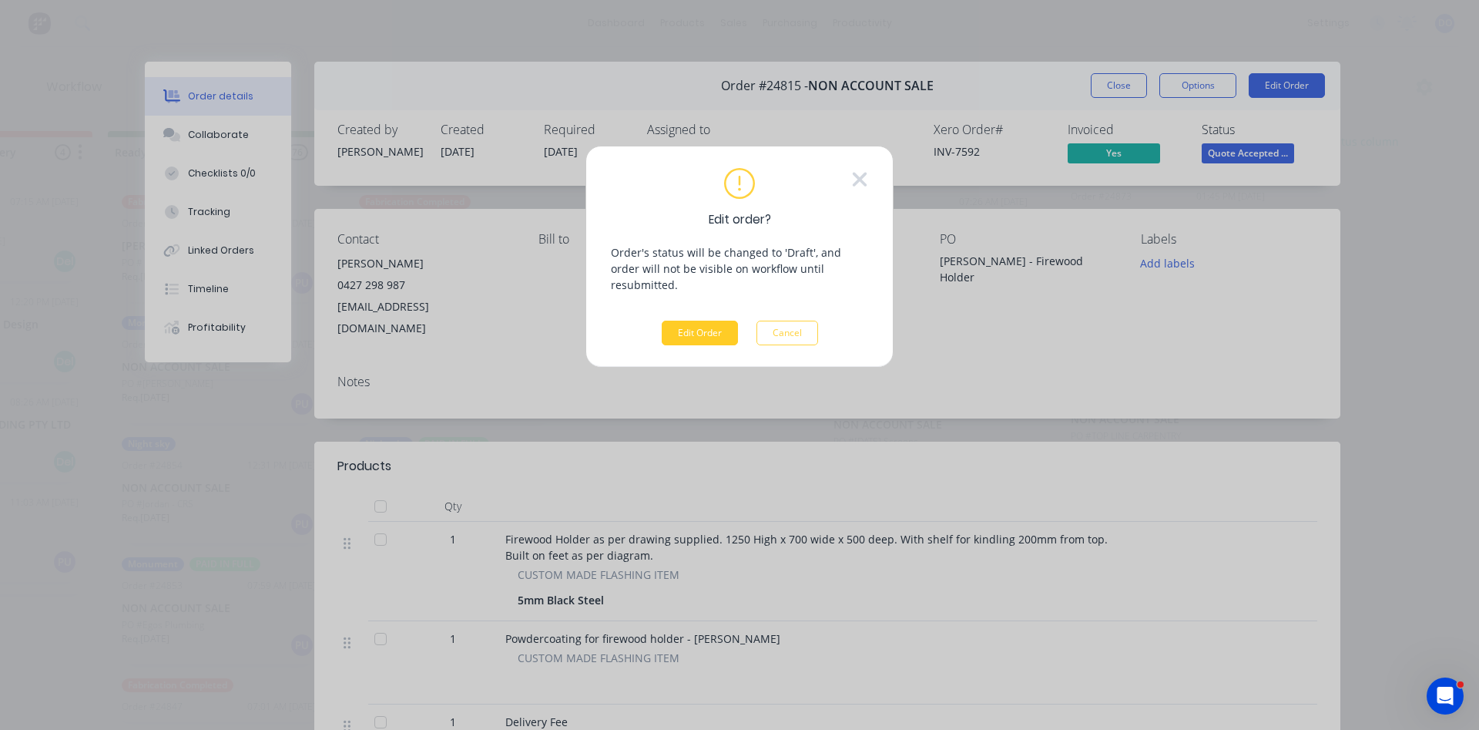
click at [715, 321] on button "Edit Order" at bounding box center [700, 333] width 76 height 25
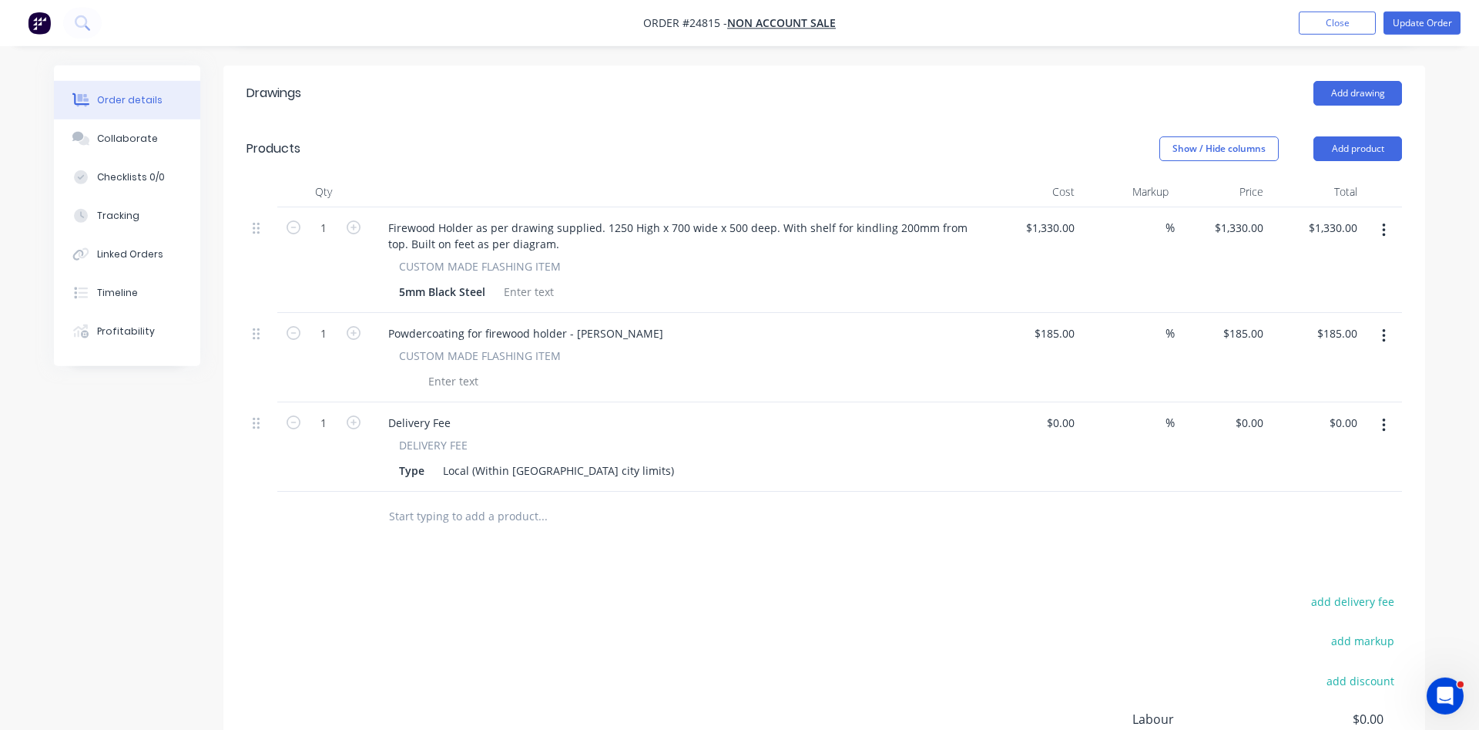
scroll to position [393, 0]
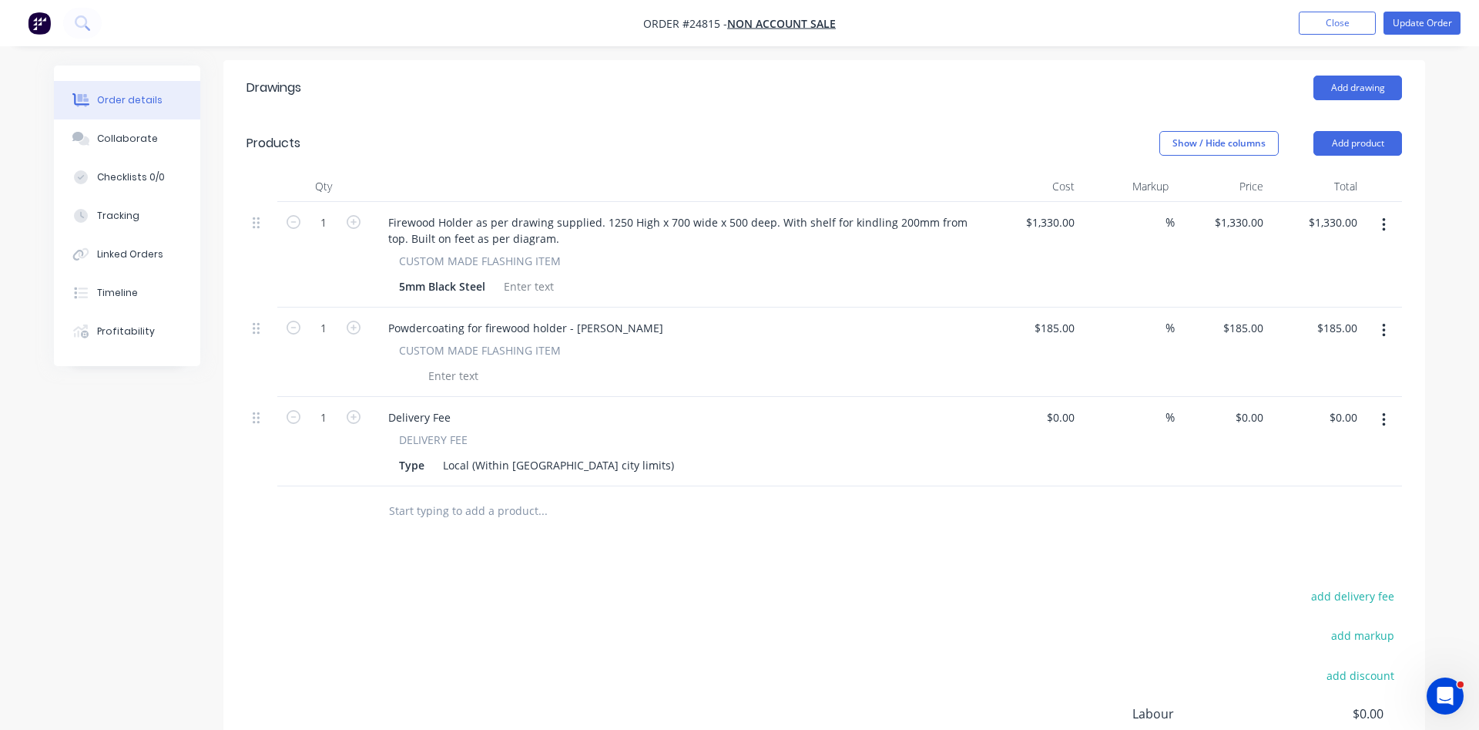
click at [1385, 411] on icon "button" at bounding box center [1384, 419] width 4 height 17
click at [1296, 542] on div "Delete" at bounding box center [1329, 553] width 119 height 22
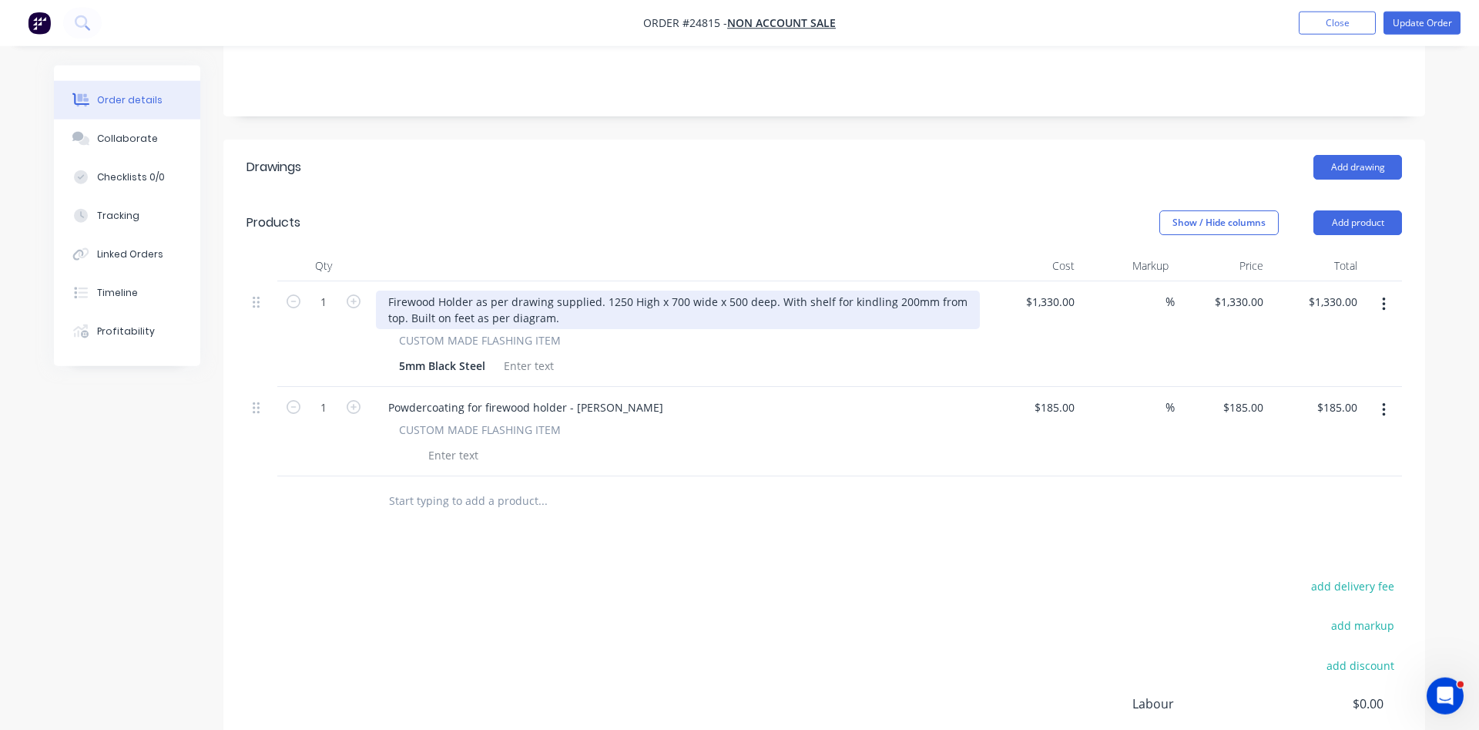
scroll to position [236, 0]
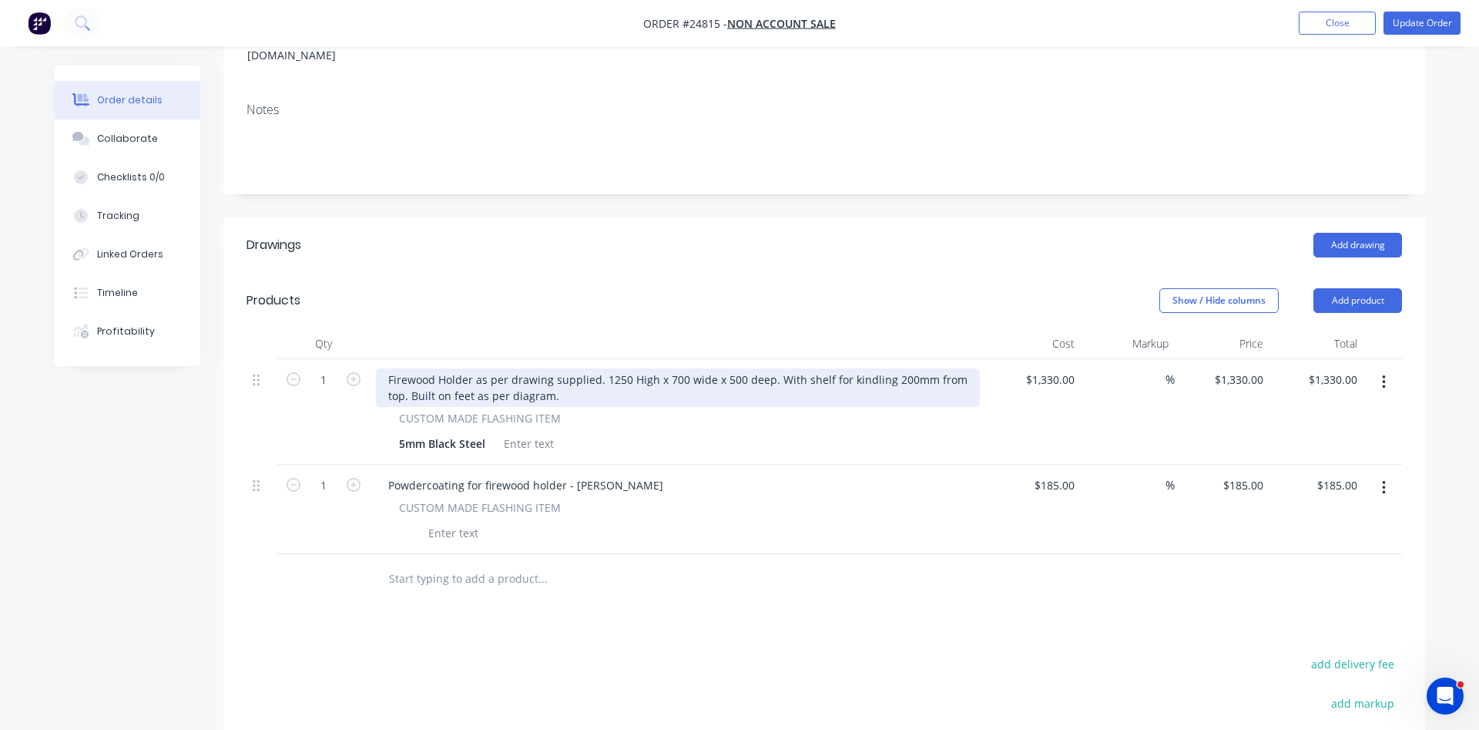
click at [569, 374] on div "Firewood Holder as per drawing supplied. 1250 High x 700 wide x 500 deep. With …" at bounding box center [678, 387] width 604 height 39
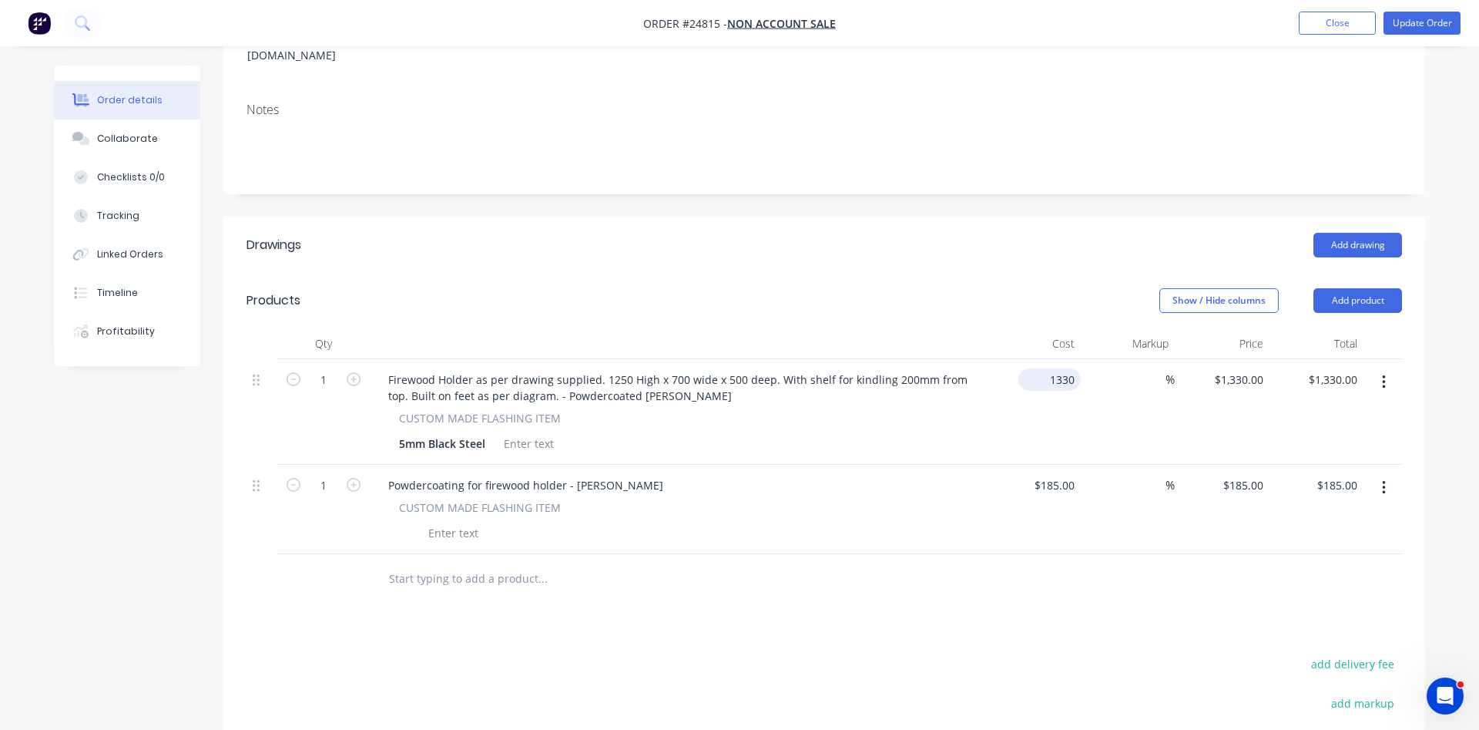
click at [1040, 368] on input "1330" at bounding box center [1053, 379] width 56 height 22
type input "$1,515.00"
click at [955, 474] on div "Powdercoating for firewood holder - Matt Black" at bounding box center [678, 485] width 604 height 22
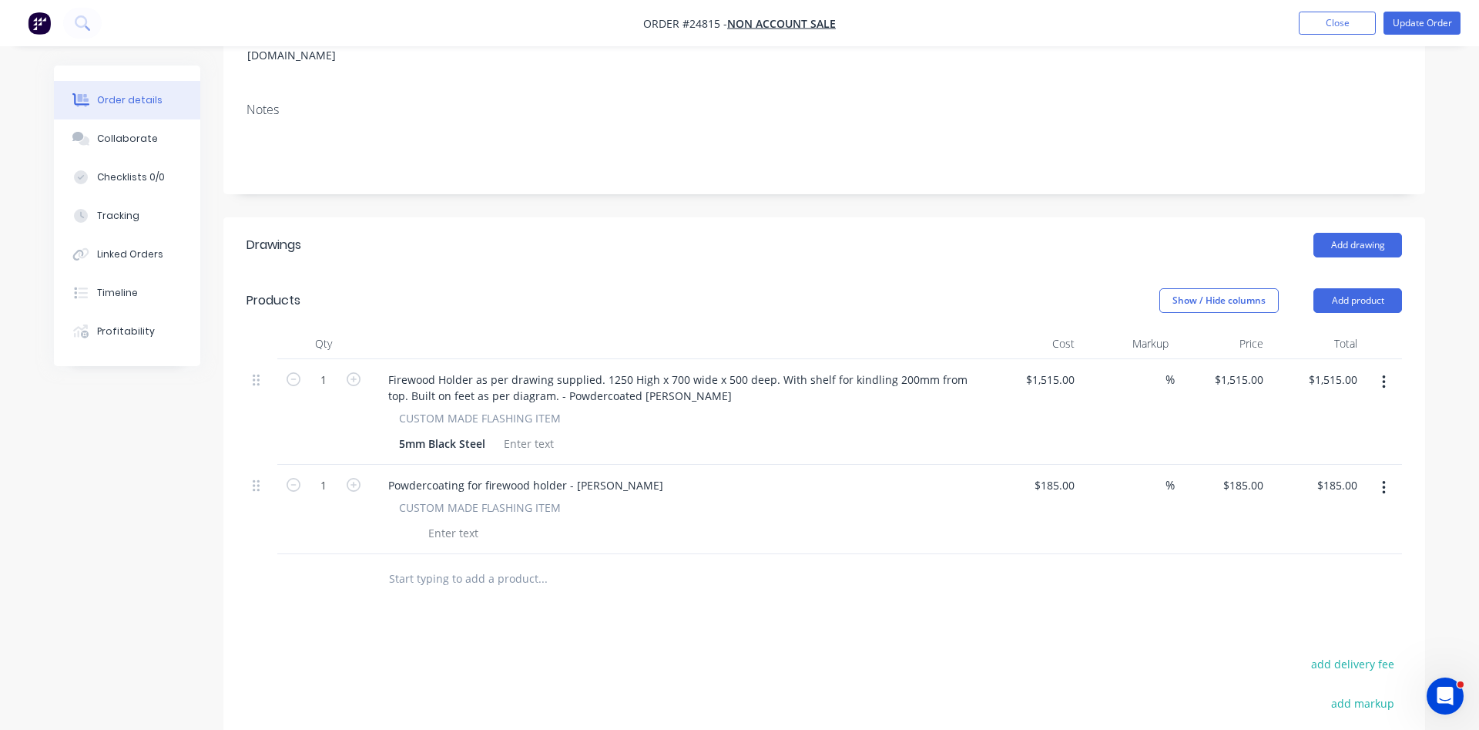
click at [1382, 474] on button "button" at bounding box center [1384, 488] width 36 height 28
click at [1301, 609] on div "Delete" at bounding box center [1329, 620] width 119 height 22
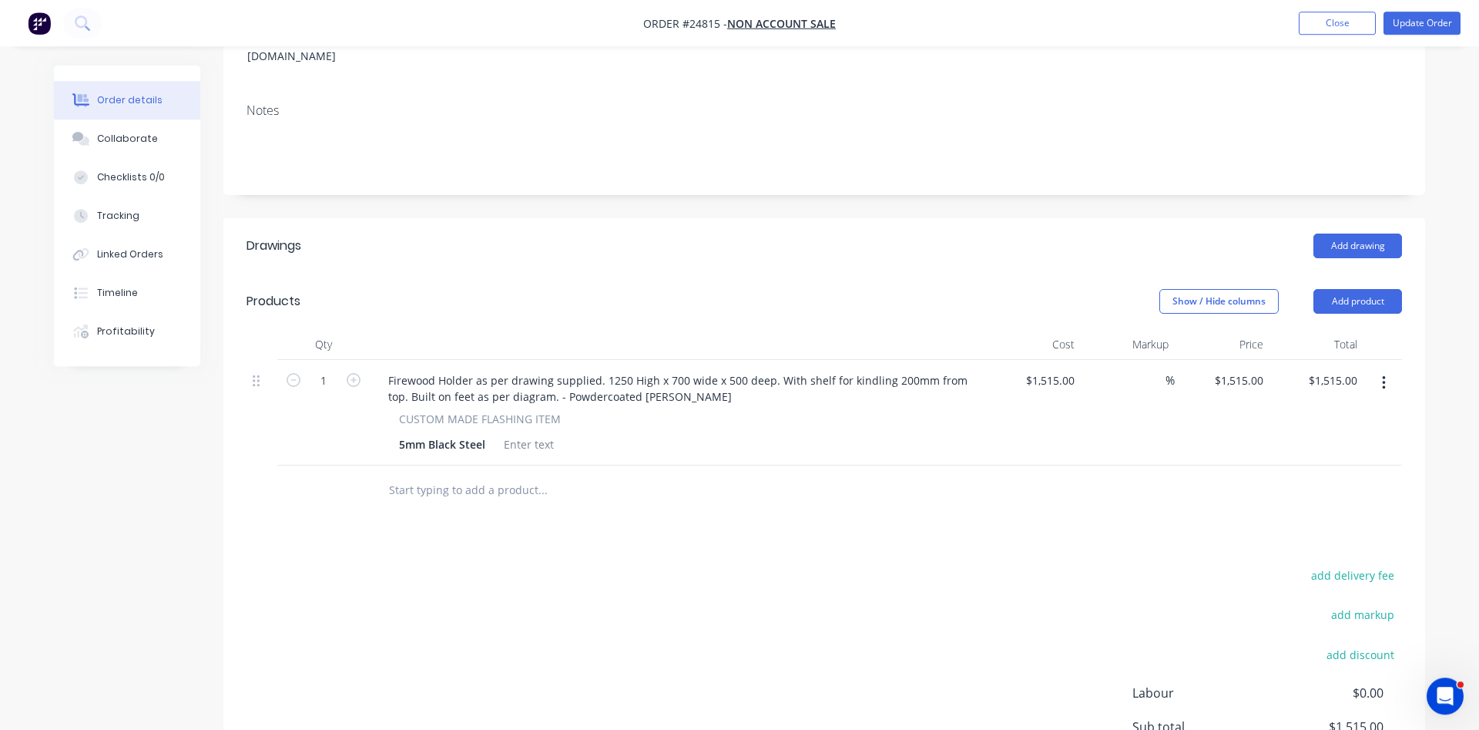
scroll to position [0, 0]
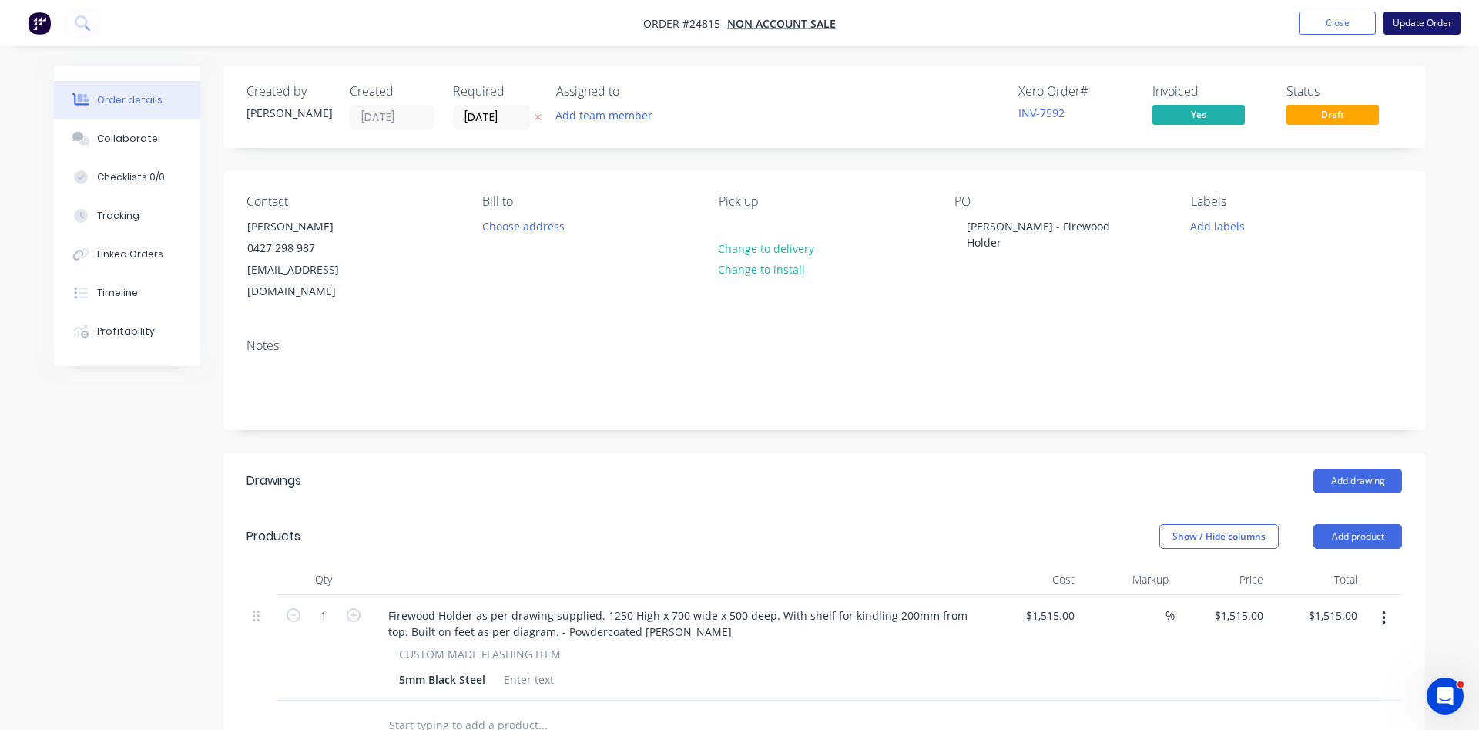
click at [1415, 17] on button "Update Order" at bounding box center [1422, 23] width 77 height 23
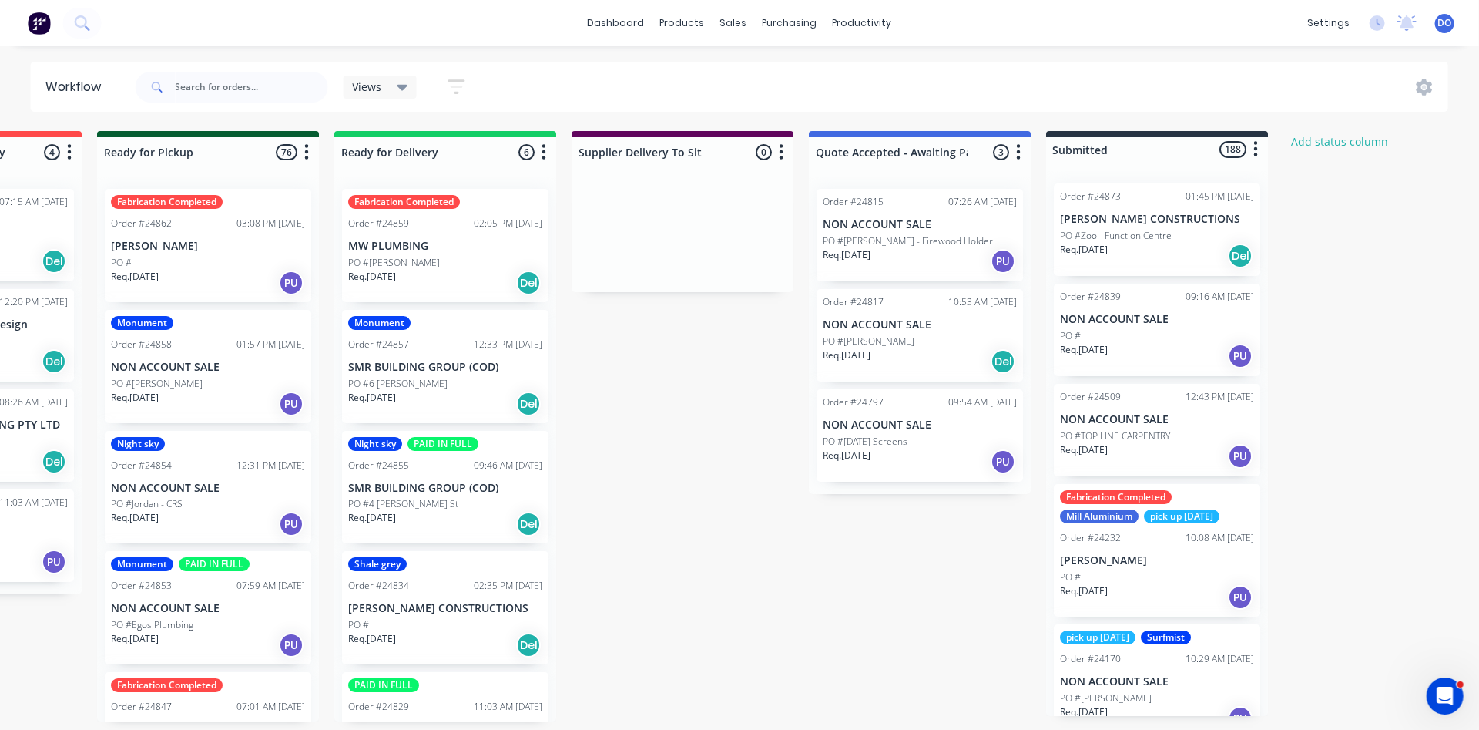
scroll to position [0, 1599]
click at [929, 233] on div "Order #24815 07:26 AM 09/09/25 NON ACCOUNT SALE PO #Matt Campbell - Firewood Ho…" at bounding box center [918, 235] width 207 height 92
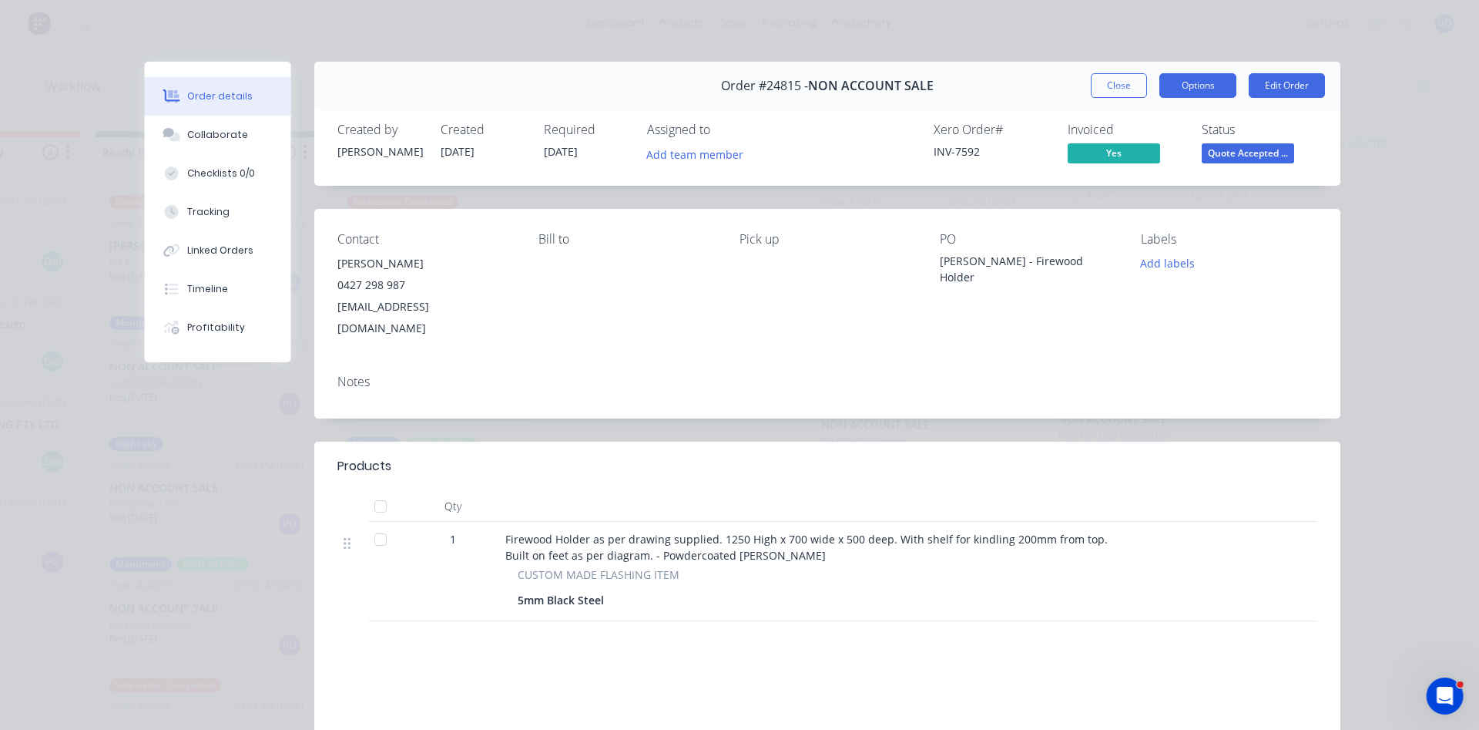
click at [1202, 83] on button "Options" at bounding box center [1198, 85] width 77 height 25
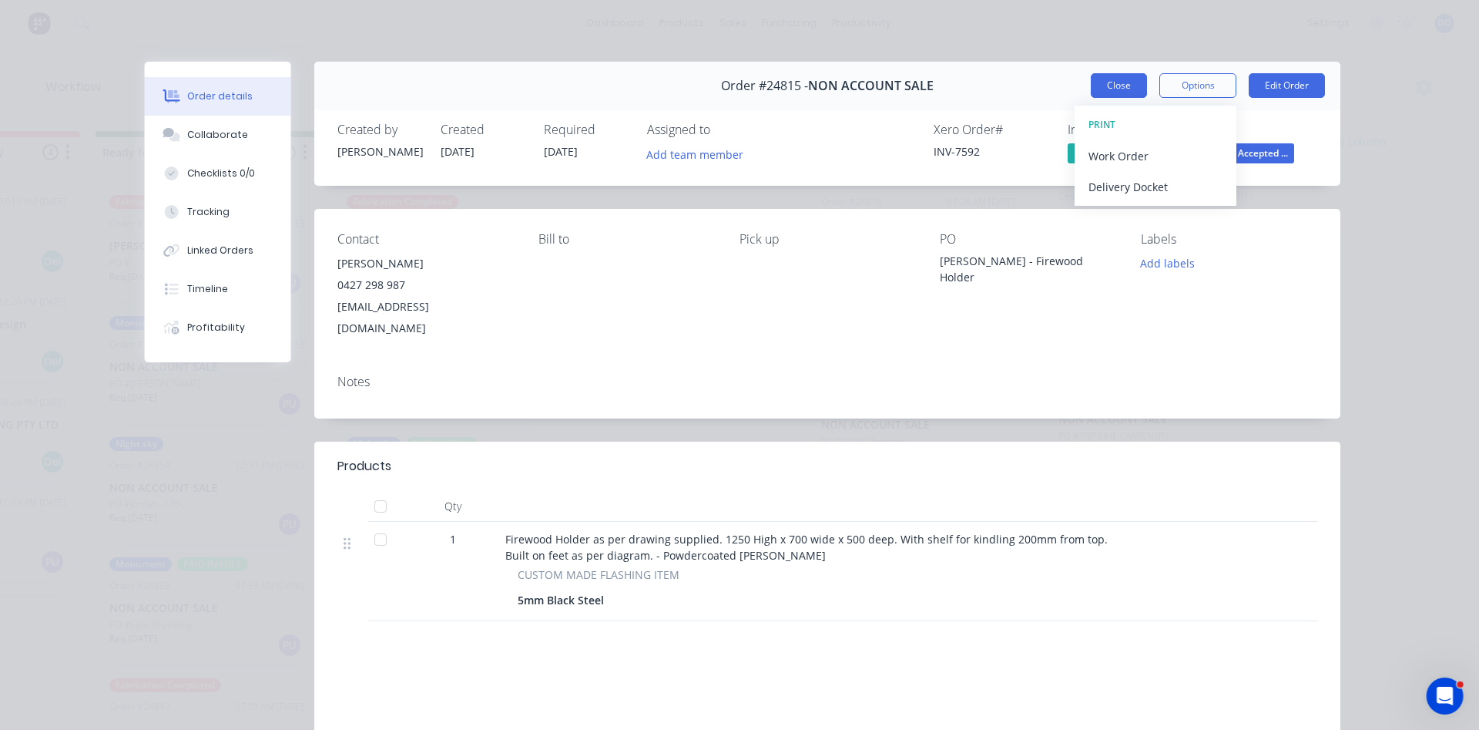
click at [1108, 86] on button "Close" at bounding box center [1119, 85] width 56 height 25
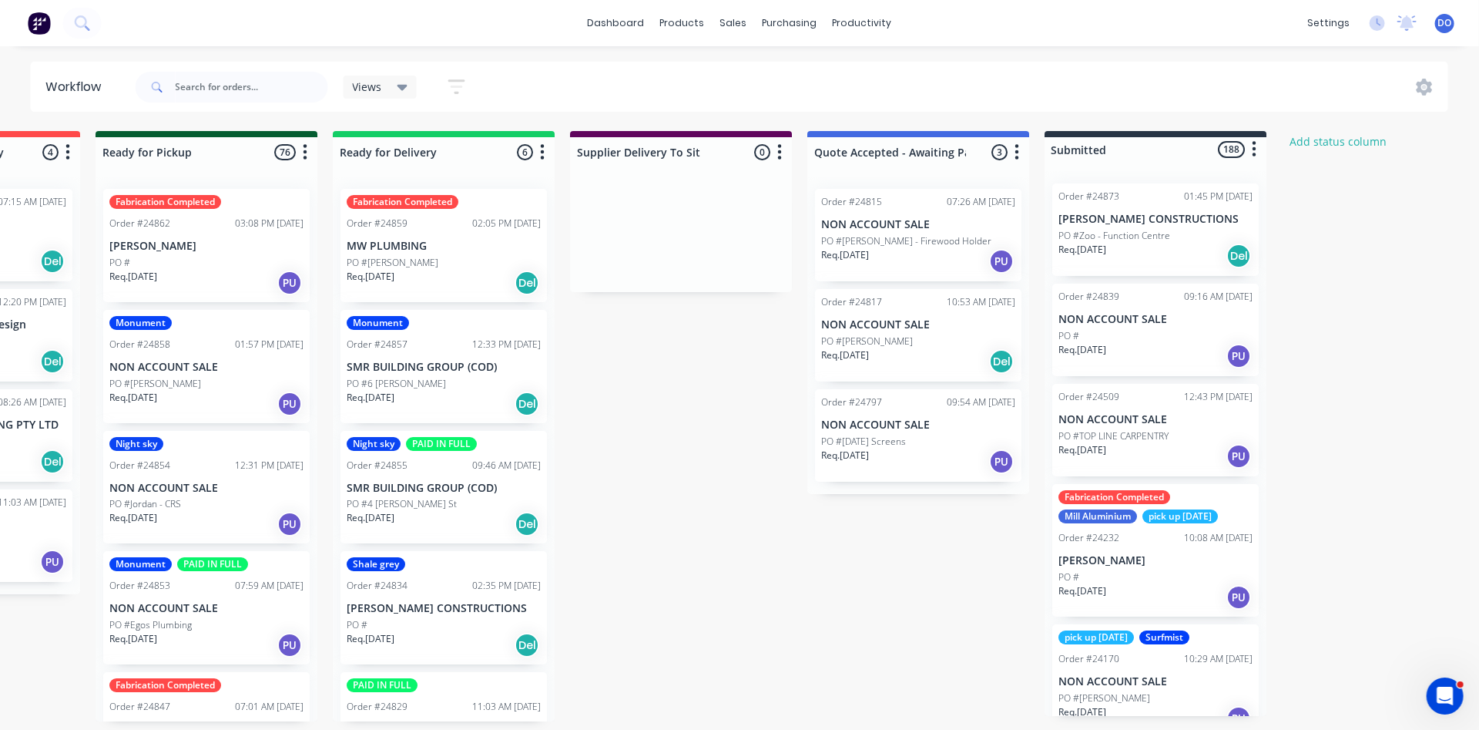
click at [895, 220] on p "NON ACCOUNT SALE" at bounding box center [918, 224] width 194 height 13
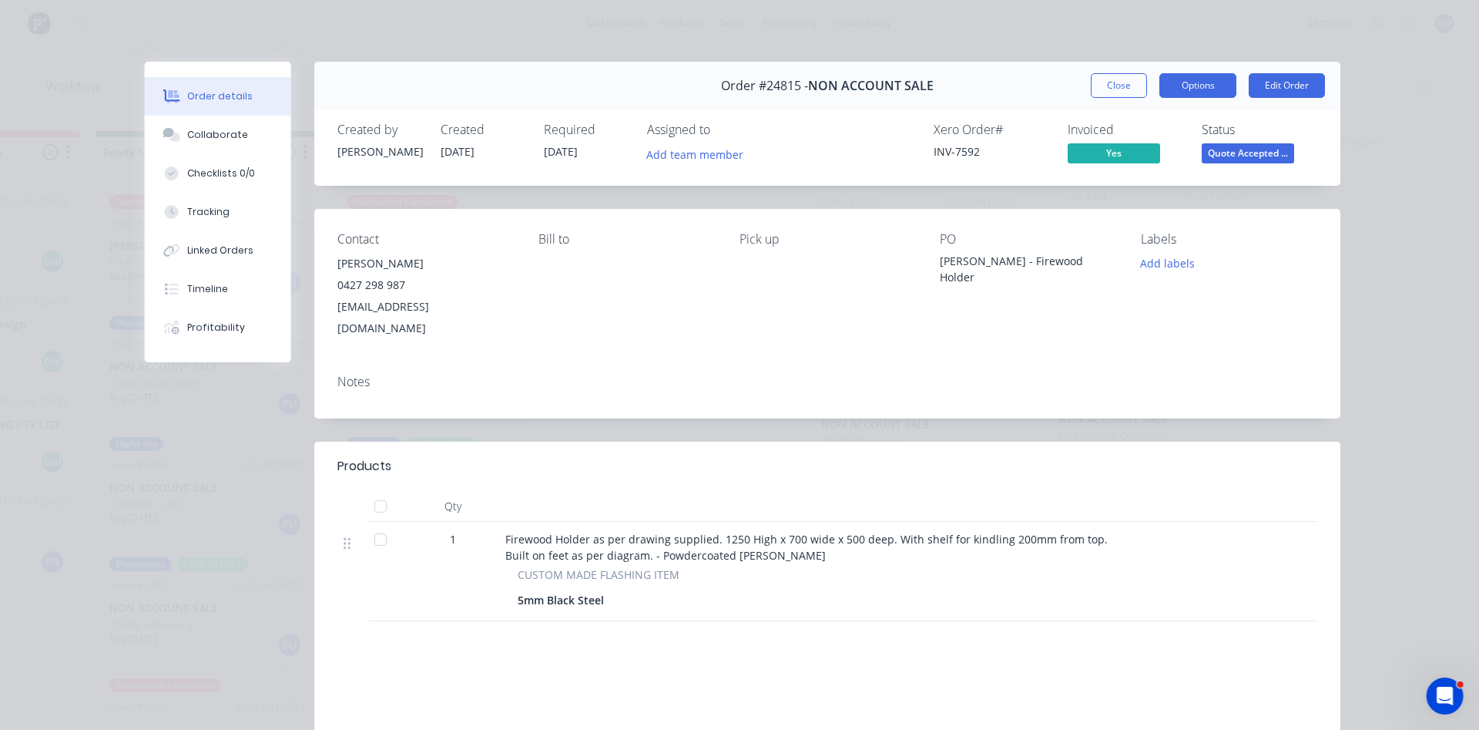
click at [1173, 77] on button "Options" at bounding box center [1198, 85] width 77 height 25
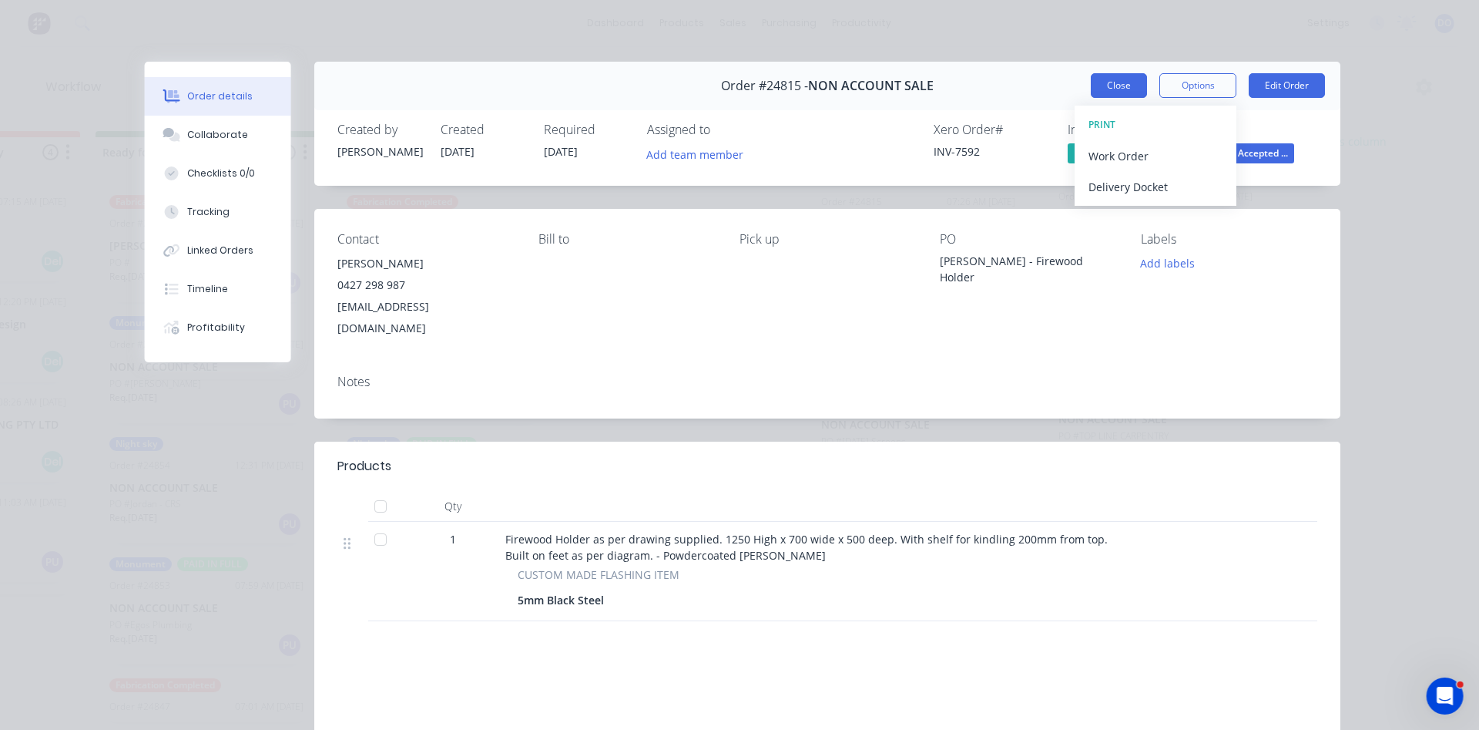
click at [1113, 78] on button "Close" at bounding box center [1119, 85] width 56 height 25
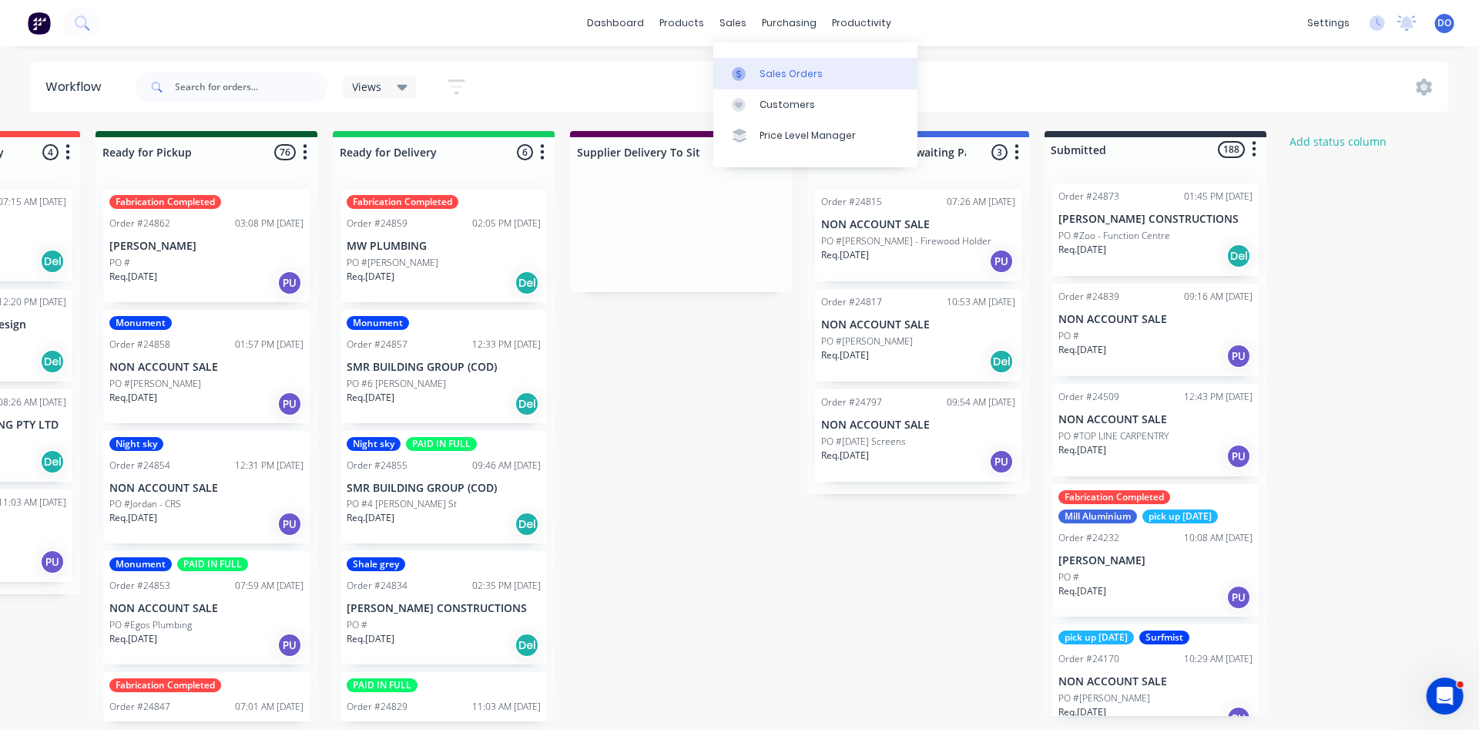
click at [774, 73] on div "Sales Orders" at bounding box center [791, 74] width 63 height 14
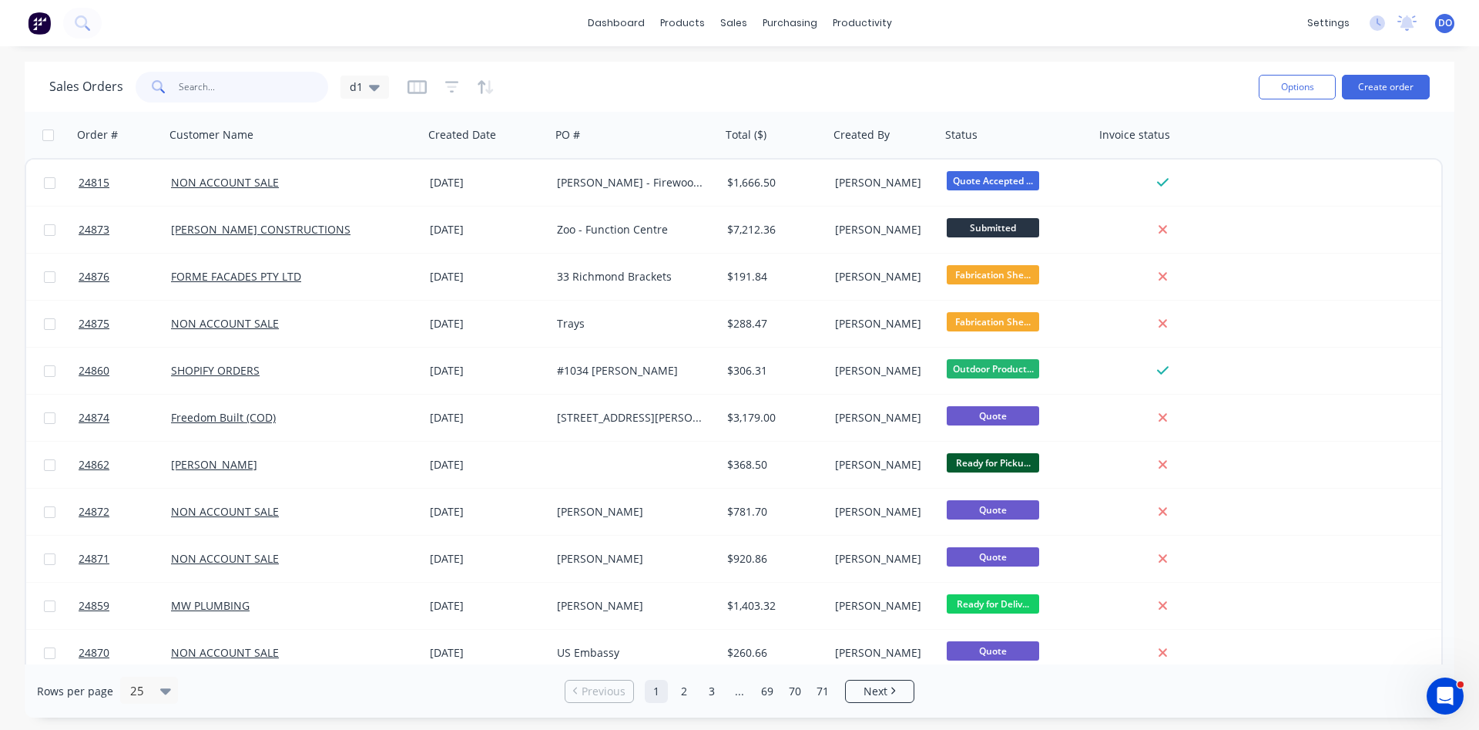
click at [215, 83] on input "text" at bounding box center [254, 87] width 150 height 31
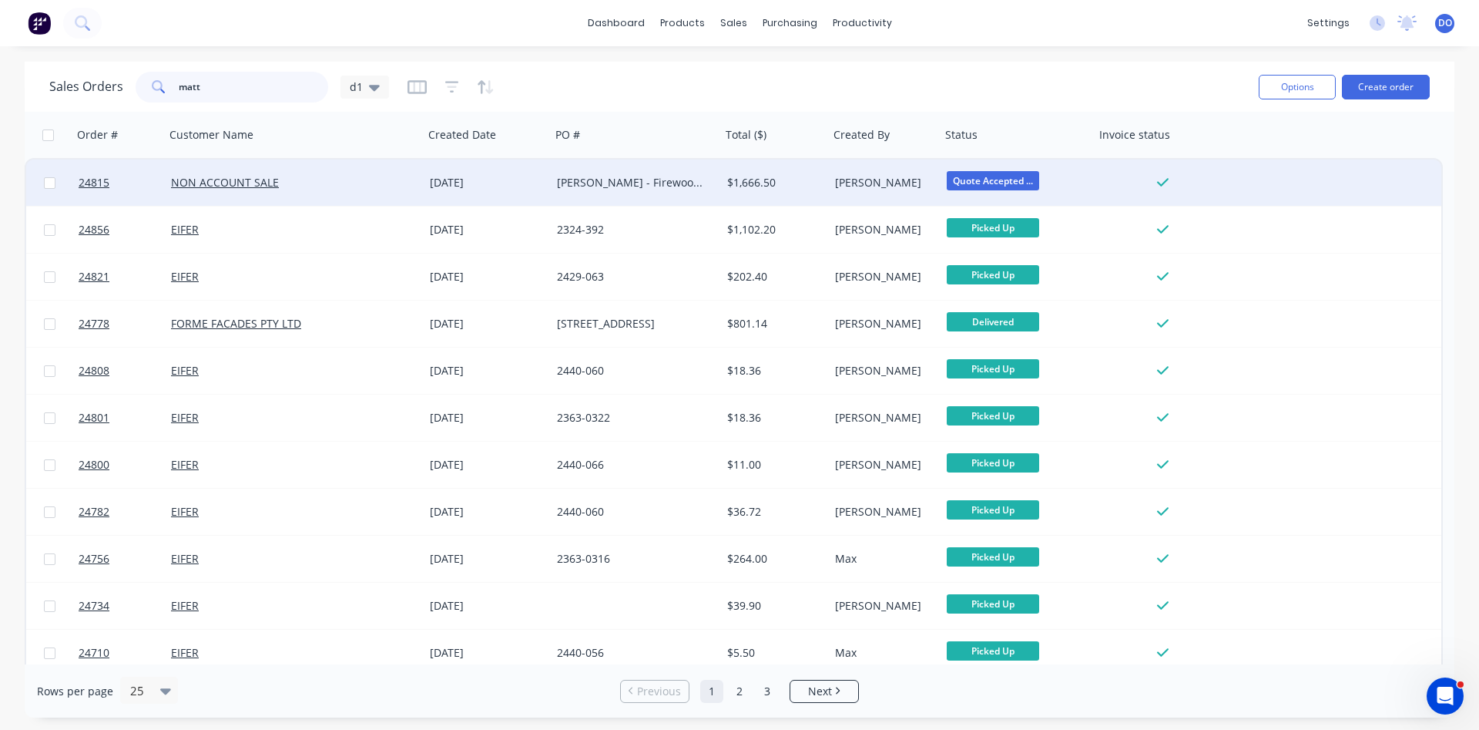
type input "matt"
click at [285, 188] on div "NON ACCOUNT SALE" at bounding box center [288, 182] width 234 height 15
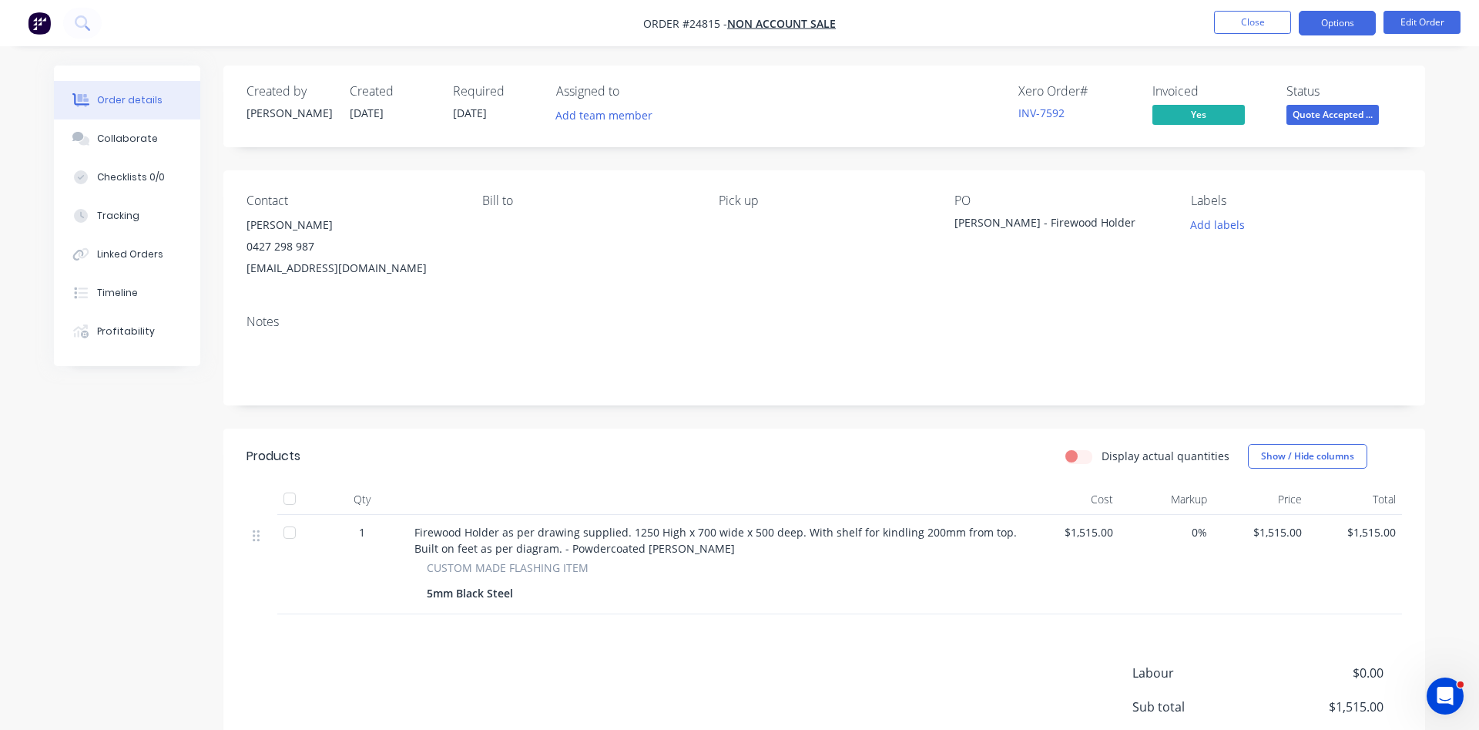
click at [1346, 31] on button "Options" at bounding box center [1337, 23] width 77 height 25
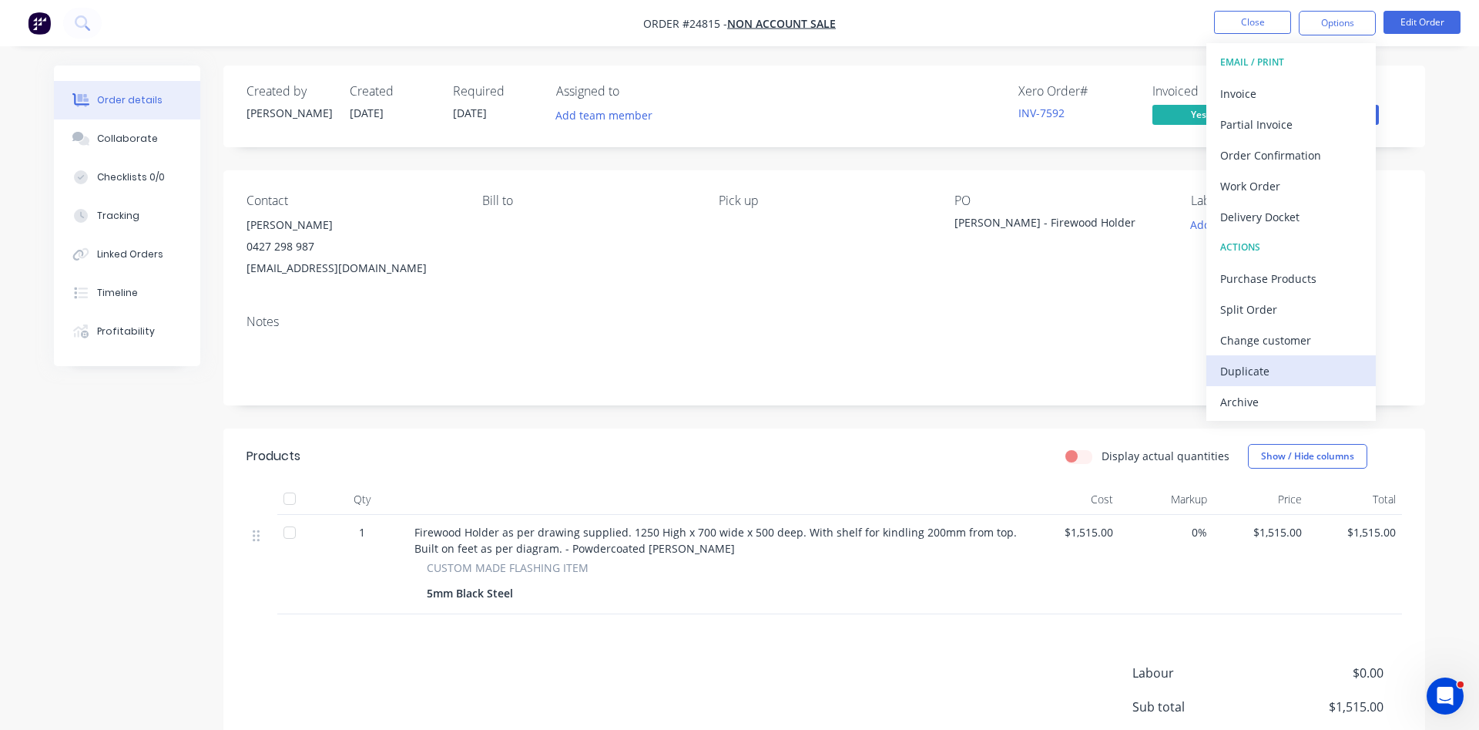
click at [1261, 374] on div "Duplicate" at bounding box center [1292, 371] width 142 height 22
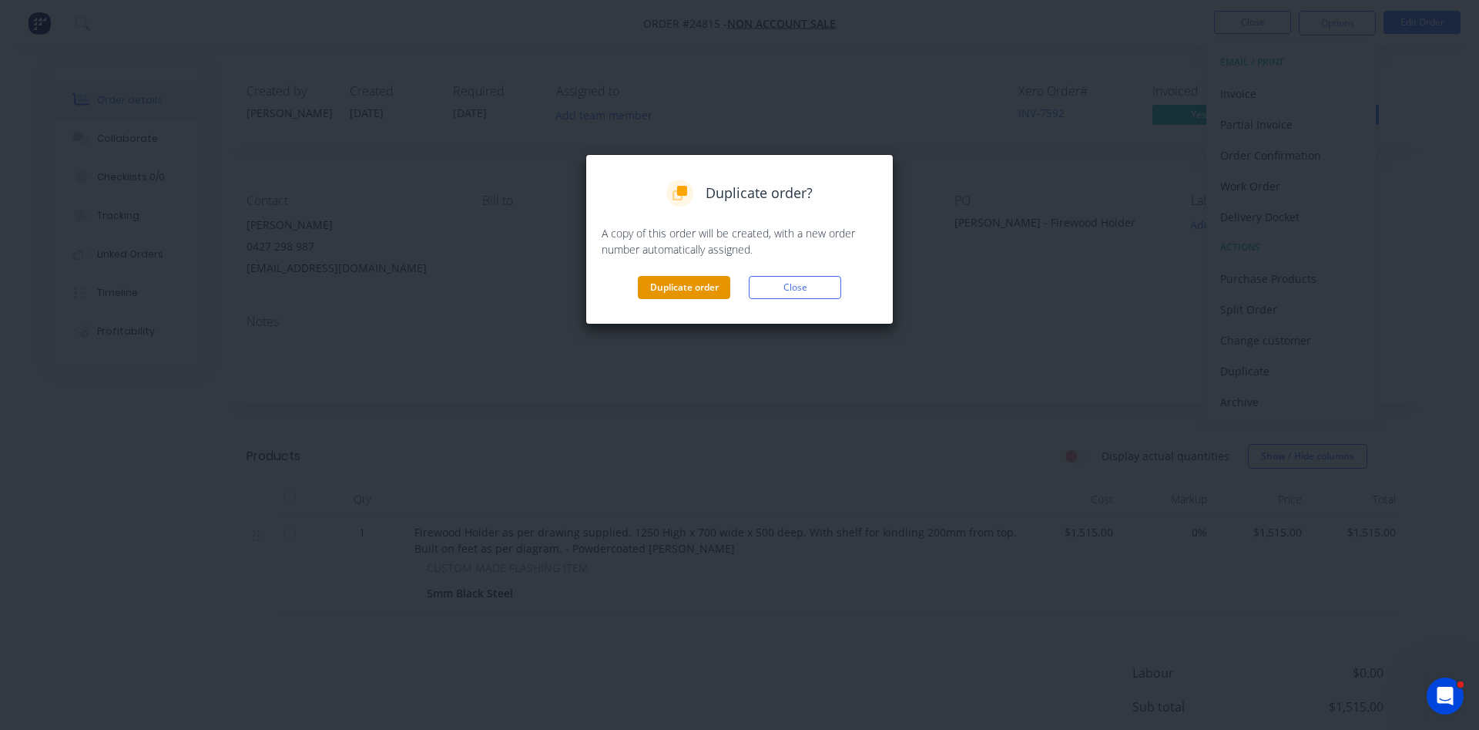
click at [680, 290] on button "Duplicate order" at bounding box center [684, 287] width 92 height 23
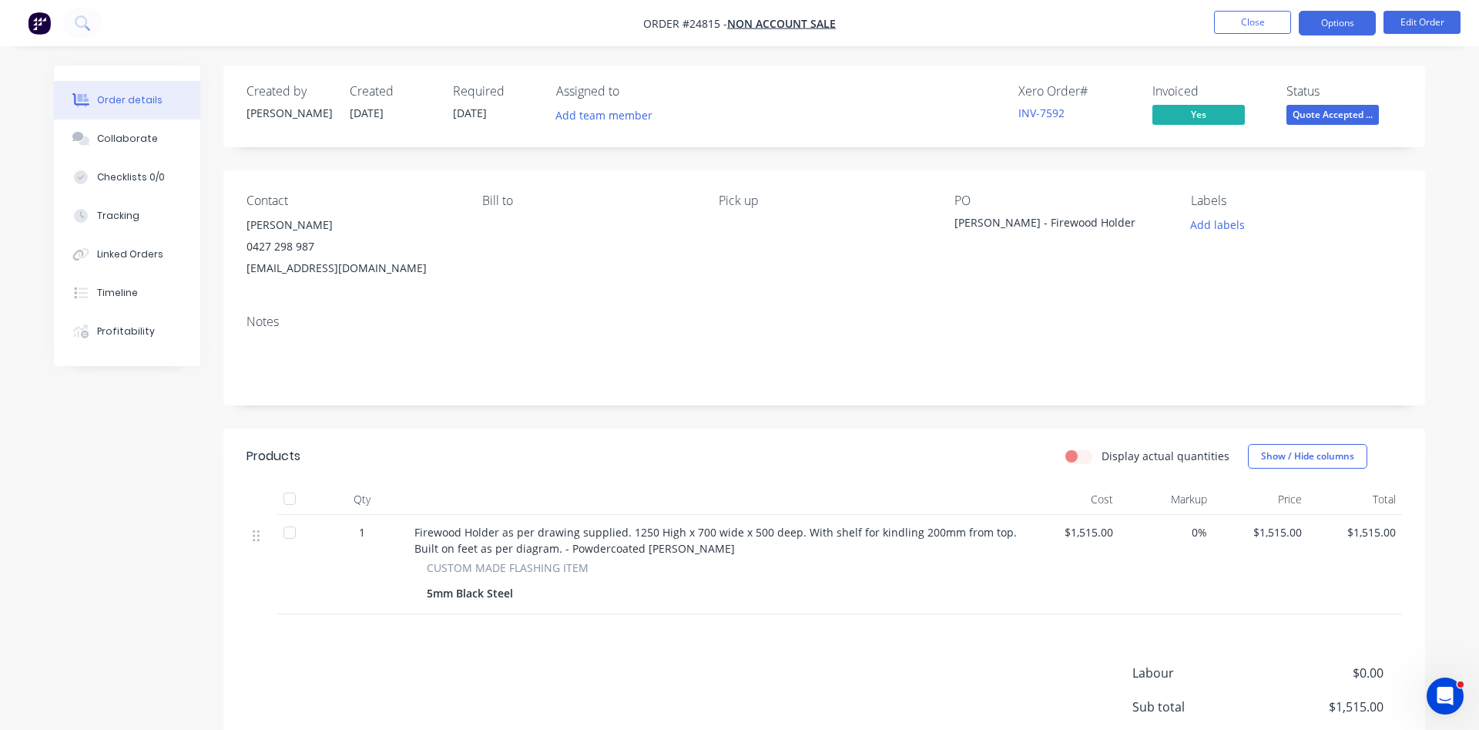
click at [1335, 21] on button "Options" at bounding box center [1337, 23] width 77 height 25
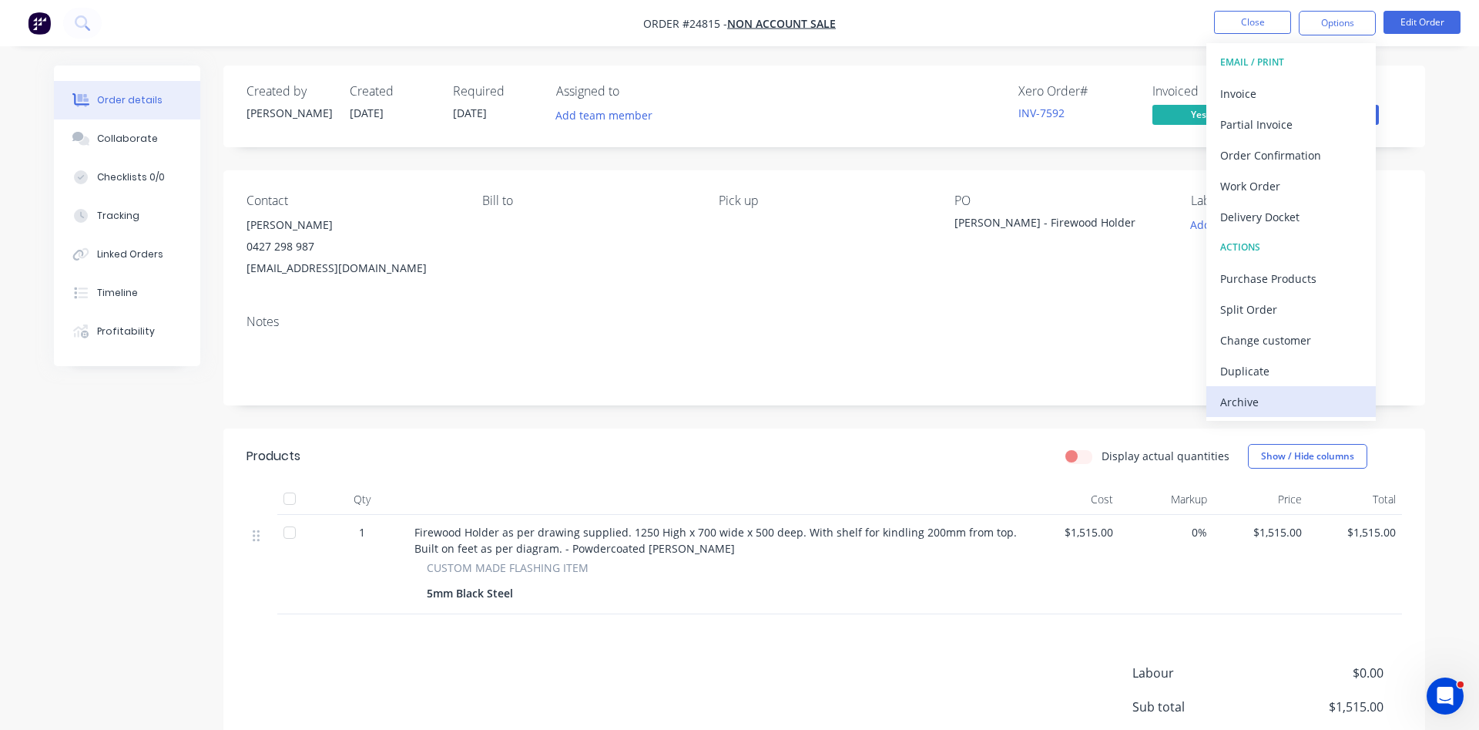
click at [1247, 401] on div "Archive" at bounding box center [1292, 402] width 142 height 22
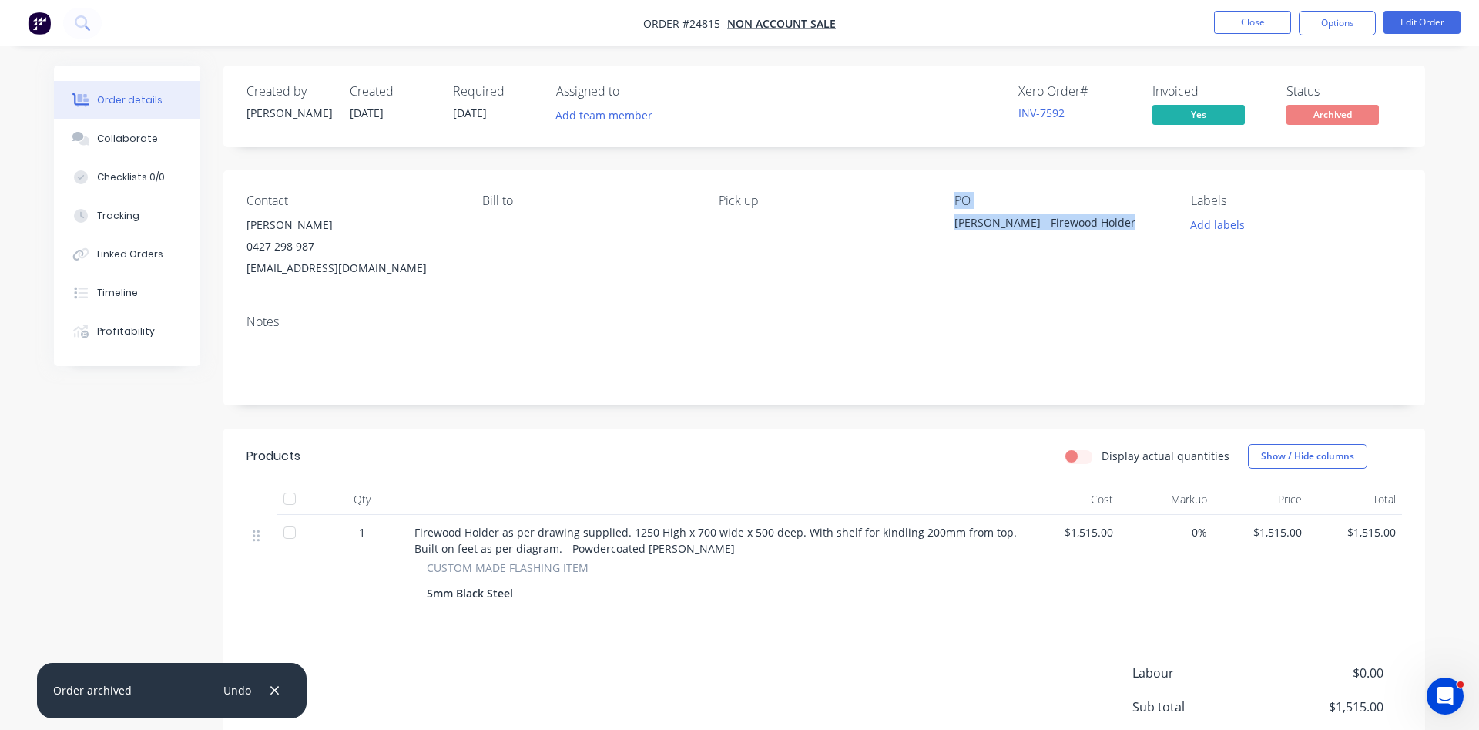
drag, startPoint x: 1122, startPoint y: 220, endPoint x: 942, endPoint y: 221, distance: 179.5
click at [942, 221] on div "Contact Matthew Campbell 0427 298 987 mattcambo@hotmail.com Bill to Pick up PO …" at bounding box center [824, 236] width 1202 height 132
click at [970, 221] on div "Matt Campbell - Firewood Holder" at bounding box center [1051, 225] width 193 height 22
drag, startPoint x: 1121, startPoint y: 228, endPoint x: 949, endPoint y: 227, distance: 171.8
click at [949, 227] on div "Contact Matthew Campbell 0427 298 987 mattcambo@hotmail.com Bill to Pick up PO …" at bounding box center [824, 236] width 1202 height 132
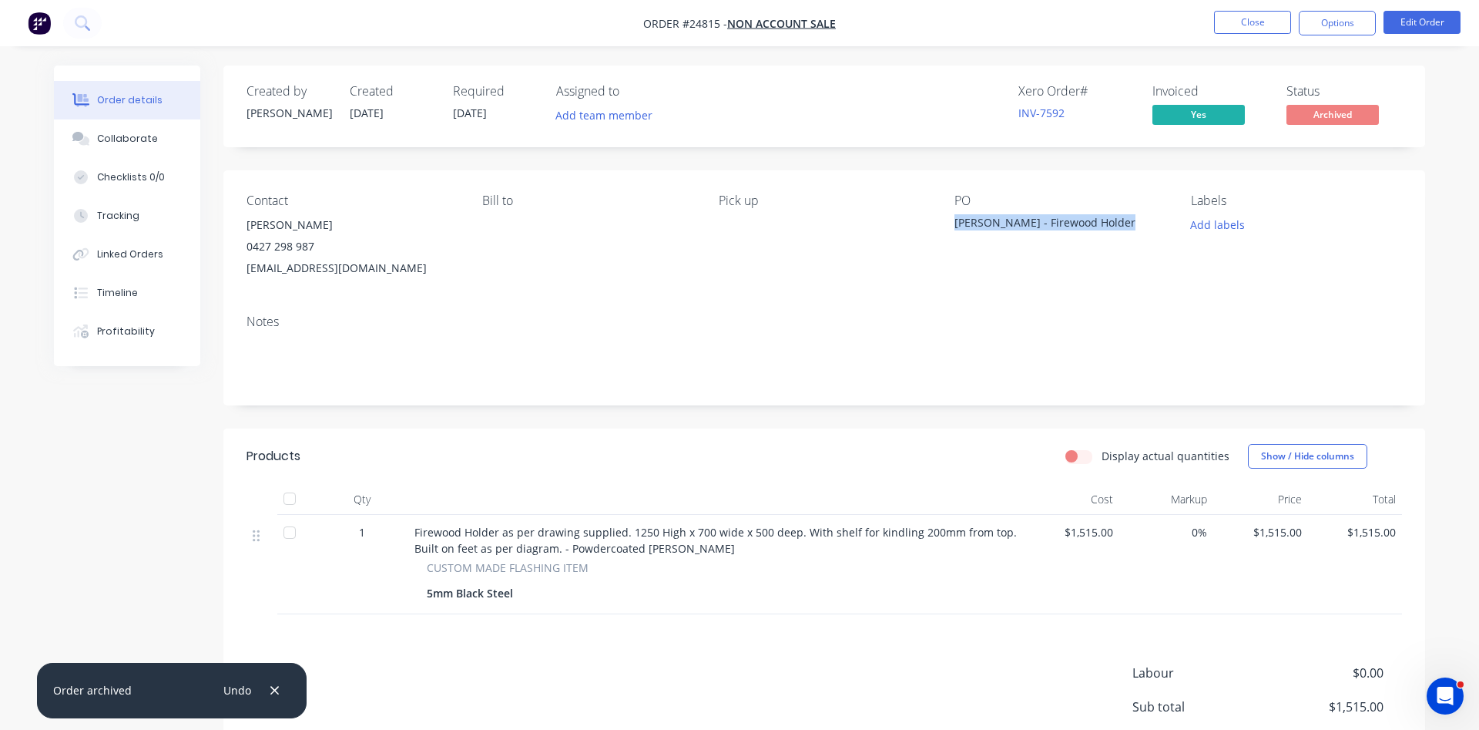
copy div "Matt Campbell - Firewood Holder"
click at [1247, 19] on button "Close" at bounding box center [1252, 22] width 77 height 23
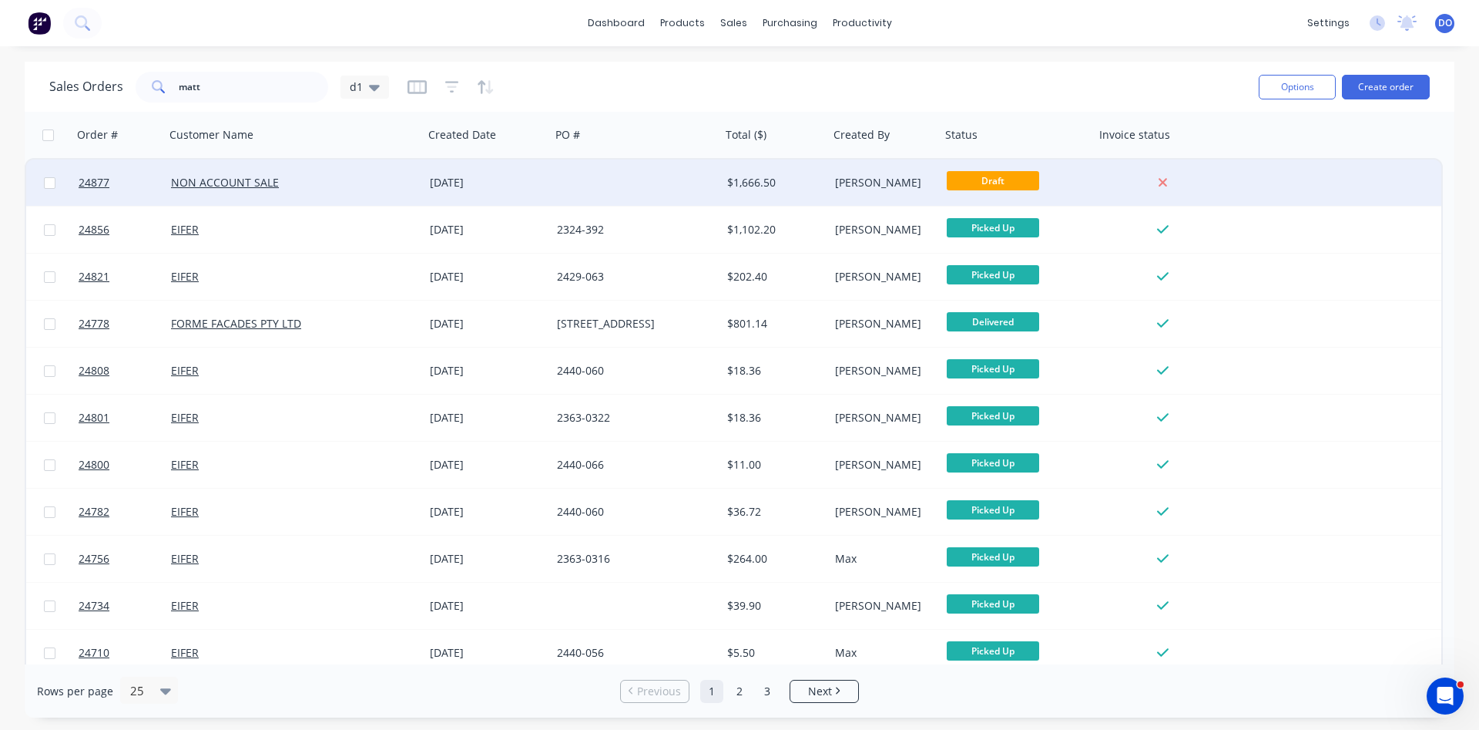
click at [348, 183] on div "NON ACCOUNT SALE" at bounding box center [288, 182] width 234 height 15
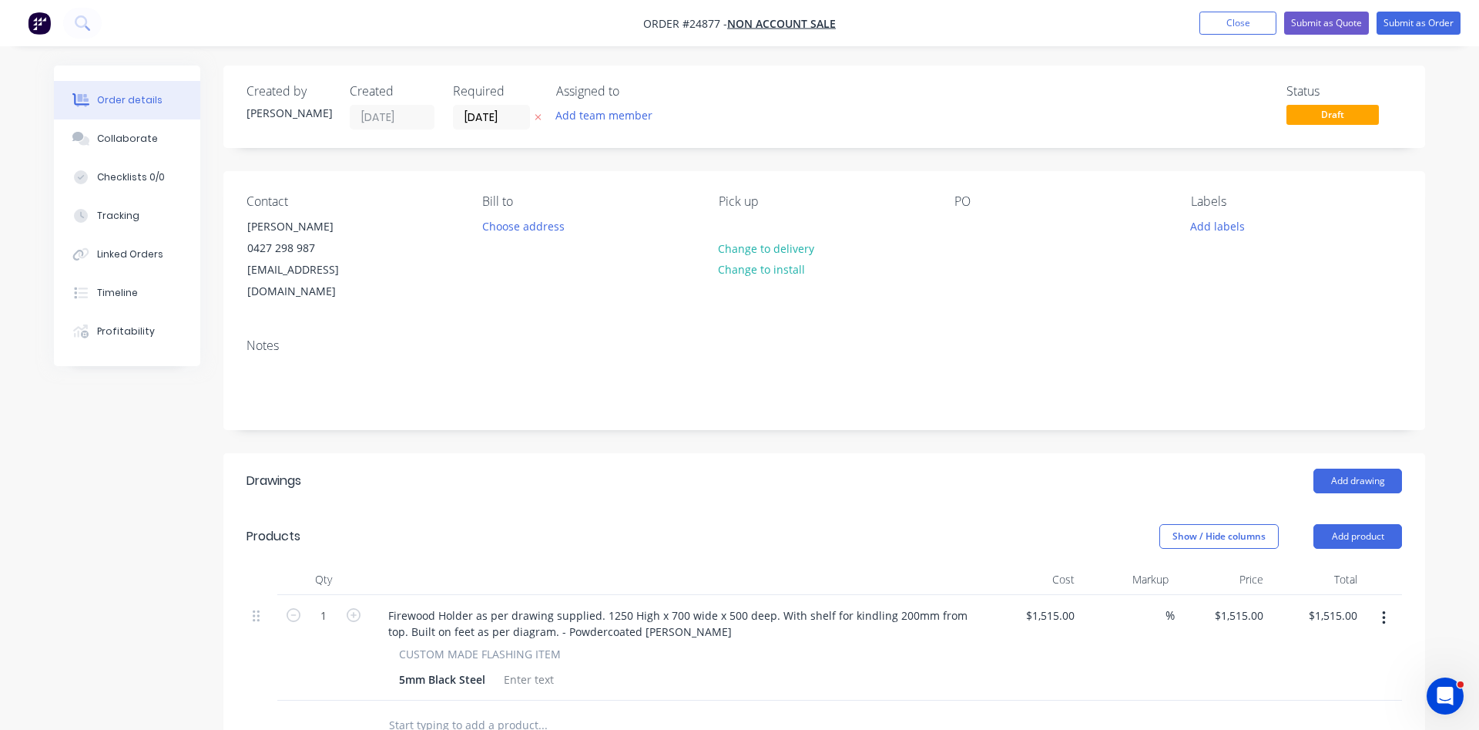
click at [954, 233] on div "Contact Matthew Campbell 0427 298 987 mattcambo@hotmail.com Bill to Choose addr…" at bounding box center [824, 248] width 1202 height 155
click at [970, 223] on div at bounding box center [967, 226] width 25 height 22
paste div
click at [1425, 28] on button "Submit as Order" at bounding box center [1419, 23] width 84 height 23
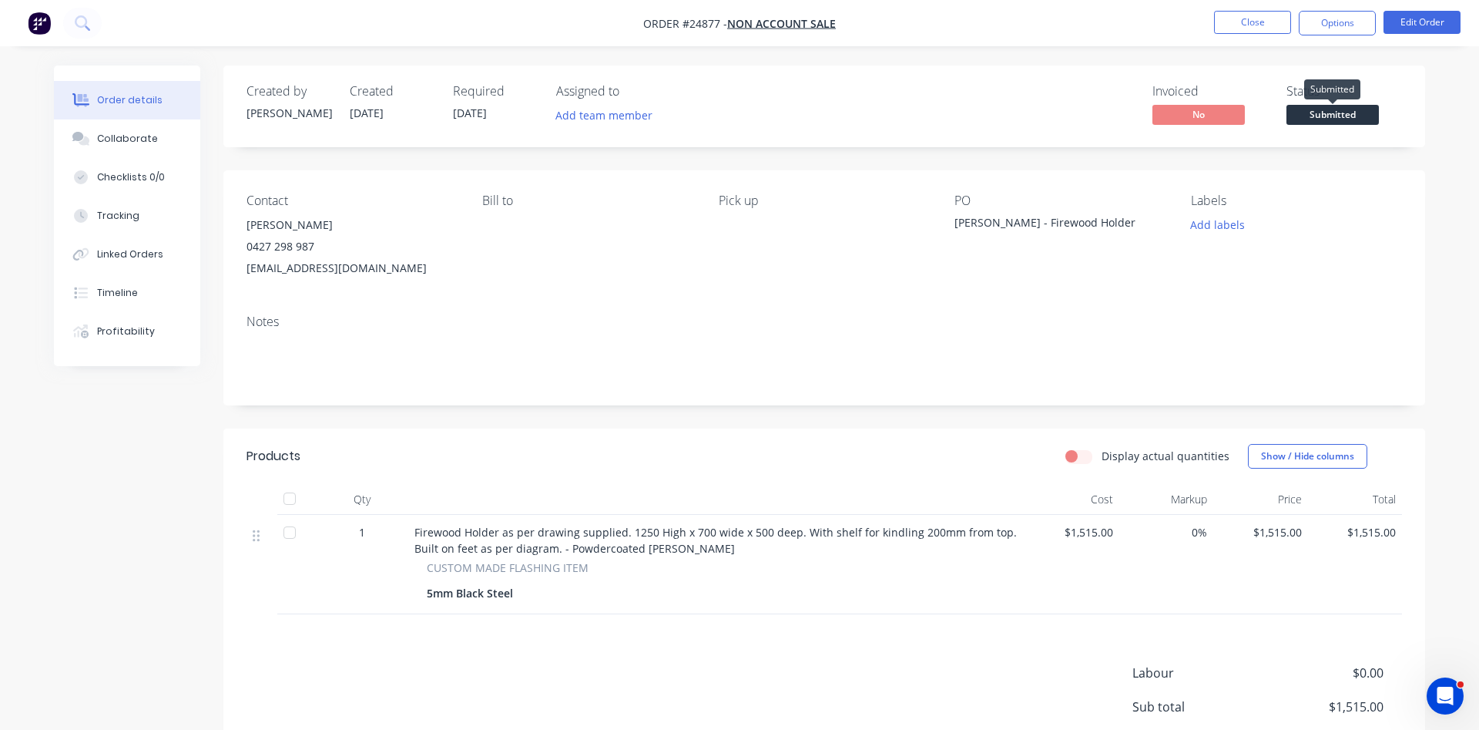
click at [1338, 113] on span "Submitted" at bounding box center [1333, 114] width 92 height 19
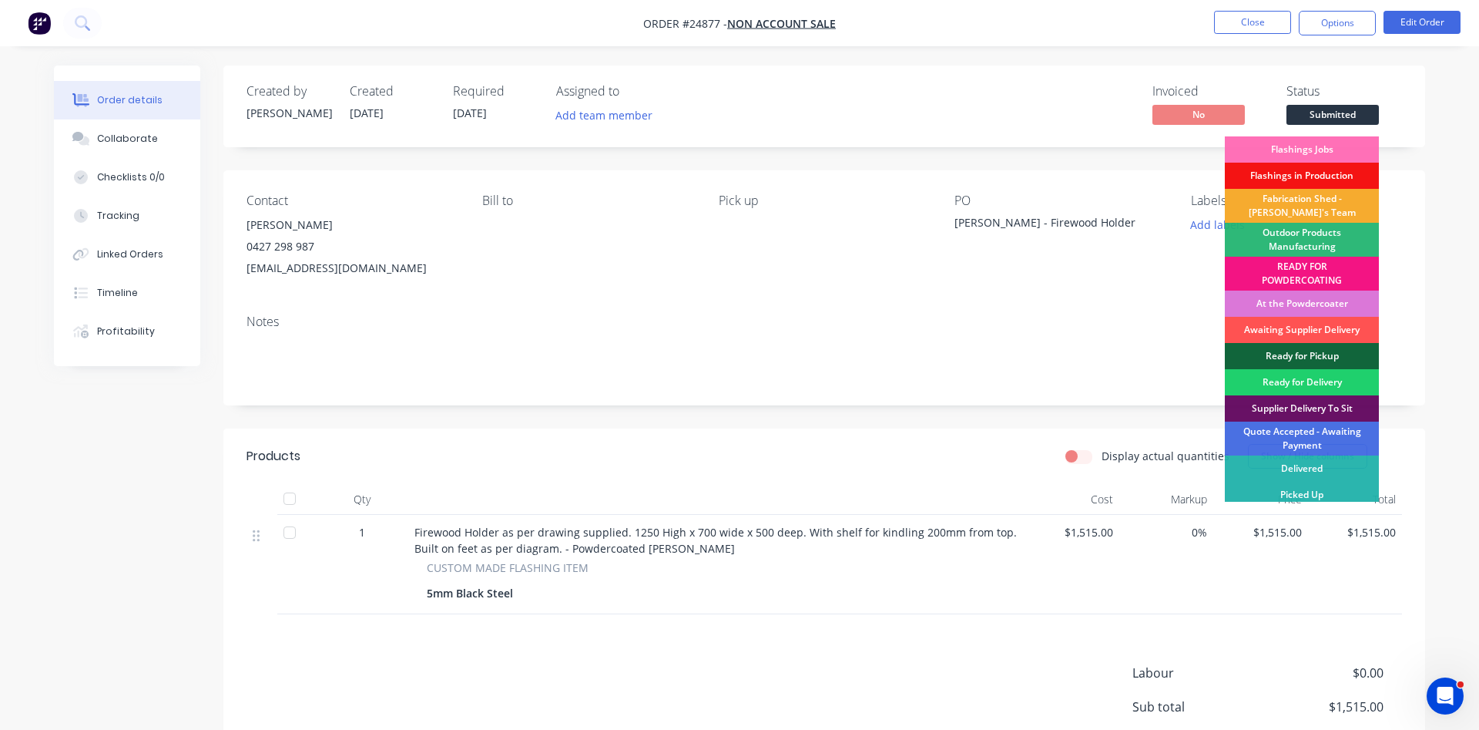
click at [1299, 198] on div "Fabrication Shed - Gary's Team" at bounding box center [1302, 206] width 154 height 34
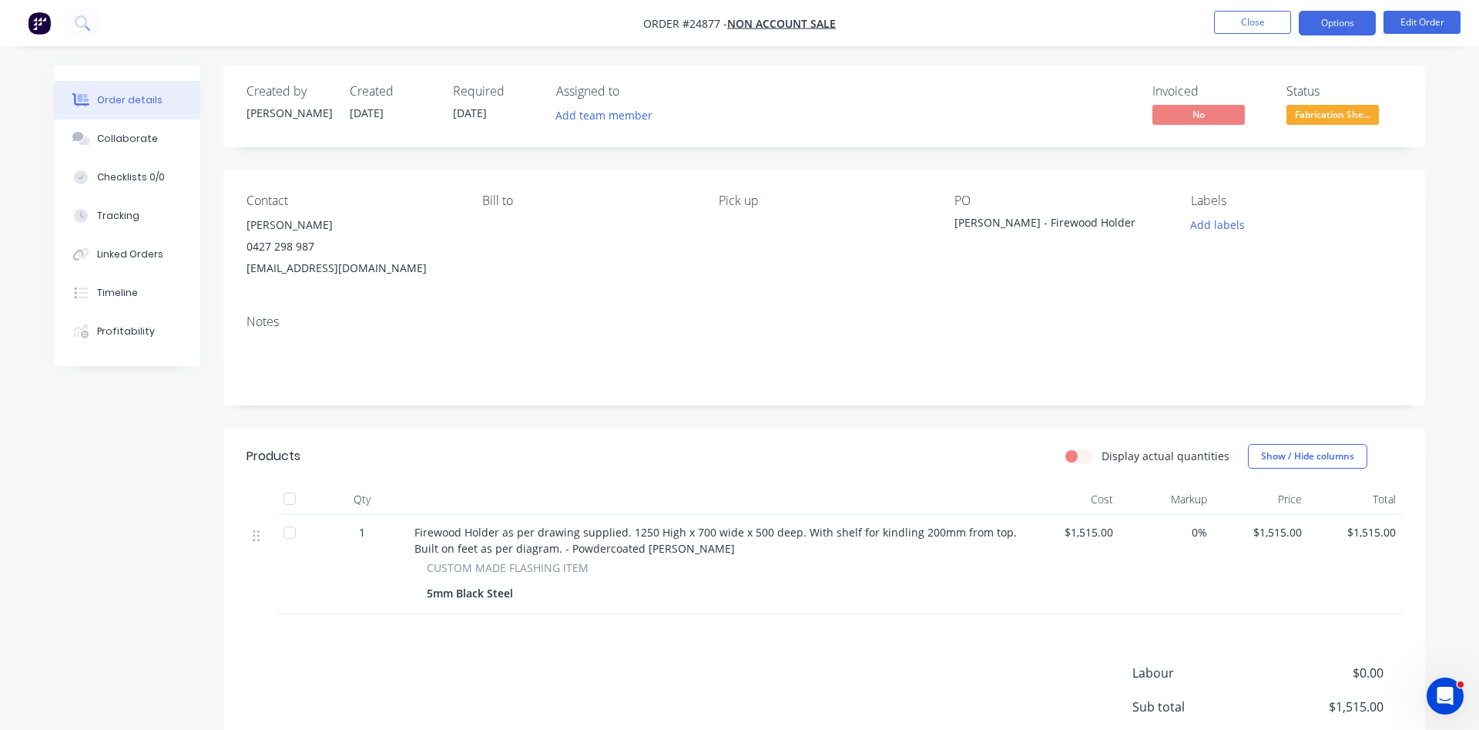
click at [1337, 17] on button "Options" at bounding box center [1337, 23] width 77 height 25
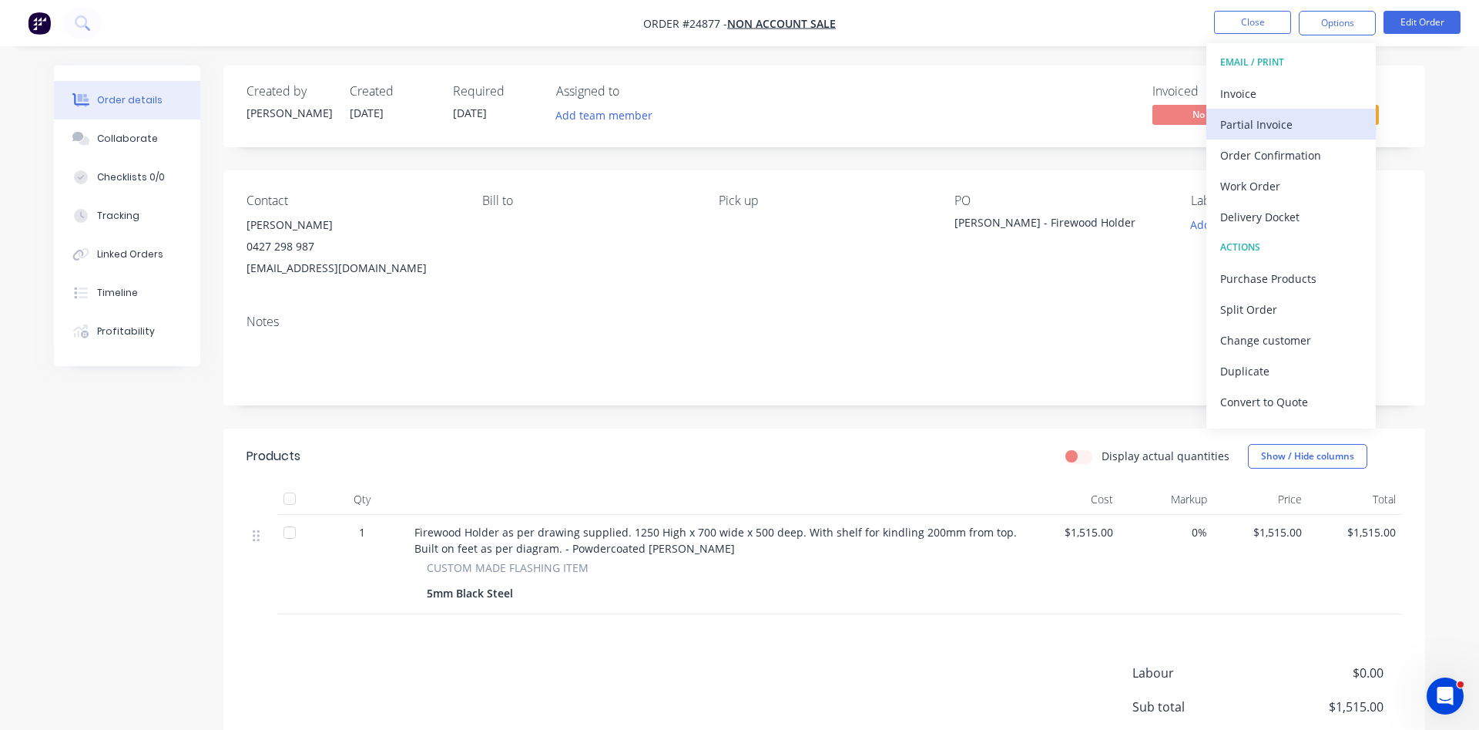
click at [1271, 119] on div "Partial Invoice" at bounding box center [1292, 124] width 142 height 22
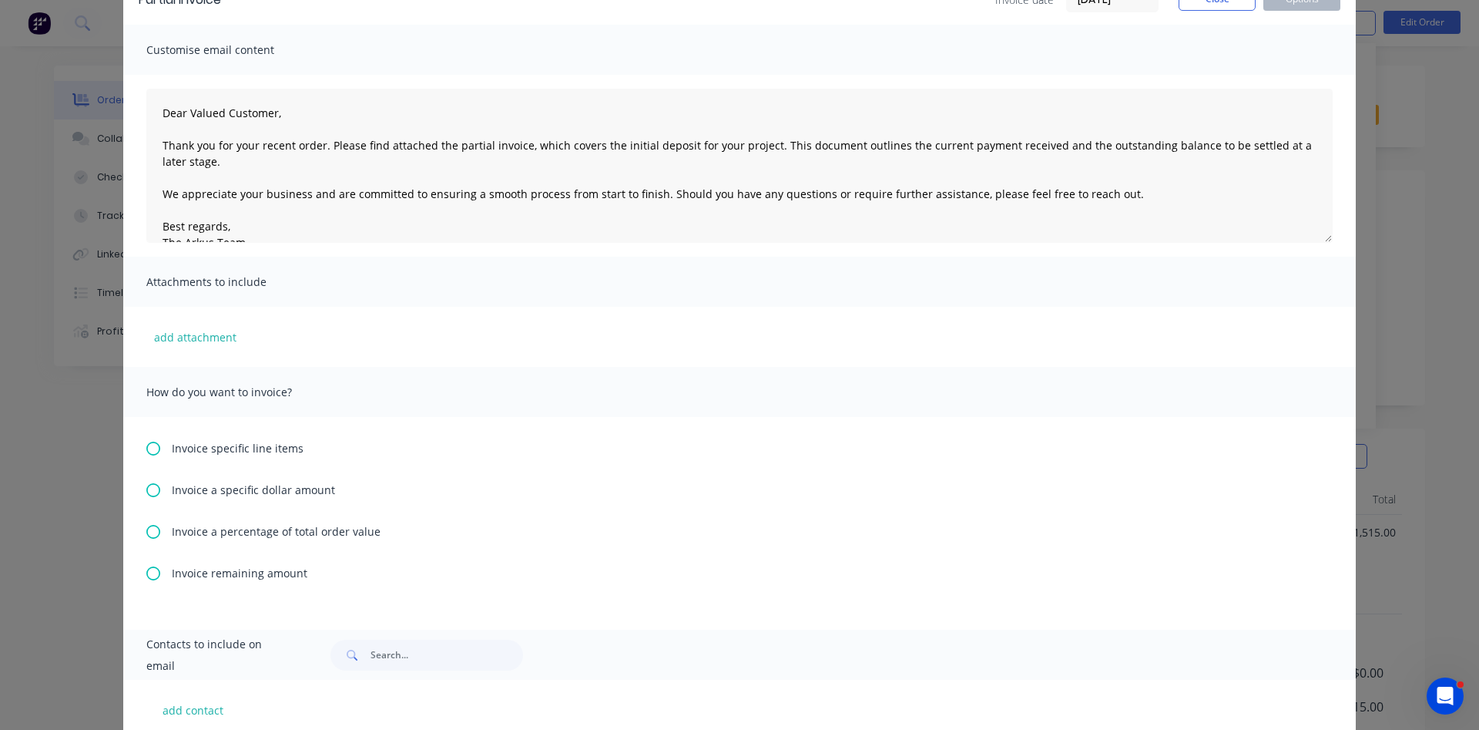
scroll to position [88, 0]
click at [155, 529] on icon at bounding box center [153, 531] width 14 height 14
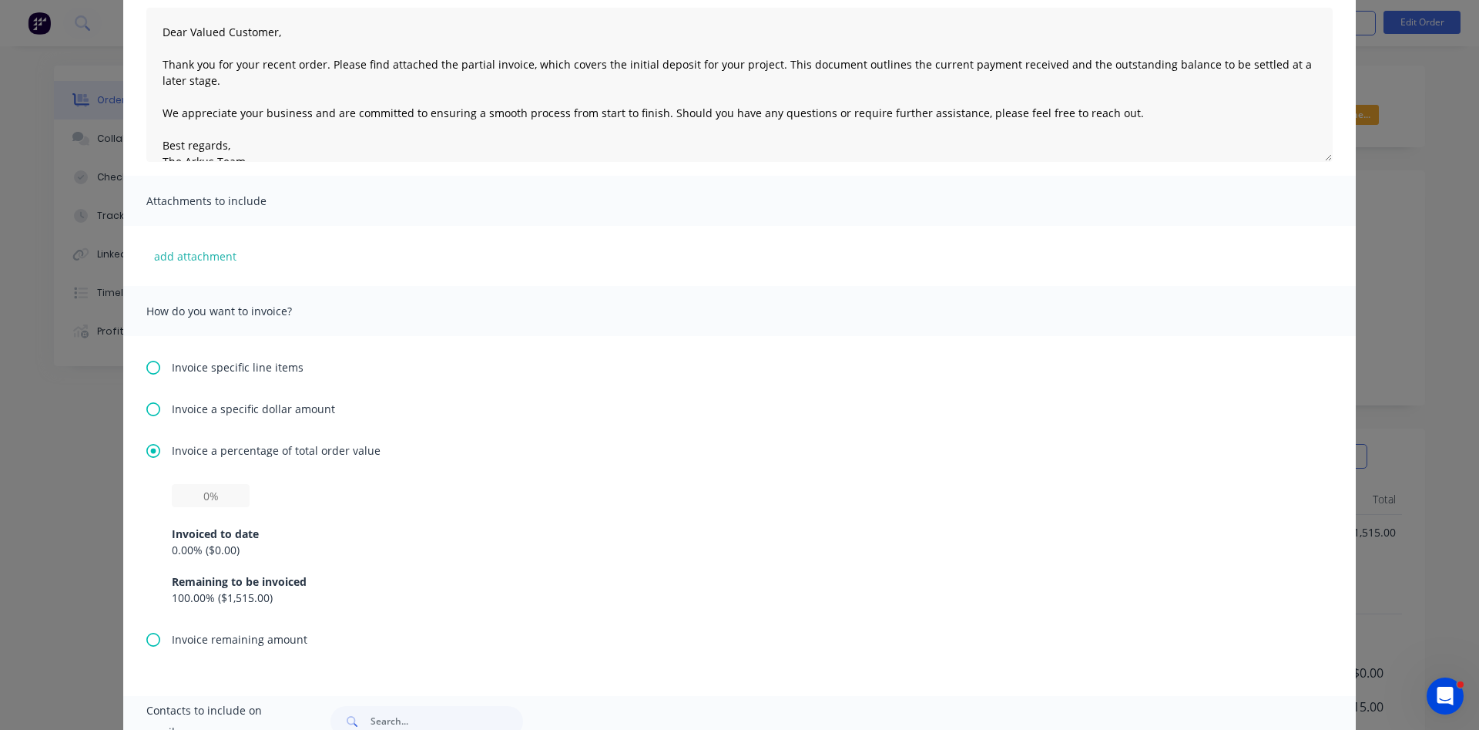
scroll to position [176, 0]
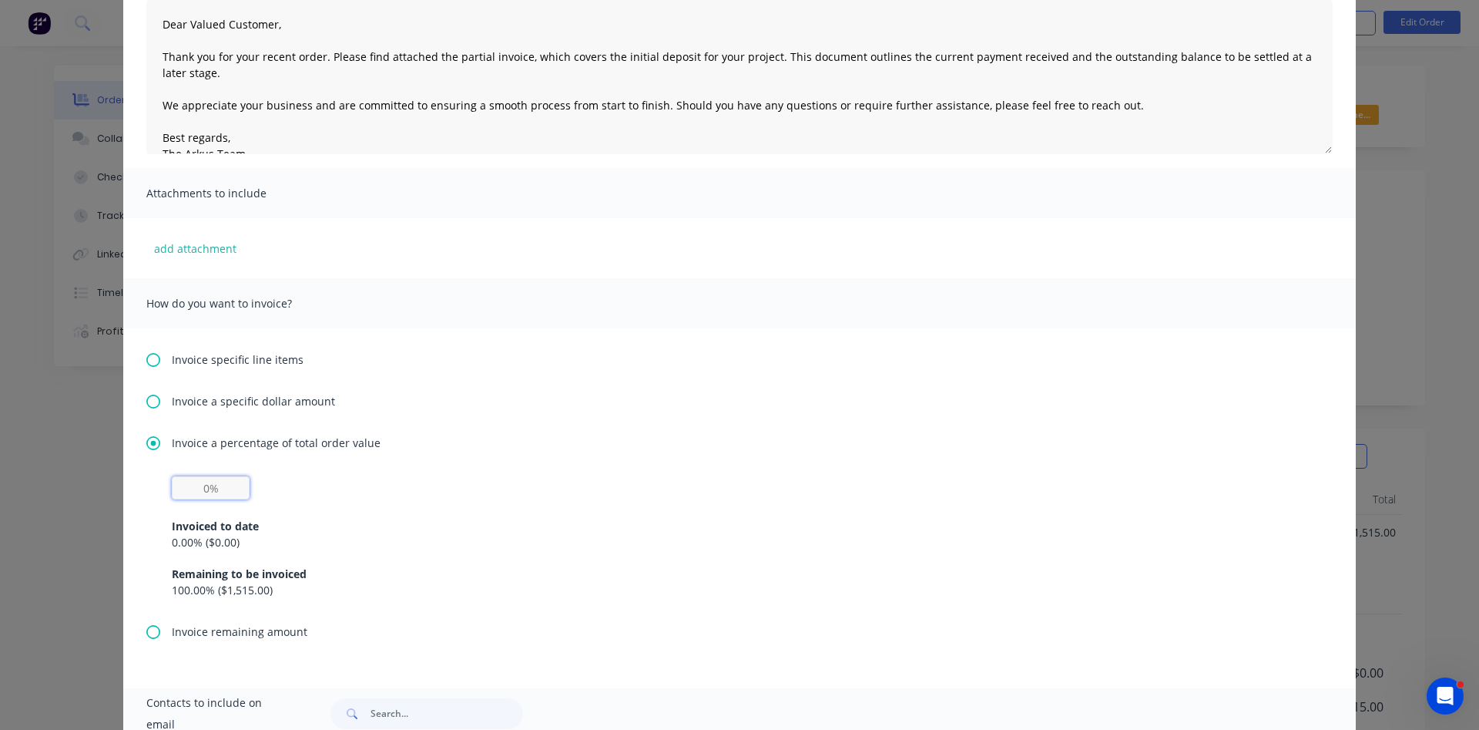
click at [225, 497] on input "text" at bounding box center [211, 487] width 78 height 23
type input "50%"
click at [378, 537] on div "0.00 % ( $0.00 )" at bounding box center [740, 542] width 1136 height 16
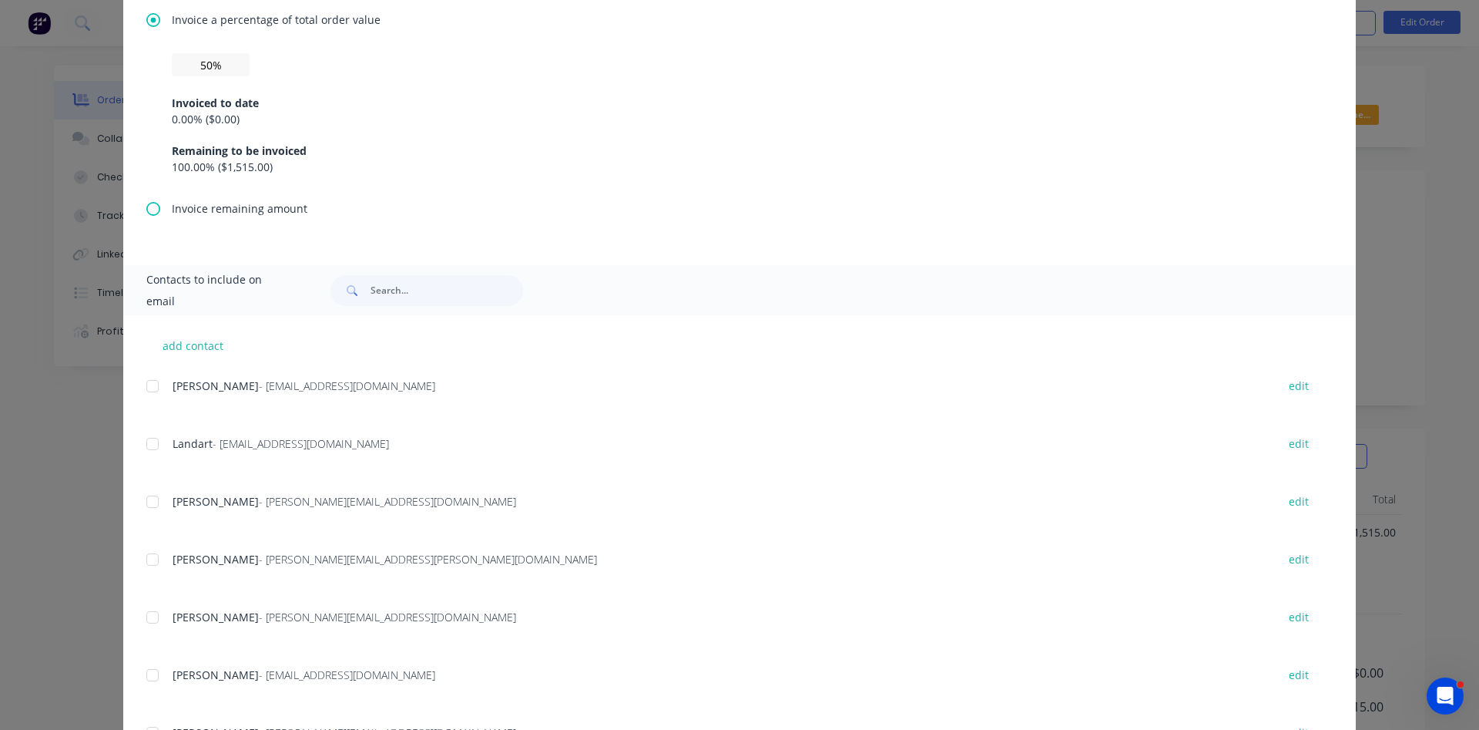
scroll to position [615, 0]
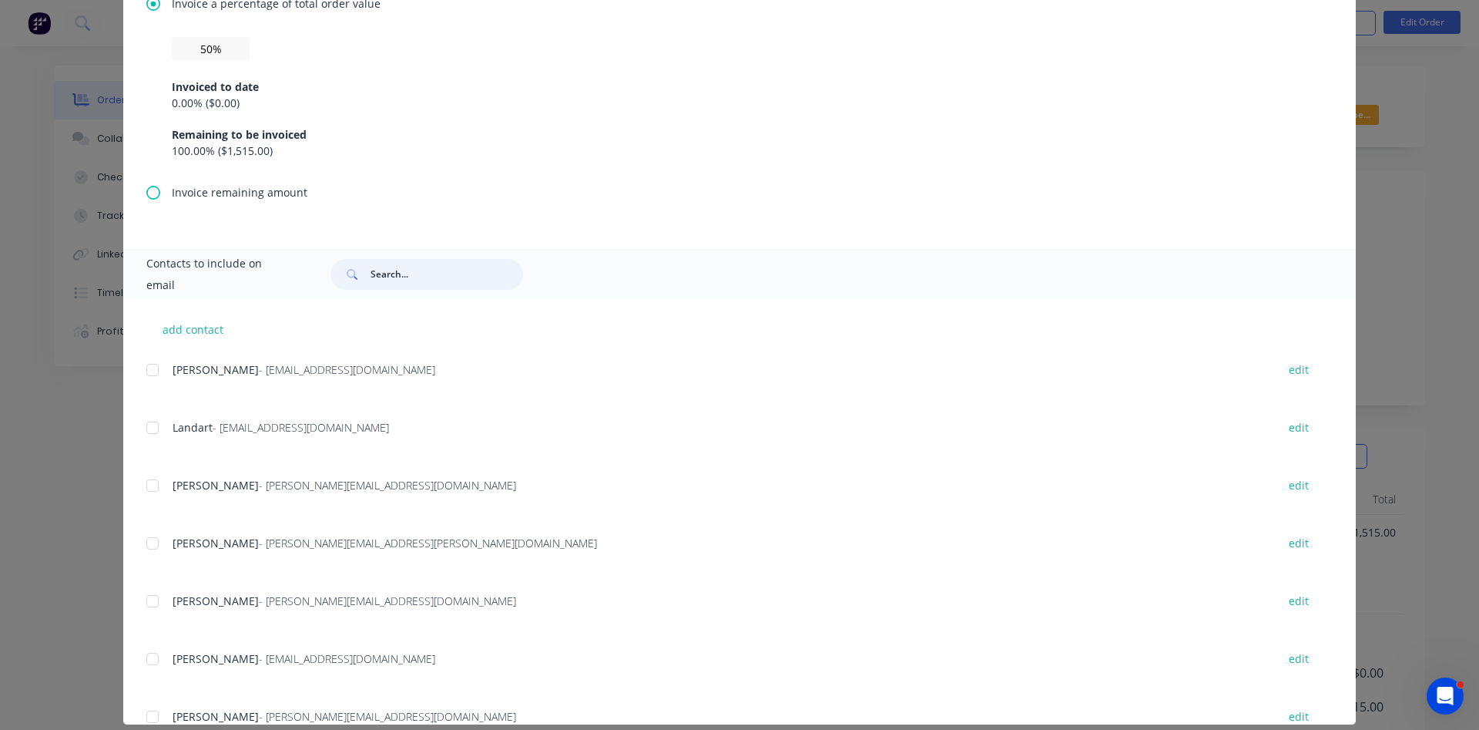
click at [413, 275] on input "text" at bounding box center [447, 274] width 153 height 31
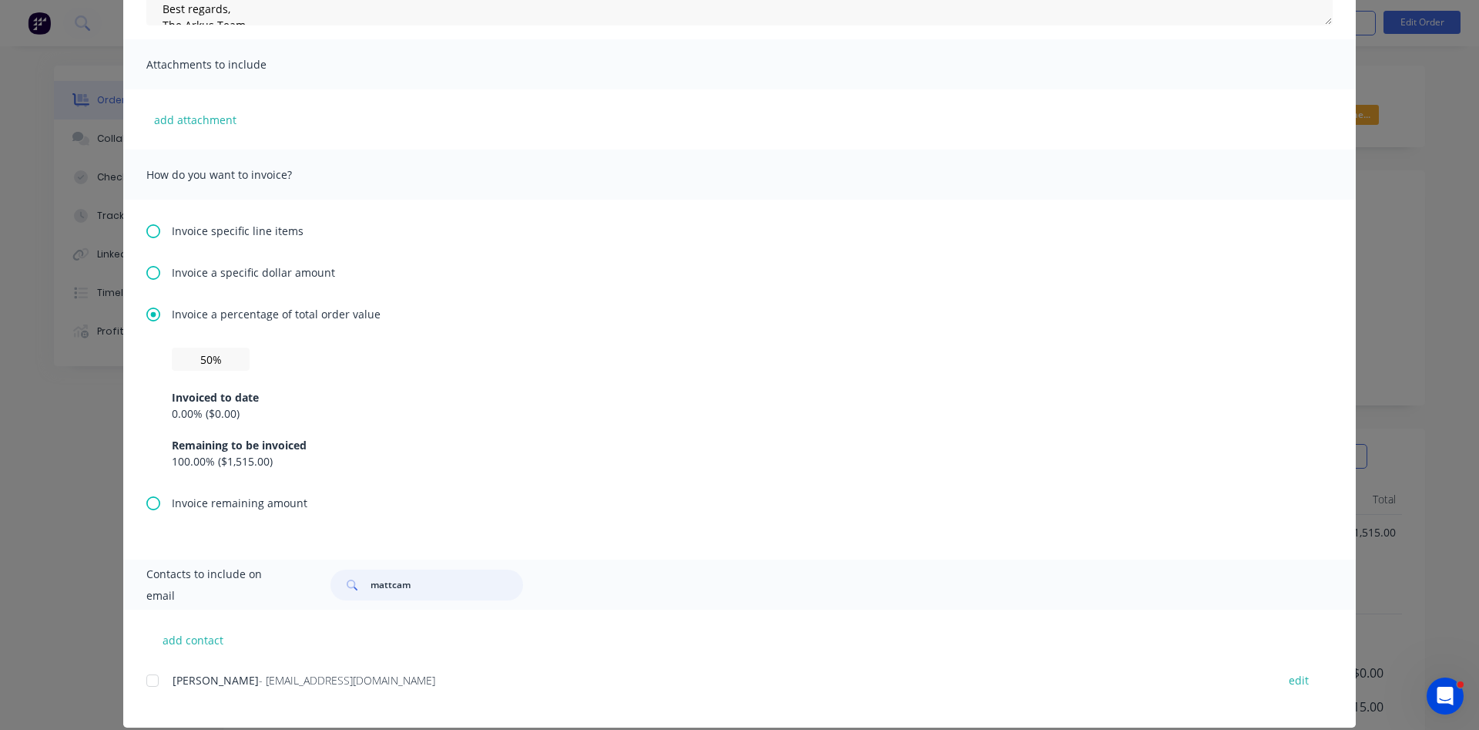
scroll to position [324, 0]
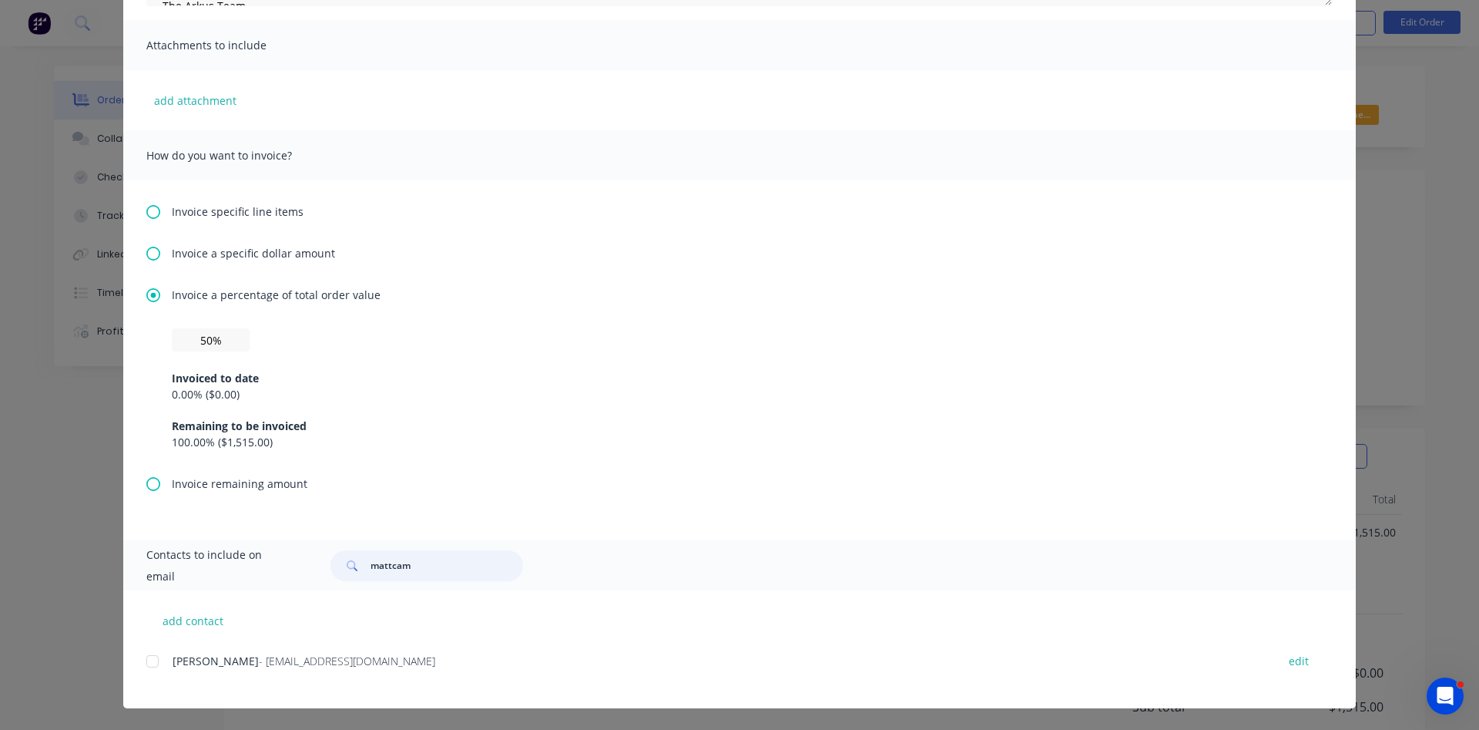
click at [156, 663] on div at bounding box center [152, 661] width 31 height 31
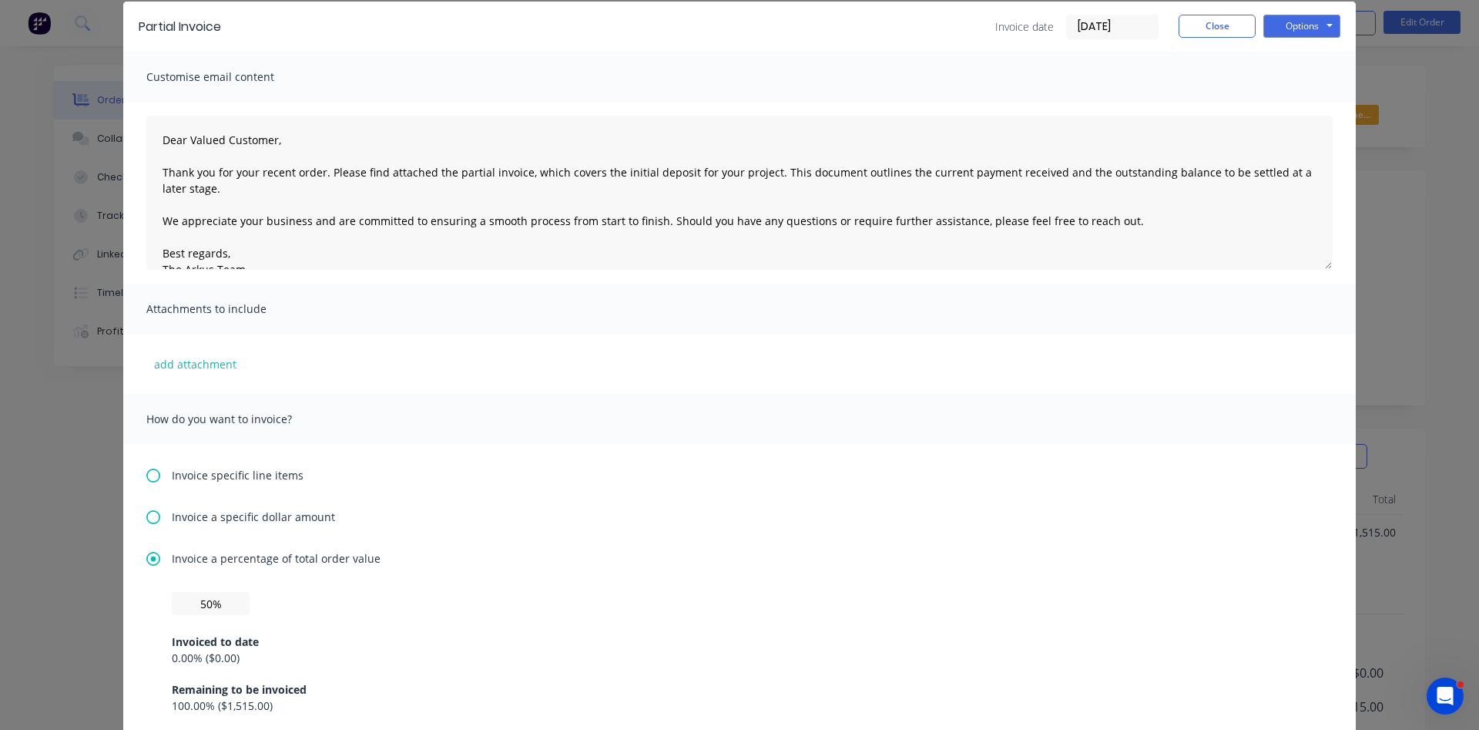
scroll to position [0, 0]
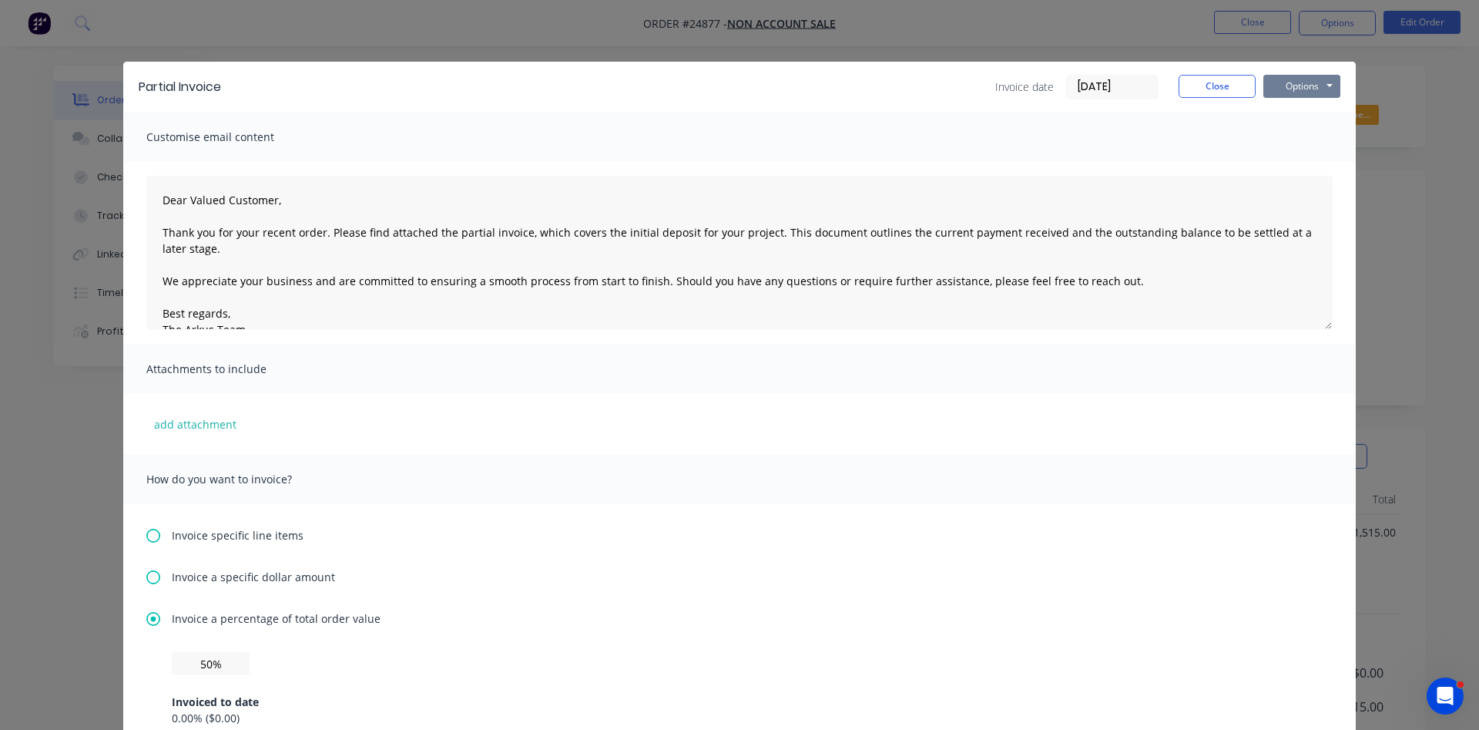
type input "mattcam"
click at [1301, 87] on button "Options" at bounding box center [1302, 86] width 77 height 23
click at [1315, 165] on button "Email" at bounding box center [1313, 164] width 99 height 25
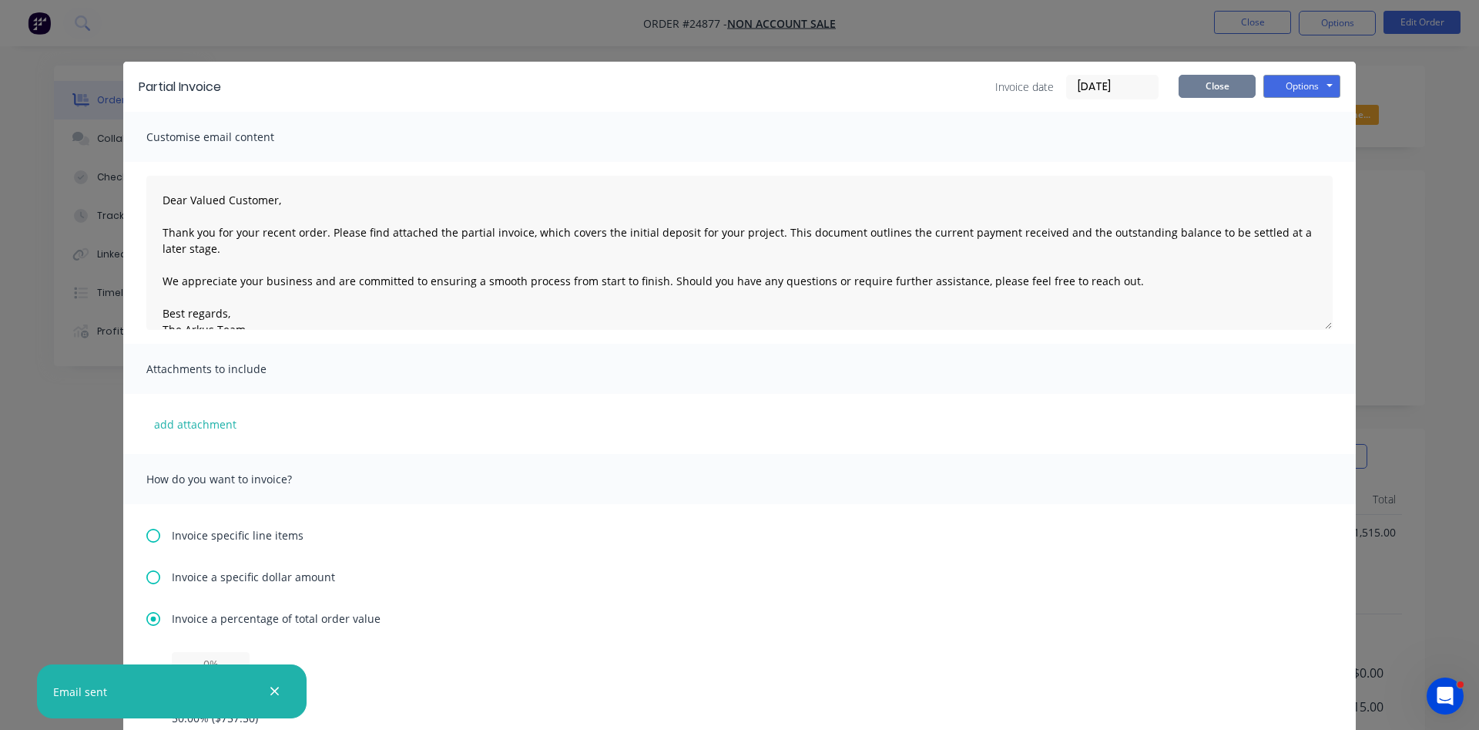
click at [1230, 87] on button "Close" at bounding box center [1217, 86] width 77 height 23
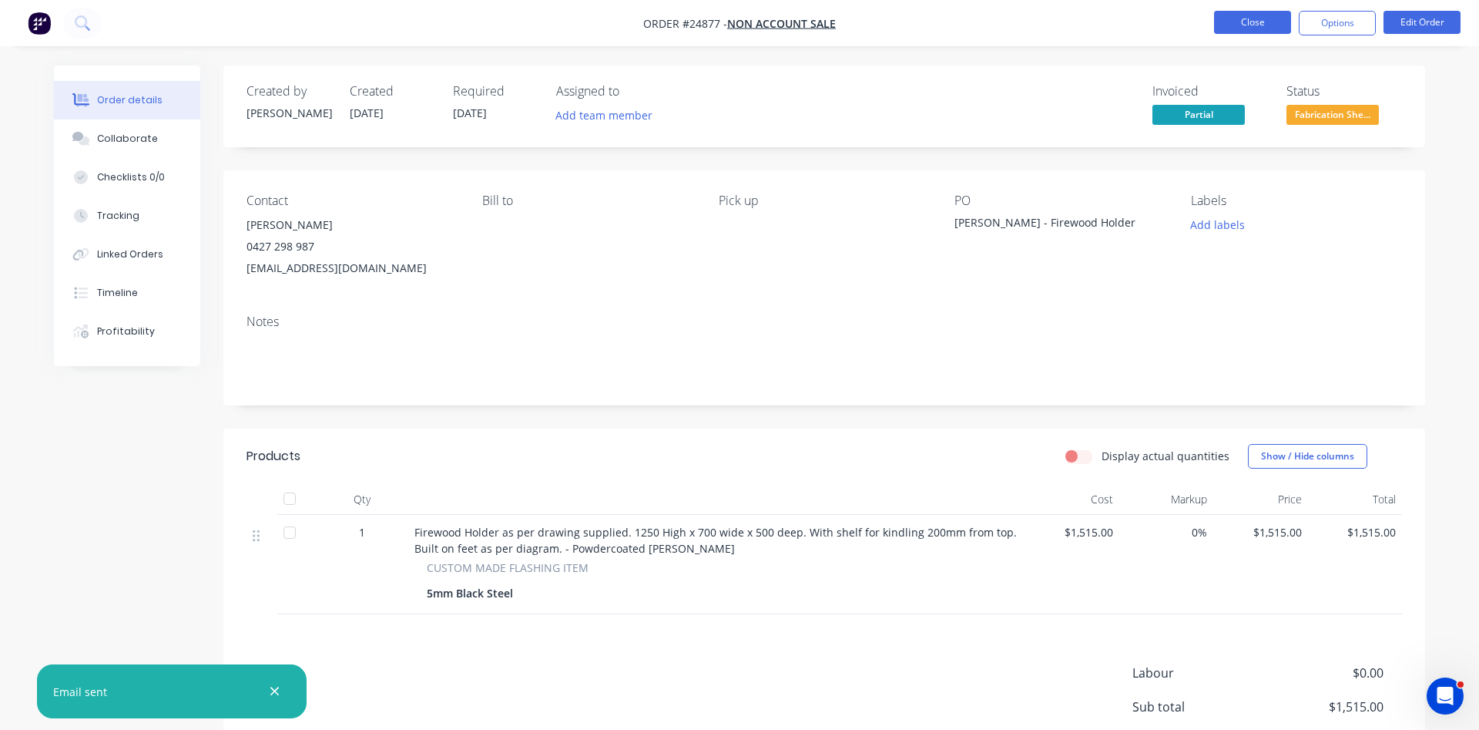
click at [1271, 18] on button "Close" at bounding box center [1252, 22] width 77 height 23
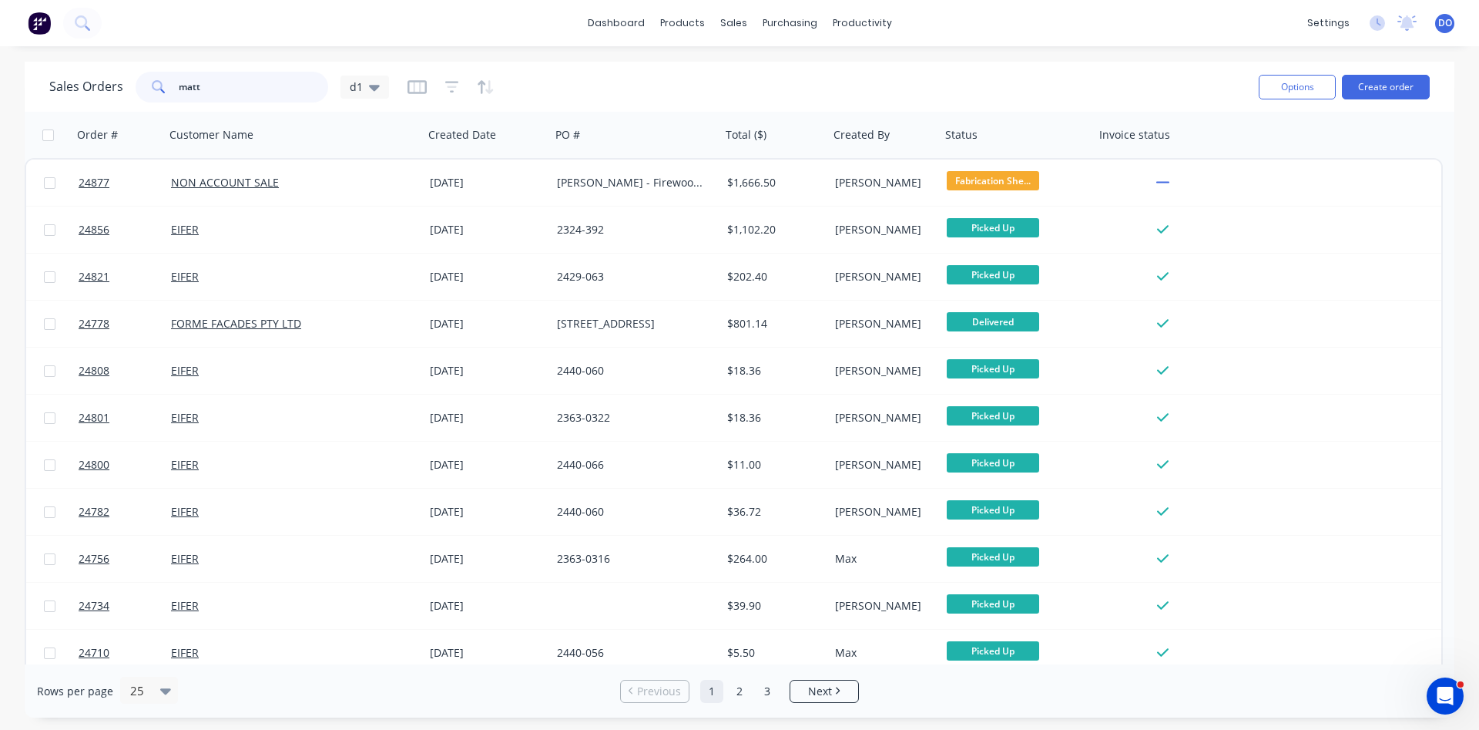
drag, startPoint x: 210, startPoint y: 92, endPoint x: 112, endPoint y: 72, distance: 100.6
click at [179, 72] on input "matt" at bounding box center [254, 87] width 150 height 31
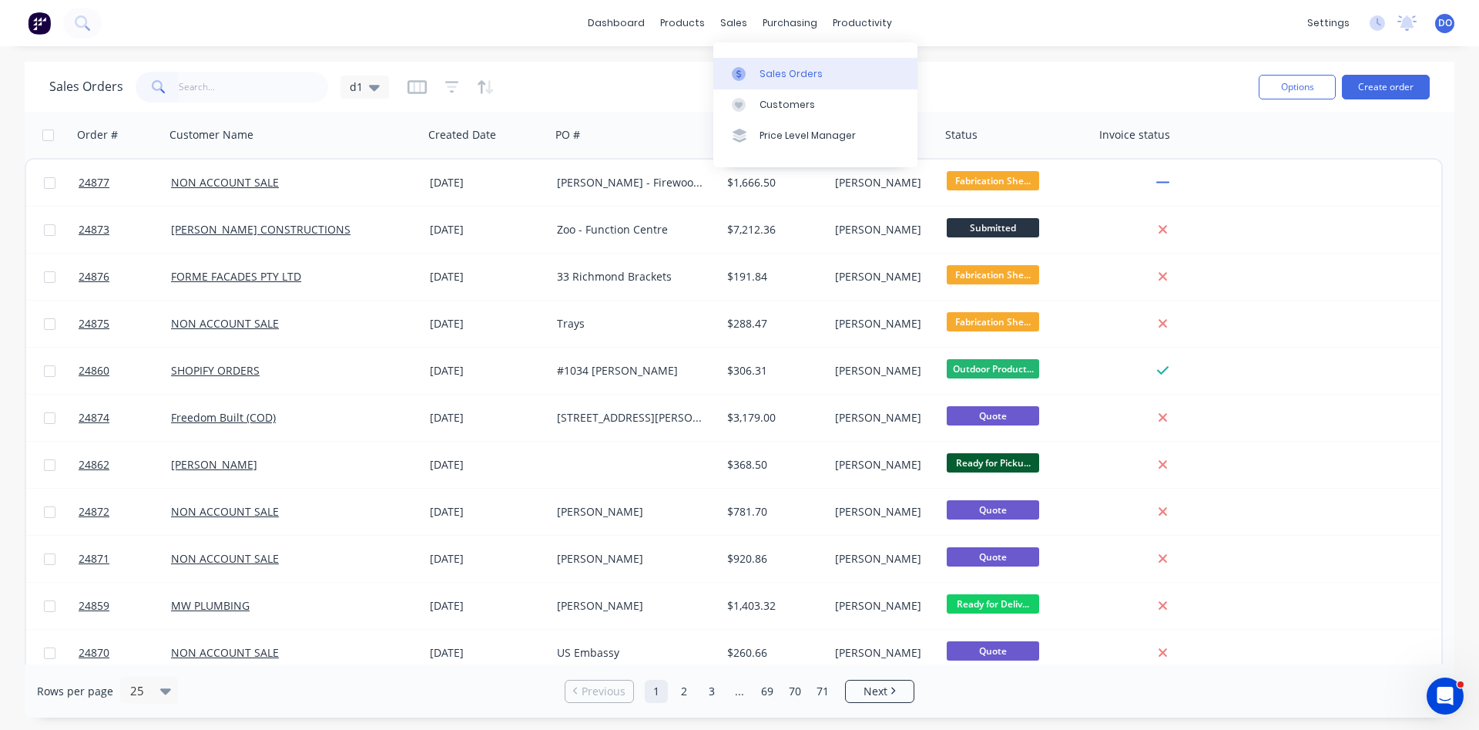
click at [764, 71] on div "Sales Orders" at bounding box center [791, 74] width 63 height 14
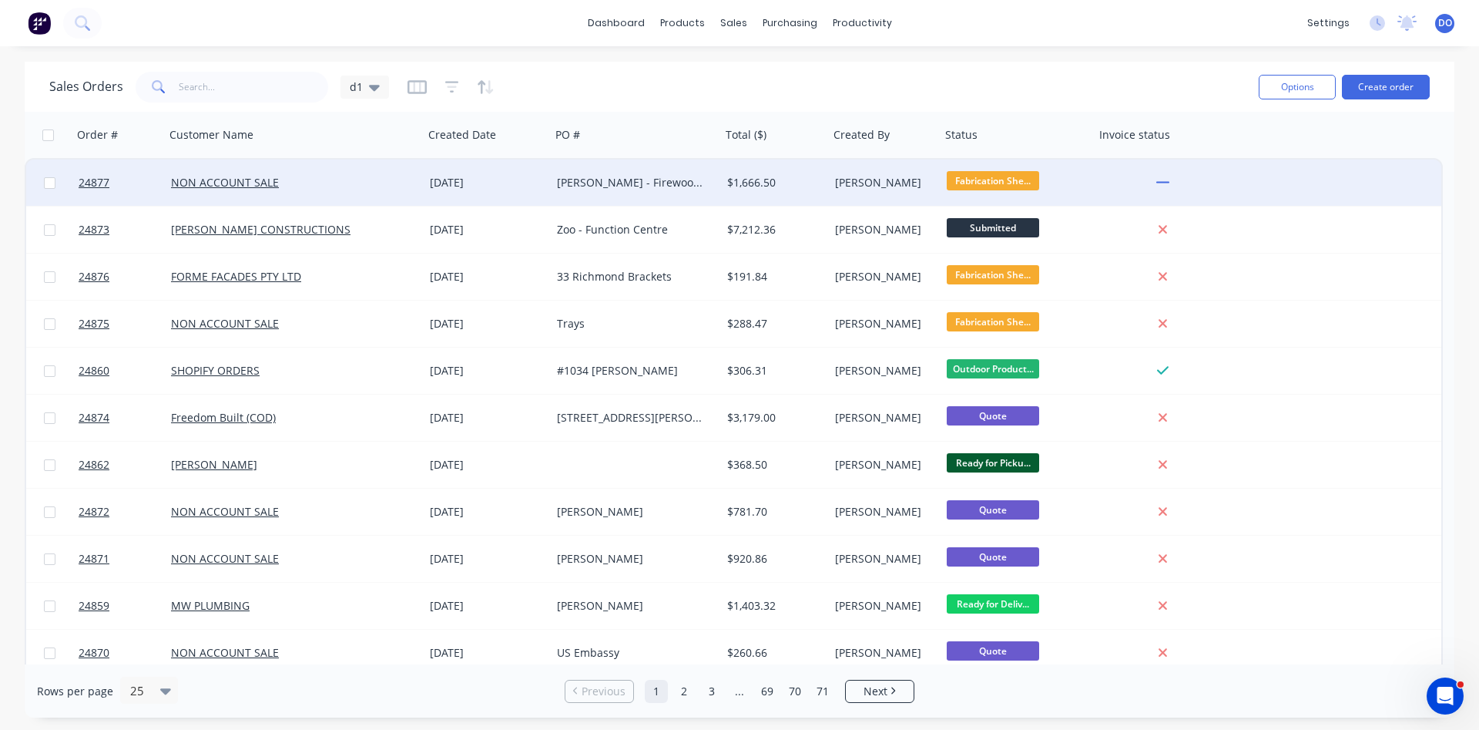
click at [509, 196] on div "10 Sep 2025" at bounding box center [487, 182] width 127 height 46
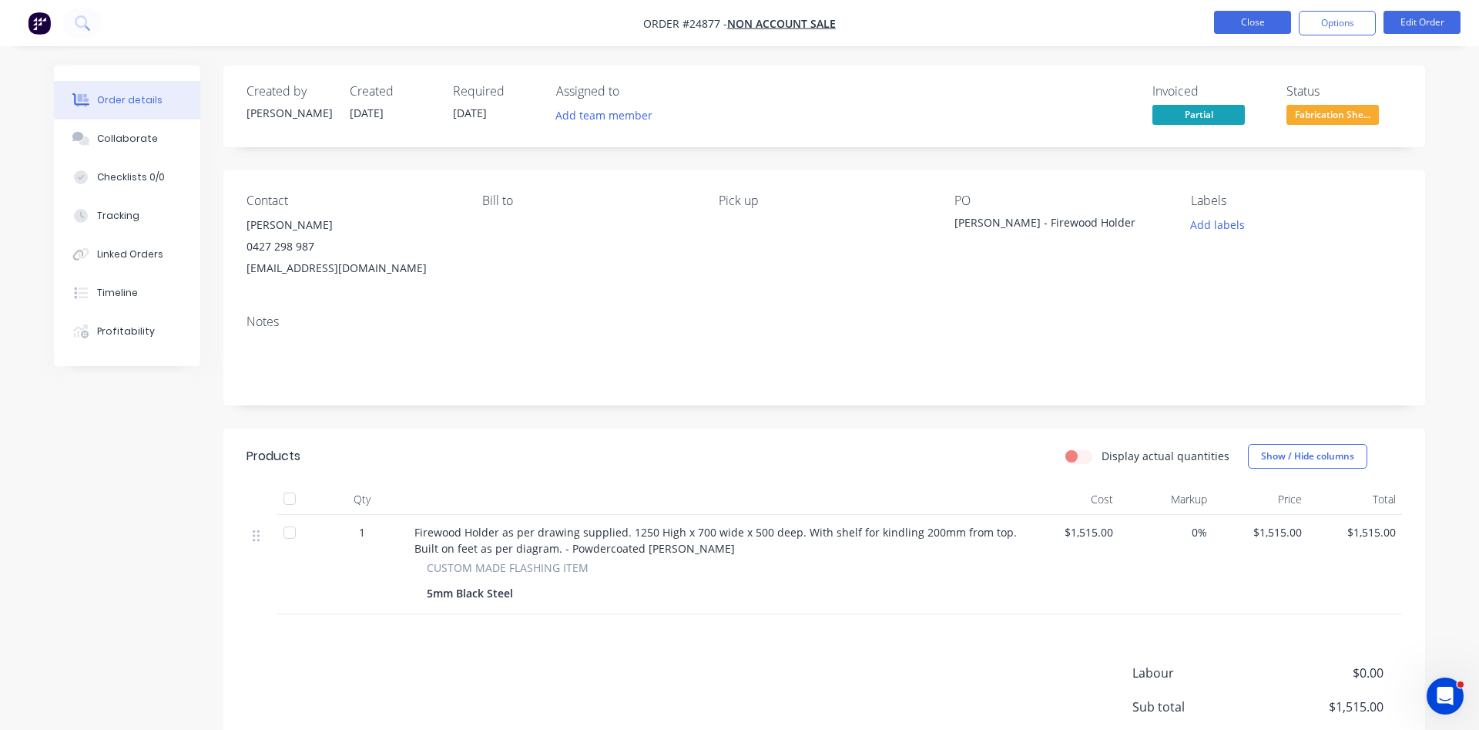
click at [1254, 22] on button "Close" at bounding box center [1252, 22] width 77 height 23
